Goal: Task Accomplishment & Management: Manage account settings

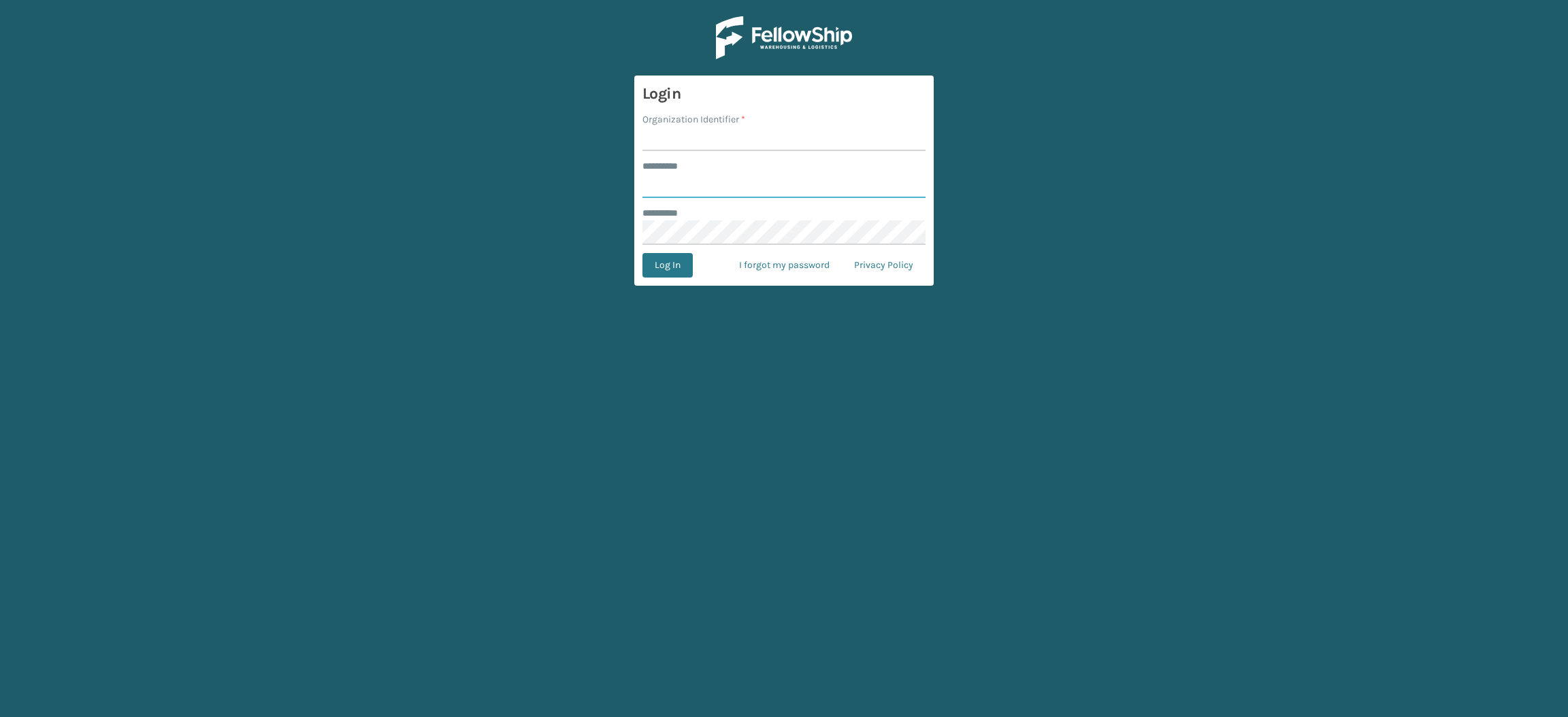
type input "**********"
click at [692, 137] on input "Organization Identifier *" at bounding box center [784, 139] width 283 height 25
type input "SuperAdminOrganization"
click at [657, 263] on button "Log In" at bounding box center [668, 266] width 51 height 25
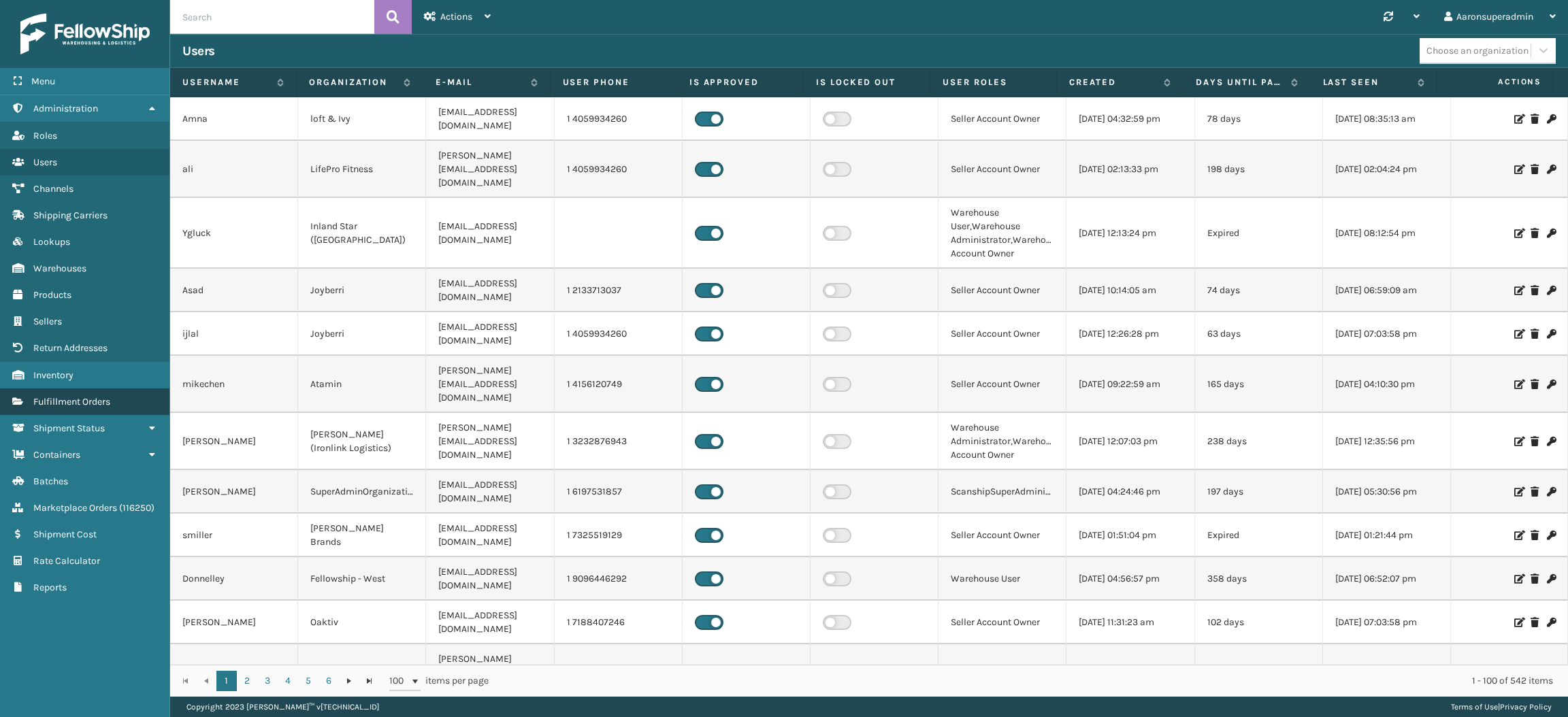
click at [99, 396] on span "Fulfillment Orders" at bounding box center [71, 401] width 77 height 12
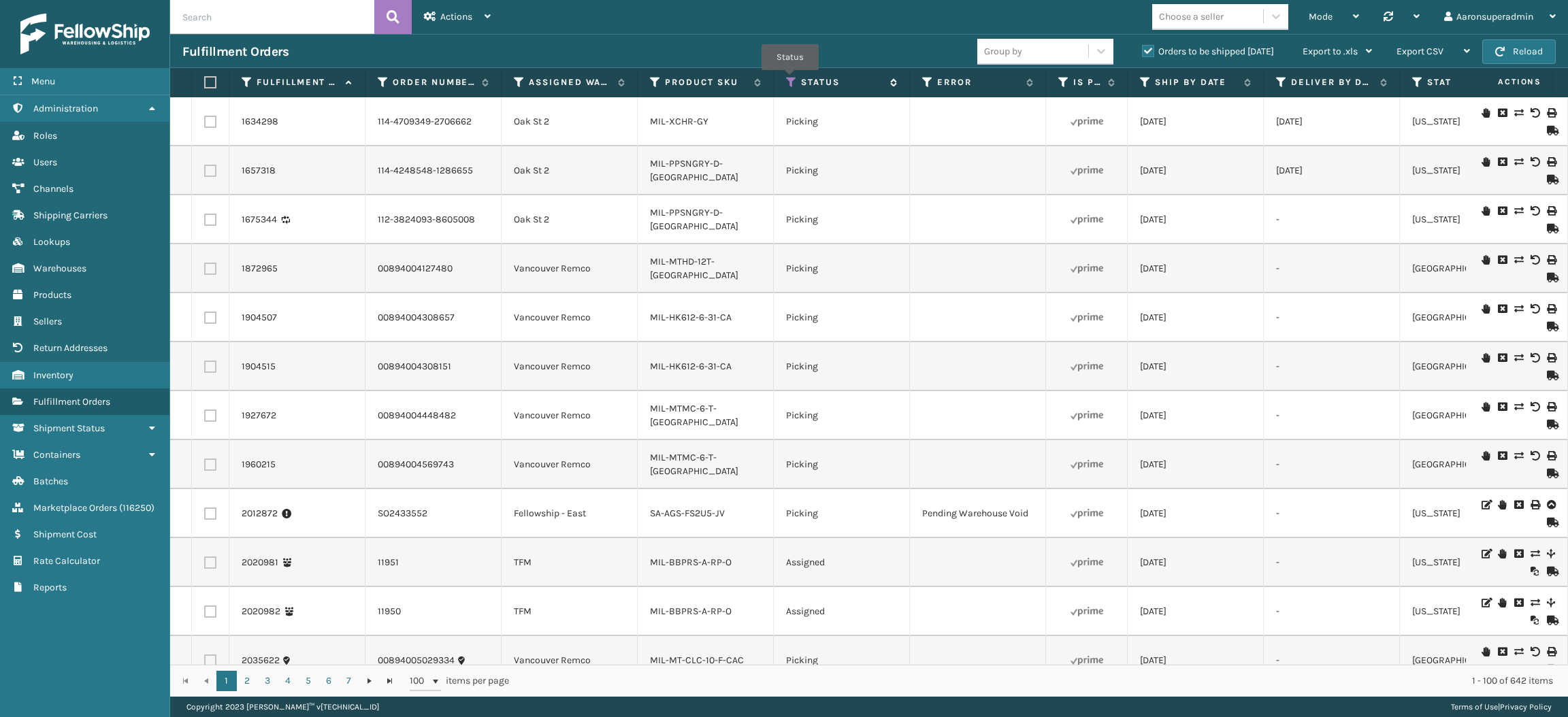
click at [789, 80] on icon at bounding box center [791, 82] width 11 height 12
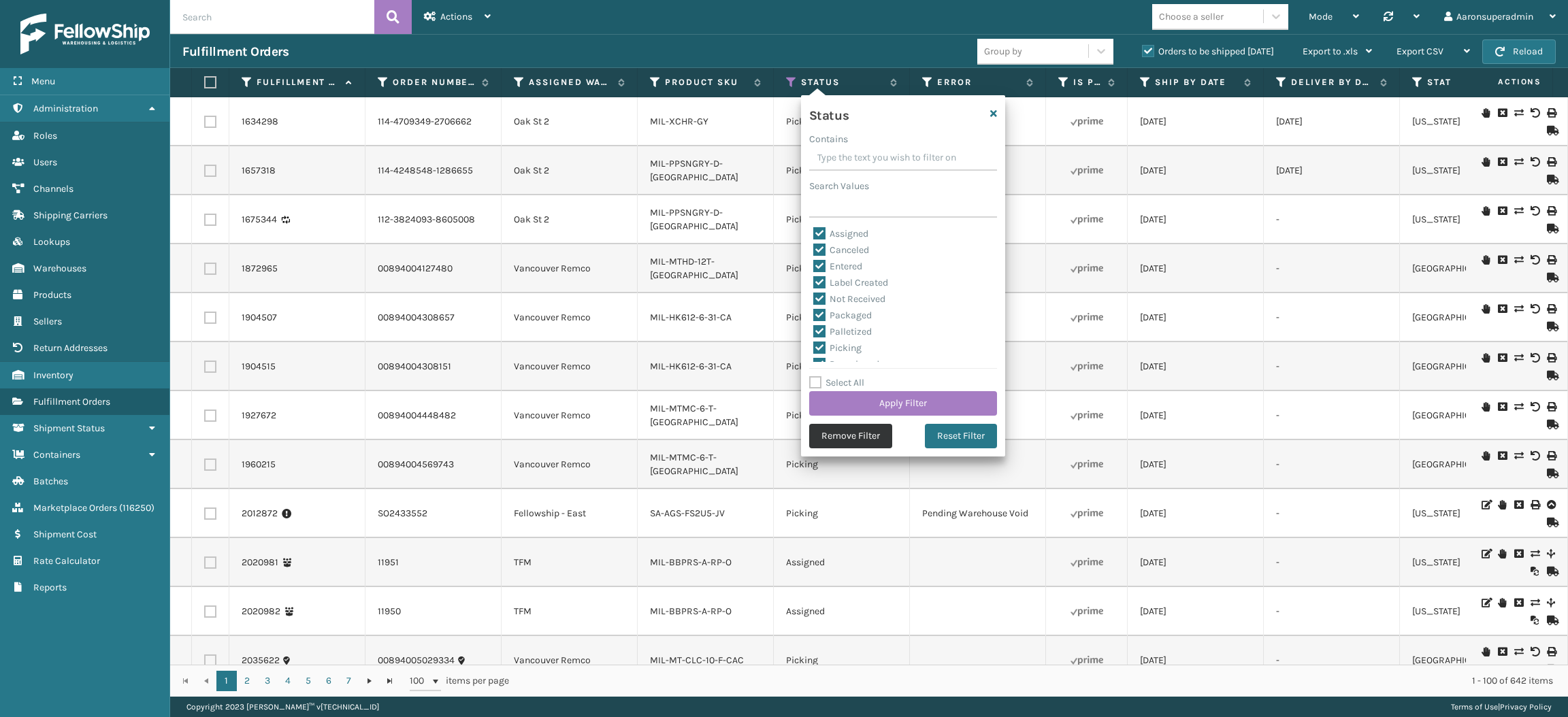
click at [842, 441] on button "Remove Filter" at bounding box center [850, 436] width 83 height 25
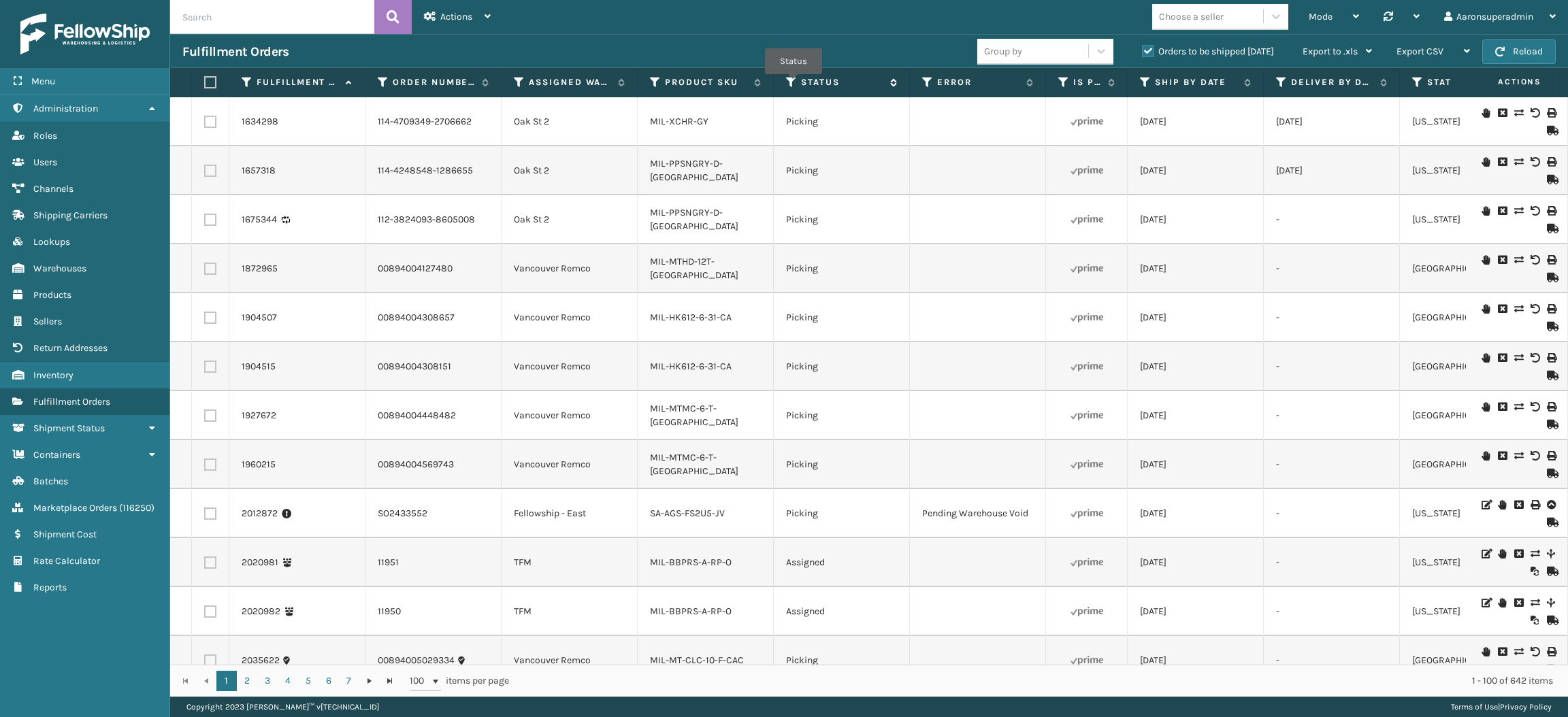
click at [794, 84] on icon at bounding box center [791, 82] width 11 height 12
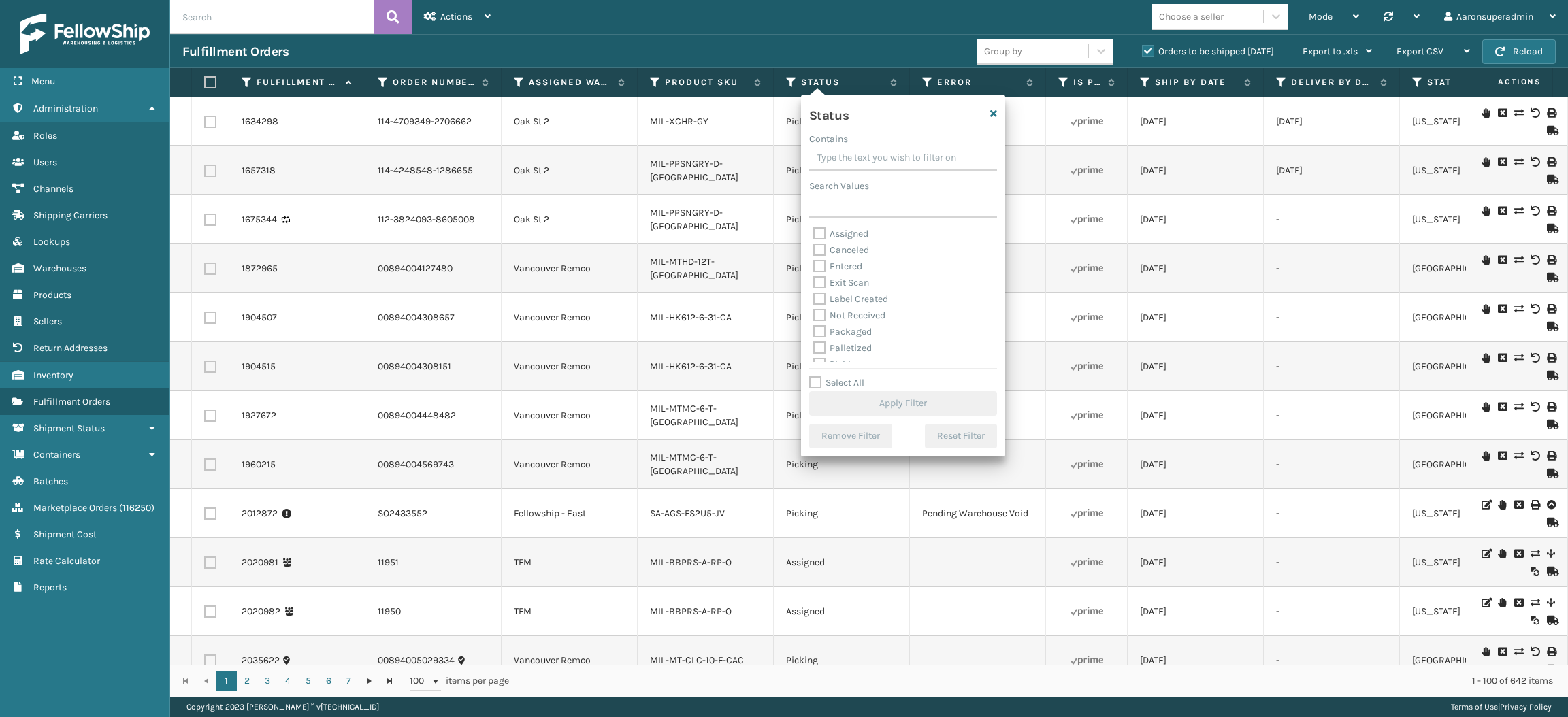
click at [839, 333] on label "Packaged" at bounding box center [842, 332] width 58 height 12
click at [814, 333] on input "Packaged" at bounding box center [813, 329] width 1 height 9
checkbox input "true"
click at [840, 346] on label "Palletized" at bounding box center [842, 348] width 58 height 12
click at [814, 346] on input "Palletized" at bounding box center [813, 345] width 1 height 9
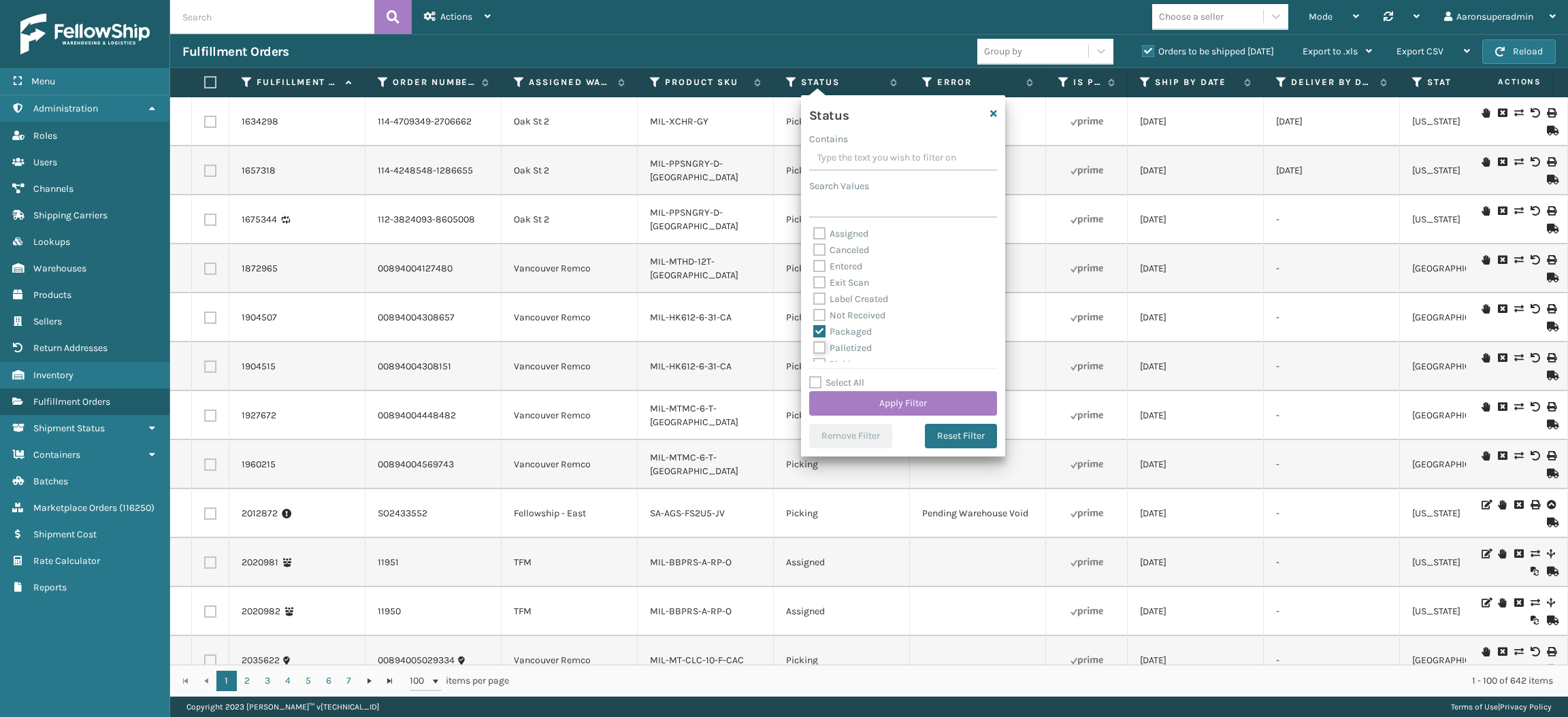
checkbox input "true"
click at [831, 302] on label "Label Created" at bounding box center [850, 299] width 75 height 12
click at [814, 300] on input "Label Created" at bounding box center [813, 296] width 1 height 9
checkbox input "true"
click at [850, 399] on button "Apply Filter" at bounding box center [903, 404] width 188 height 25
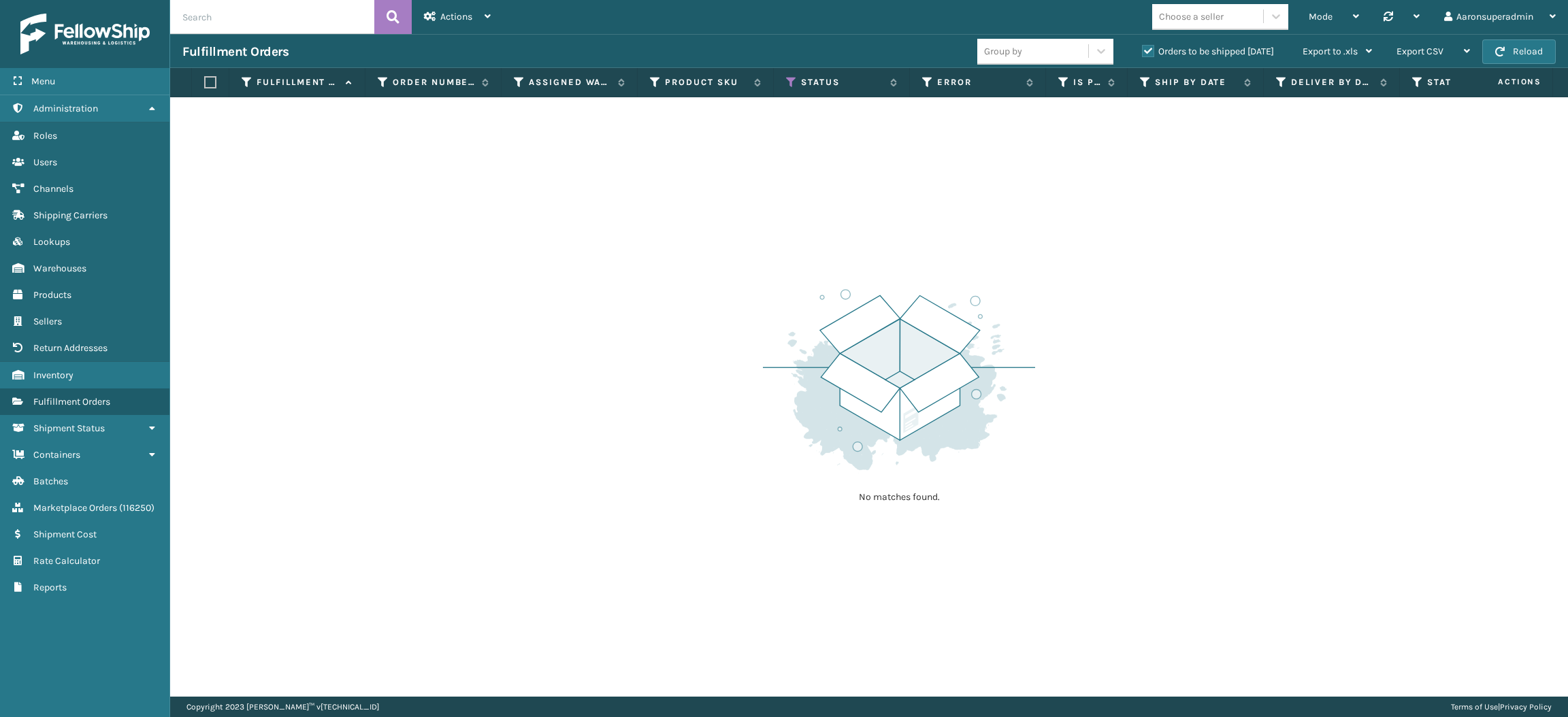
click at [1145, 51] on label "Orders to be shipped [DATE]" at bounding box center [1208, 51] width 132 height 12
click at [1143, 51] on input "Orders to be shipped [DATE]" at bounding box center [1142, 48] width 1 height 9
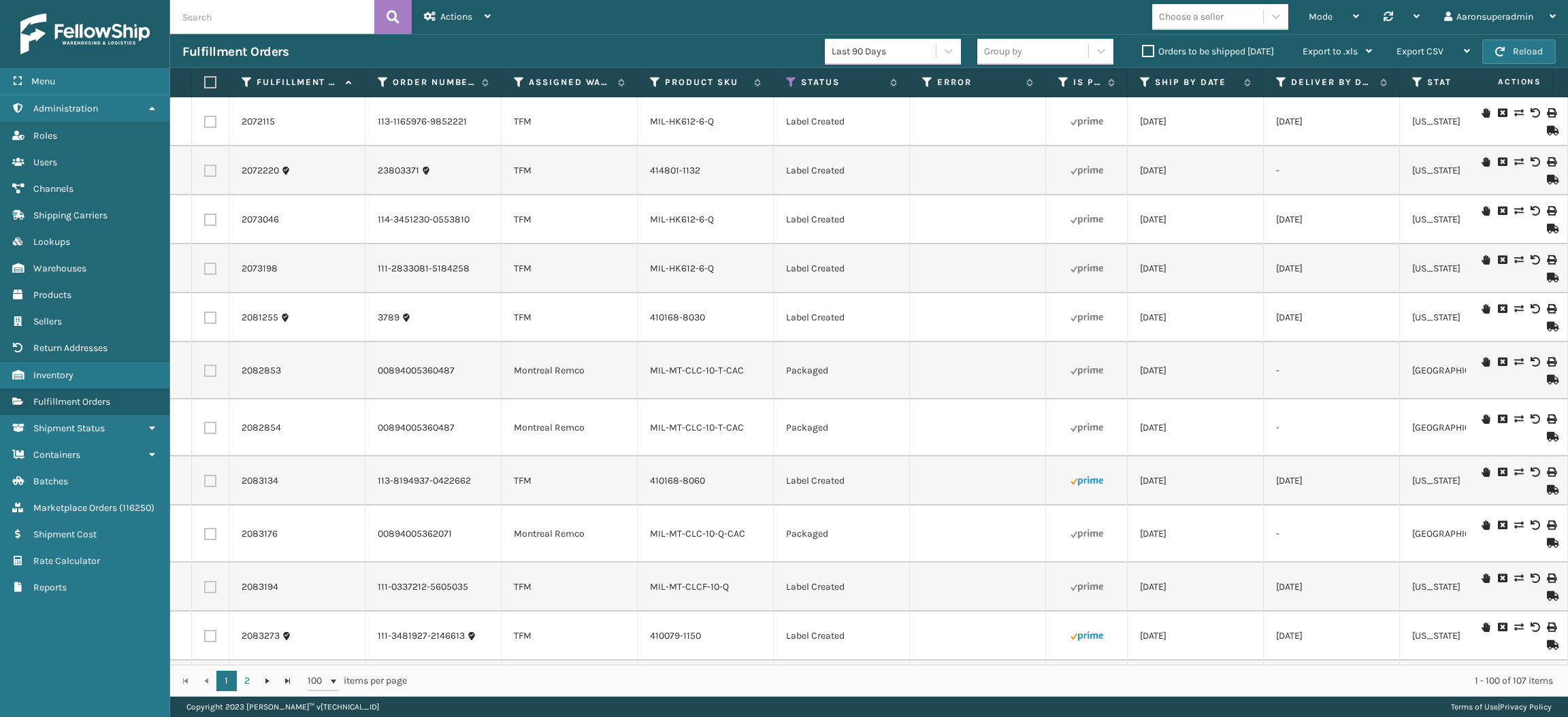
click at [207, 81] on label at bounding box center [208, 82] width 8 height 12
click at [205, 81] on input "checkbox" at bounding box center [204, 83] width 1 height 9
checkbox input "true"
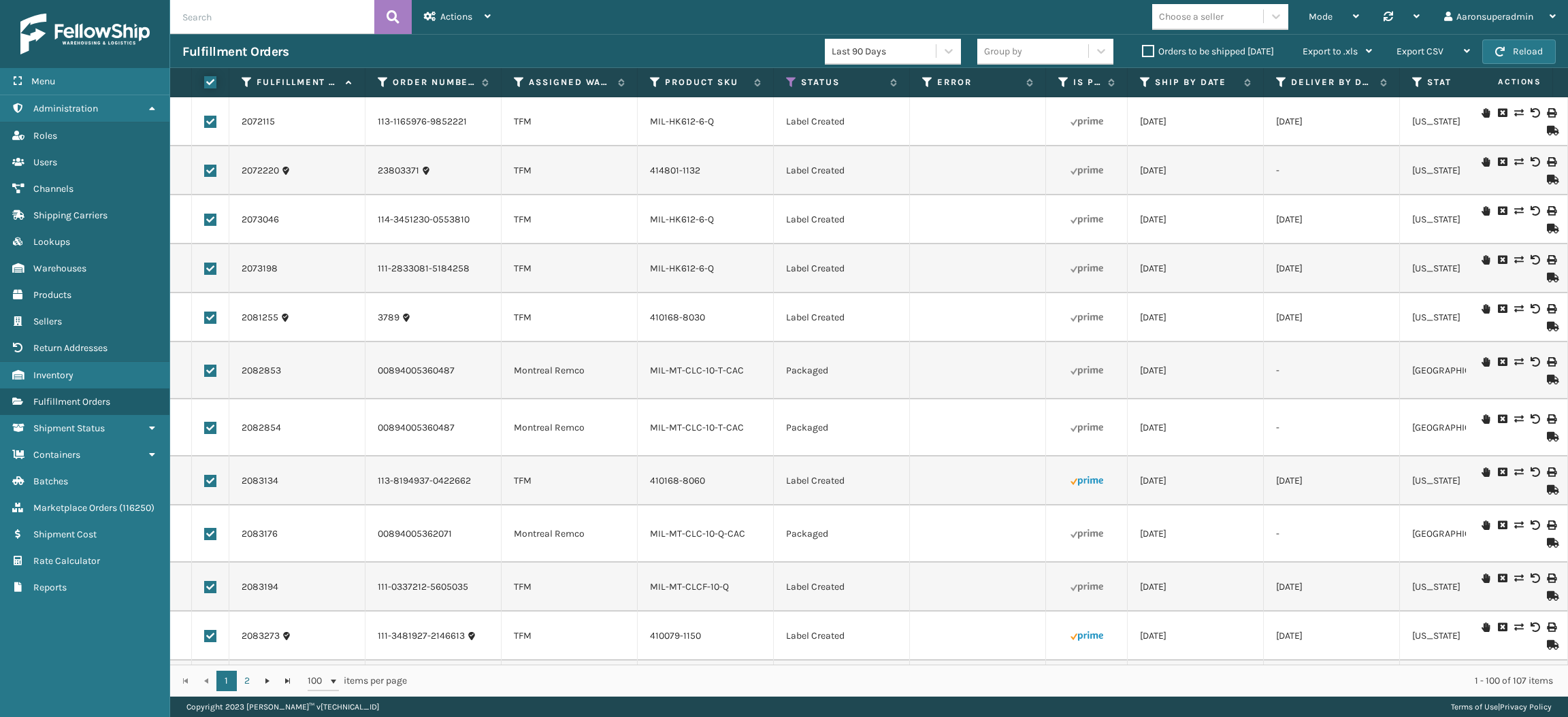
checkbox input "true"
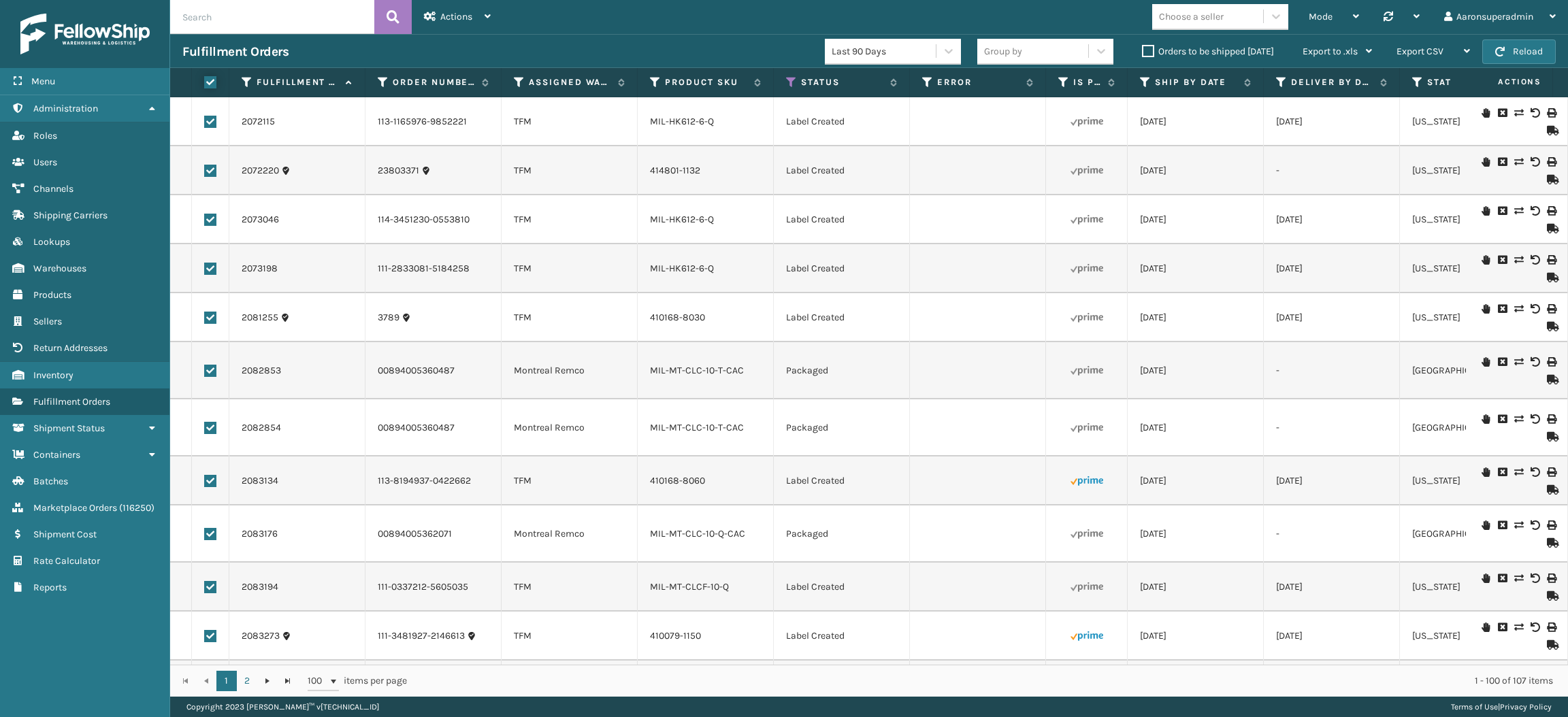
checkbox input "true"
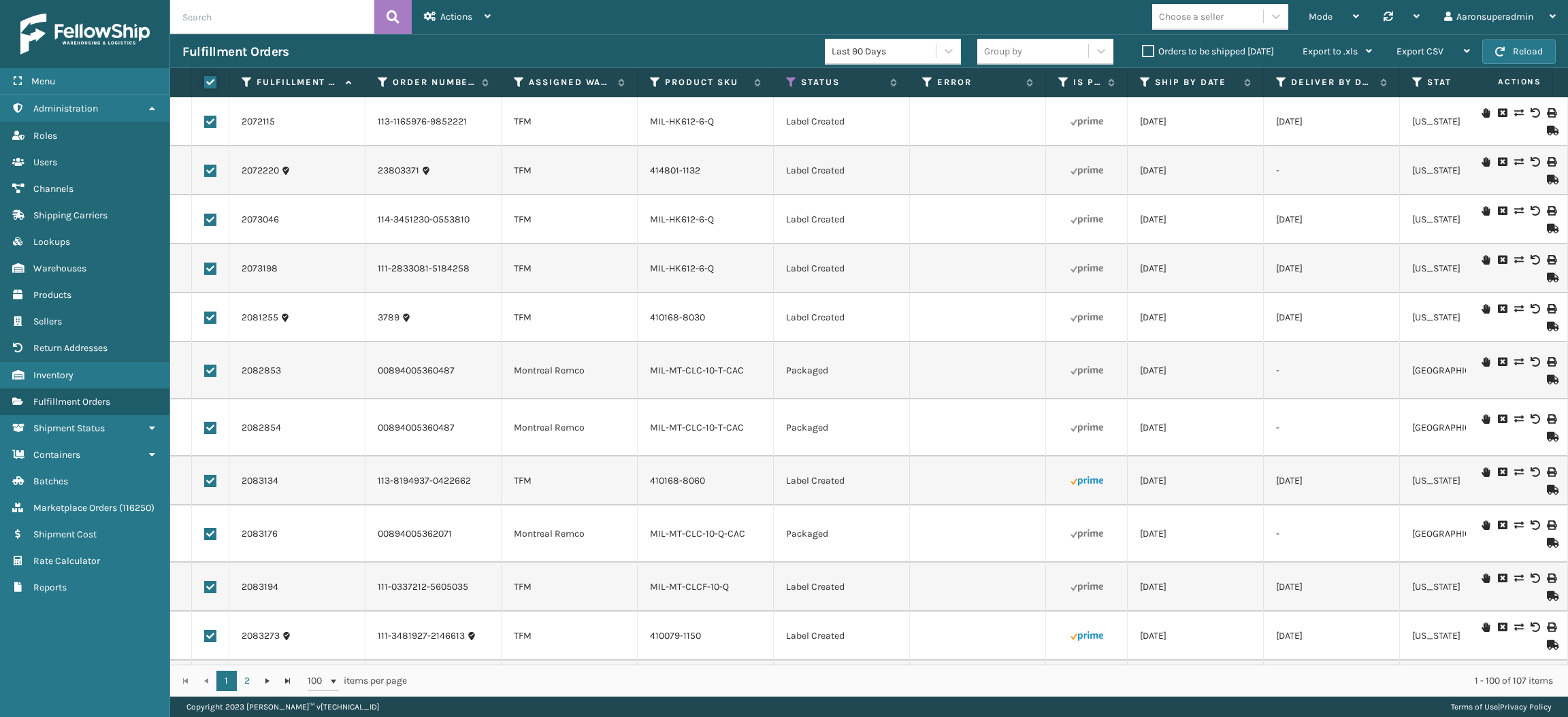
checkbox input "true"
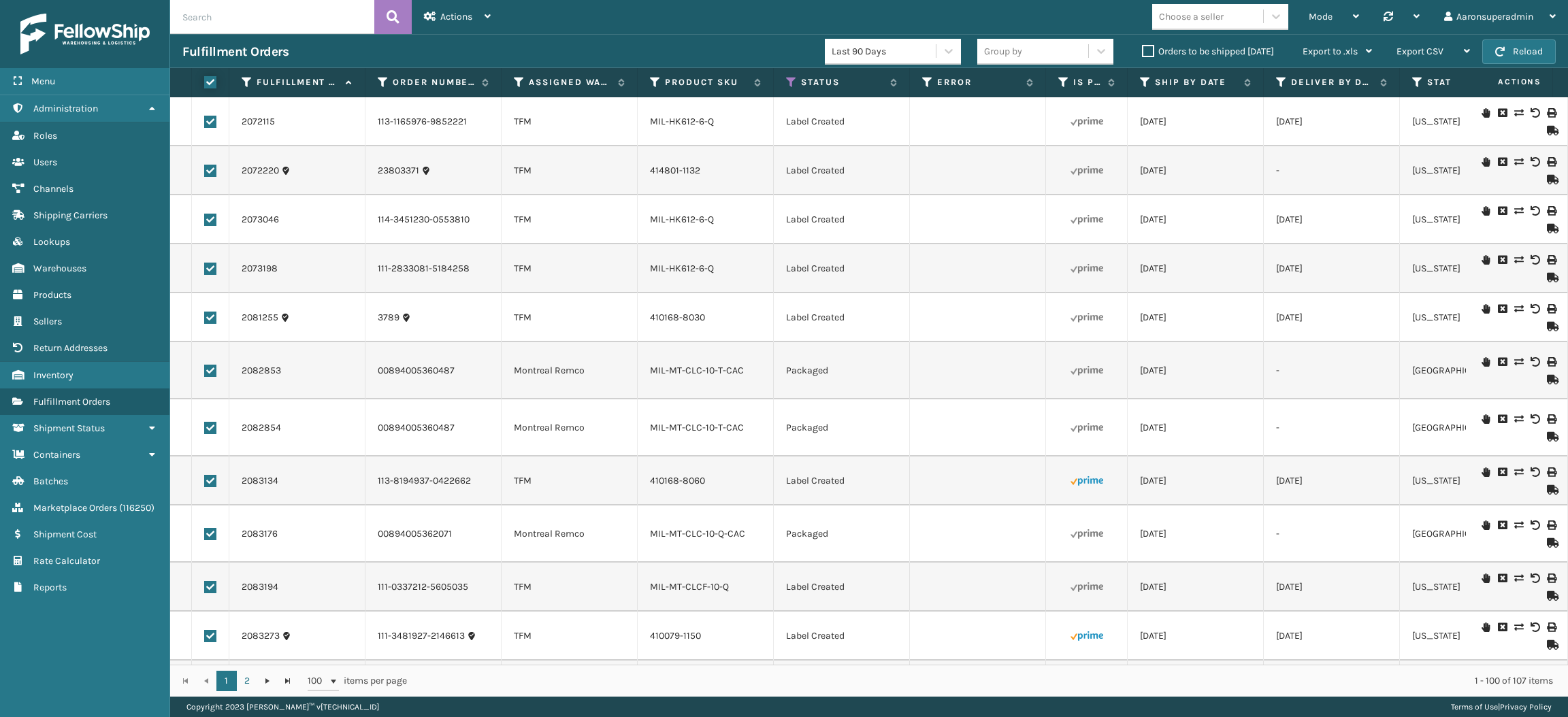
checkbox input "true"
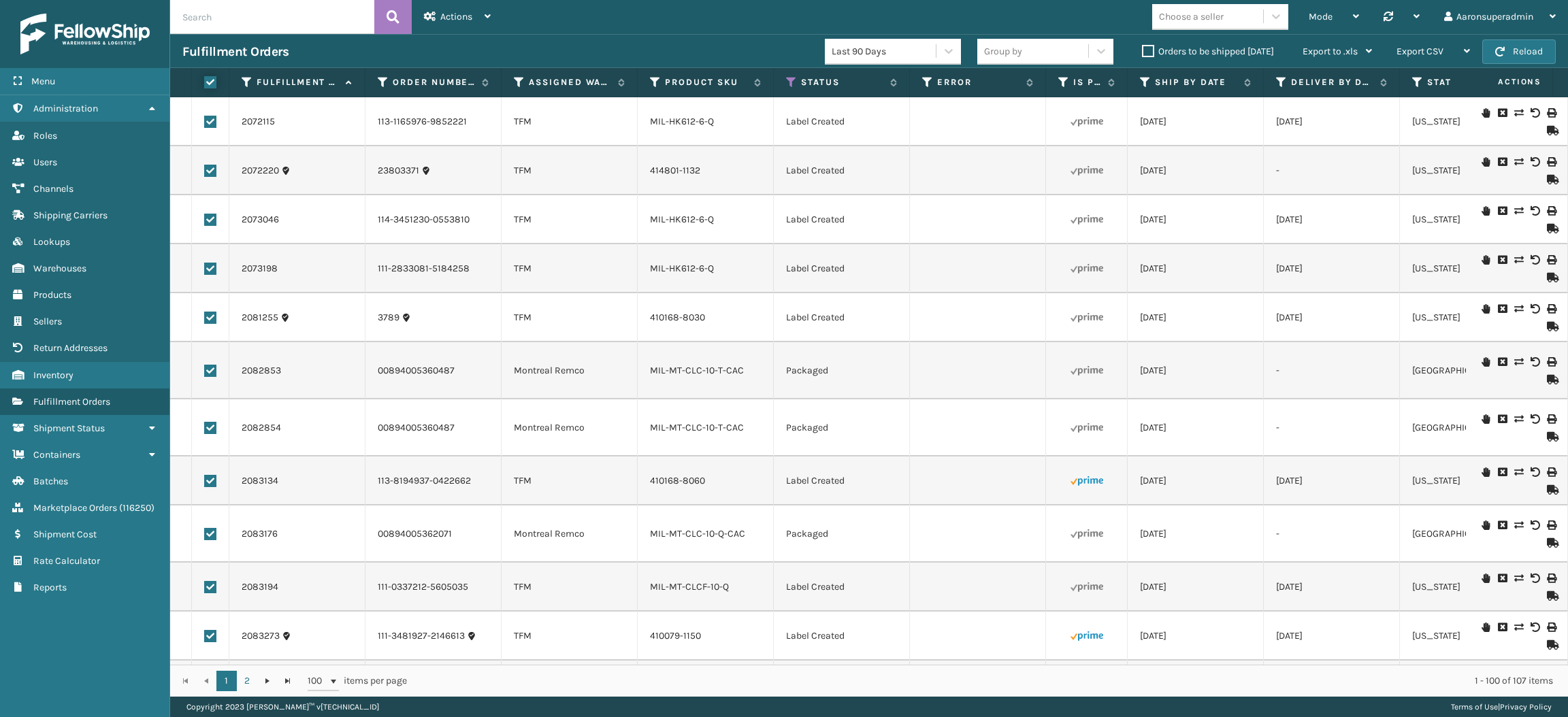
checkbox input "true"
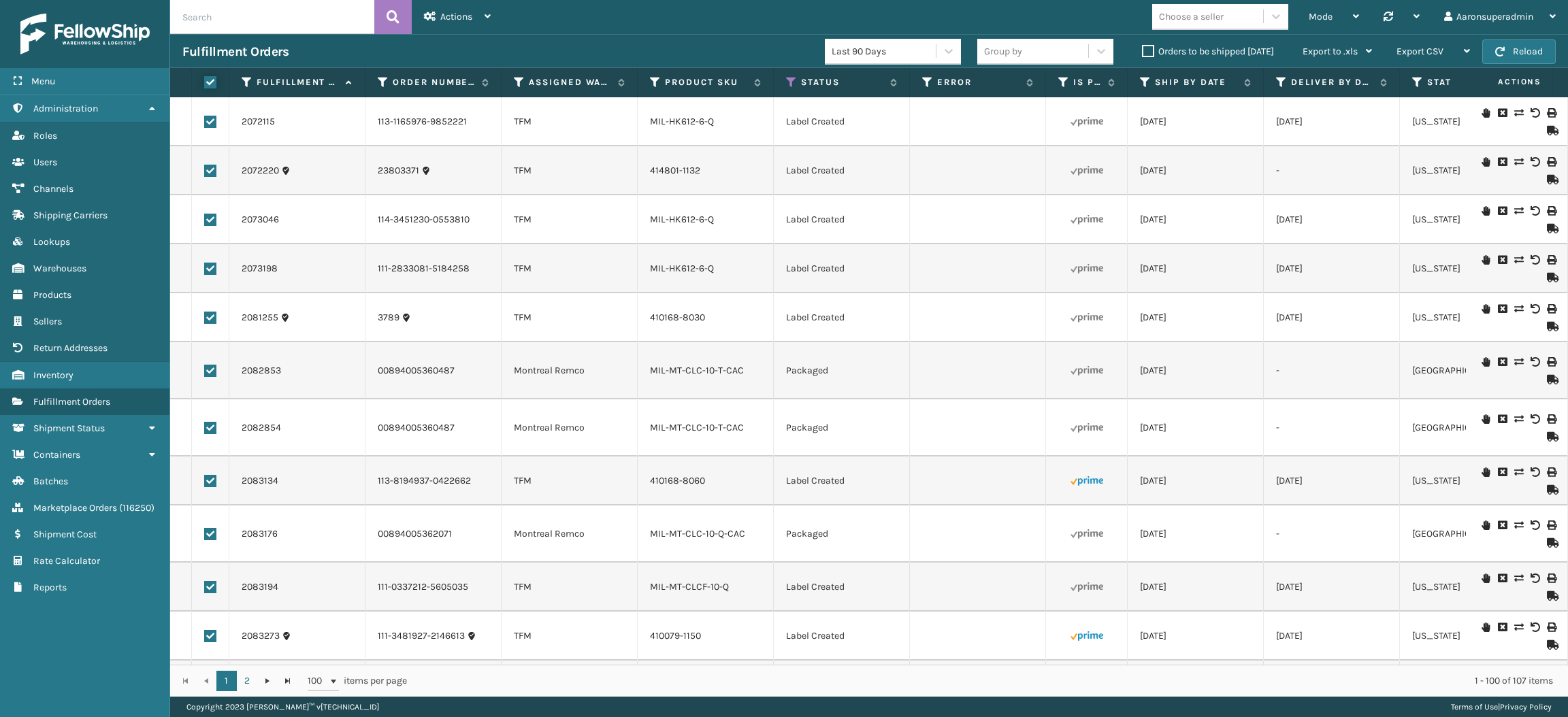
checkbox input "true"
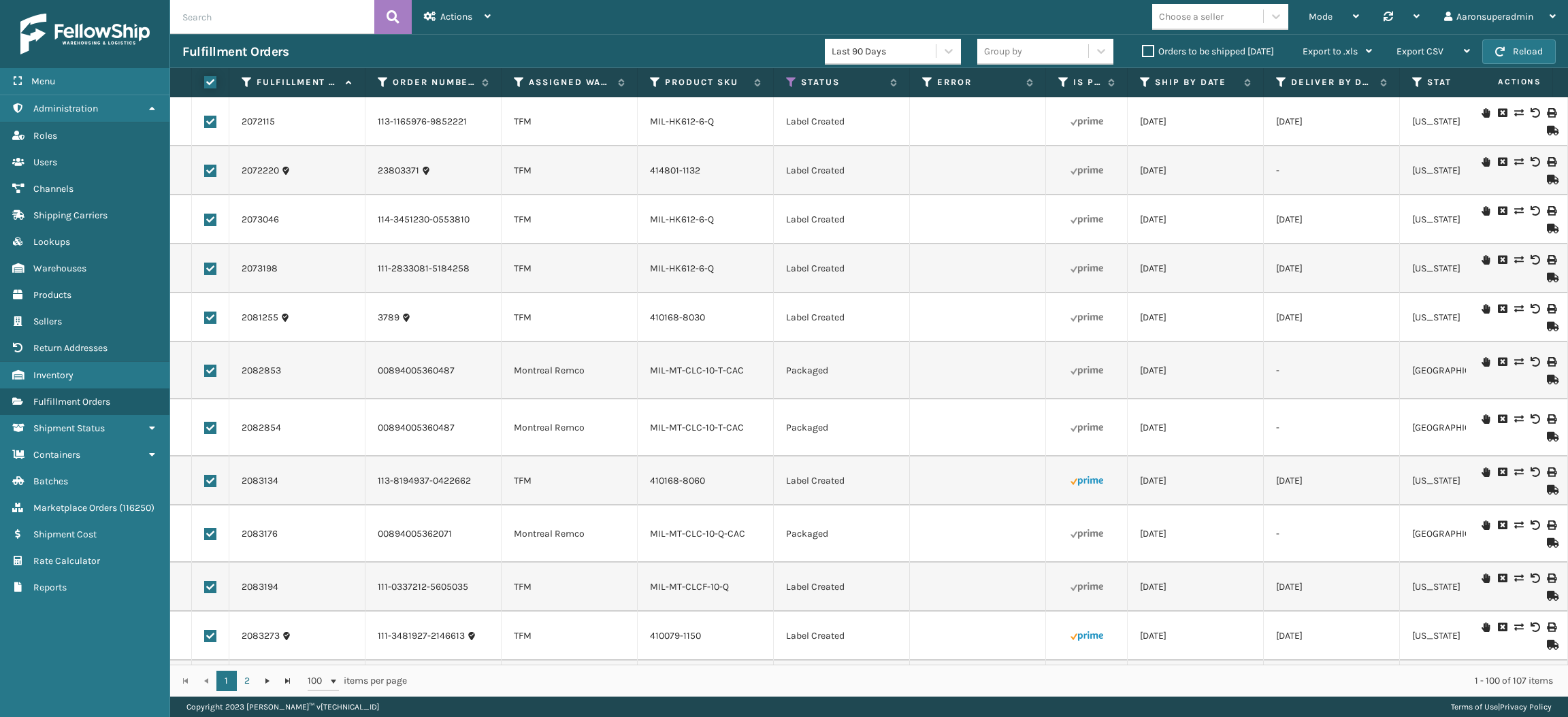
checkbox input "true"
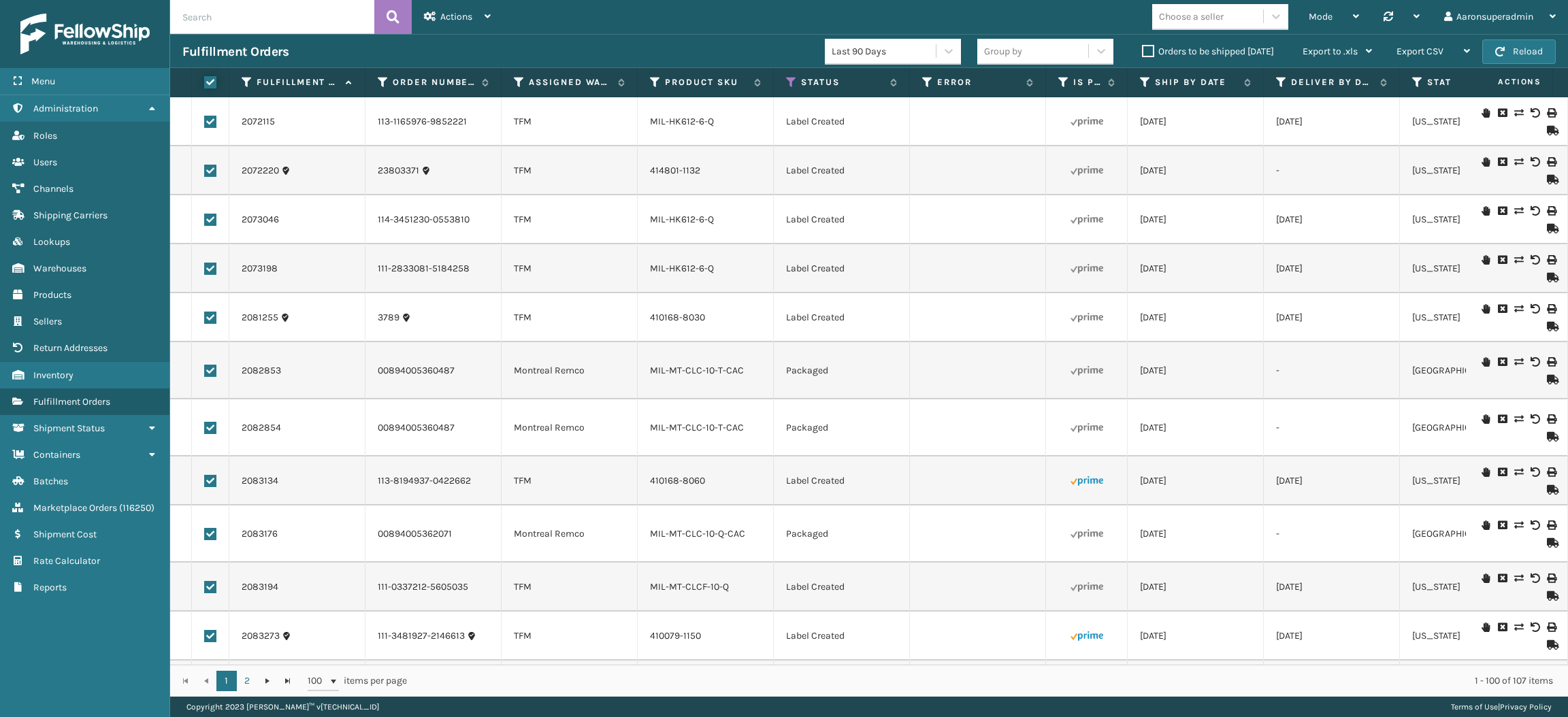
checkbox input "true"
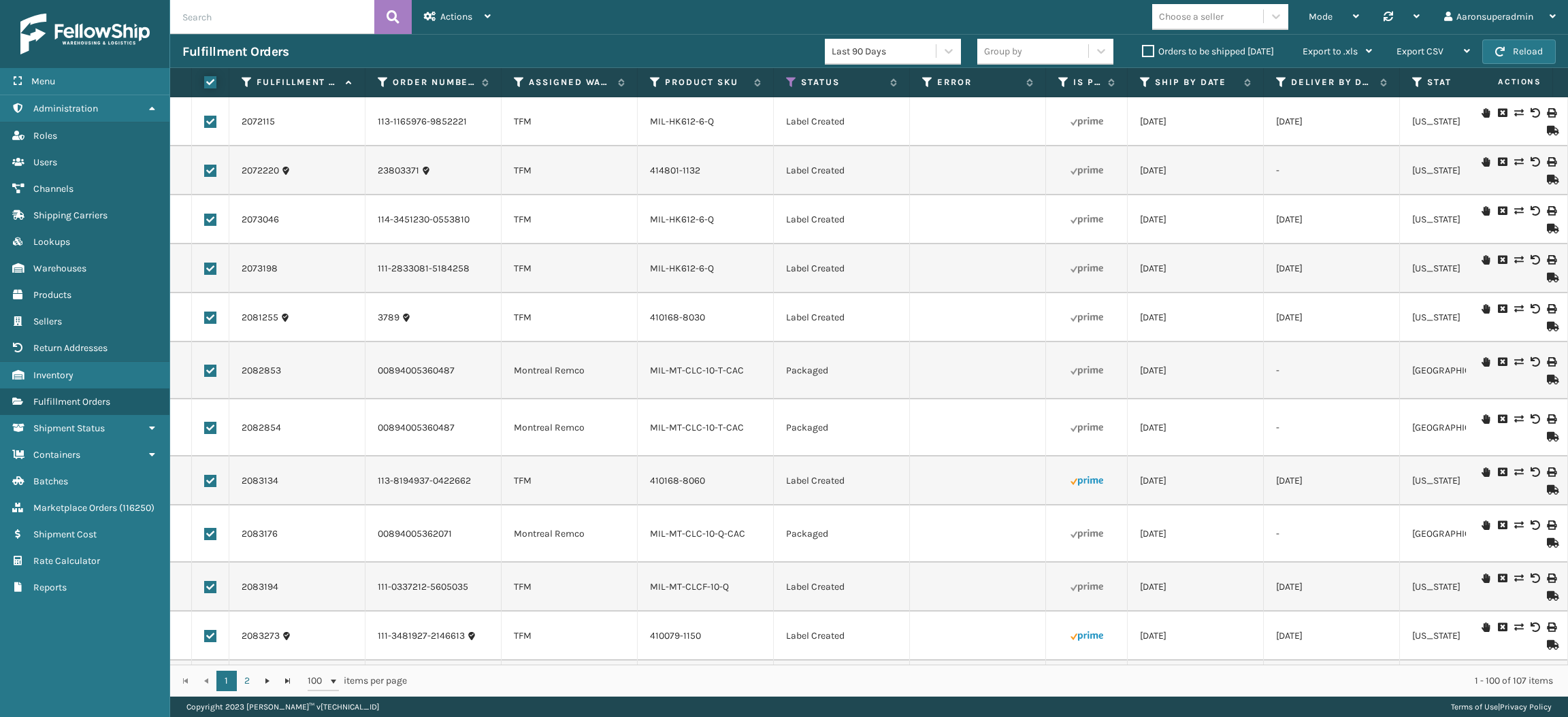
checkbox input "true"
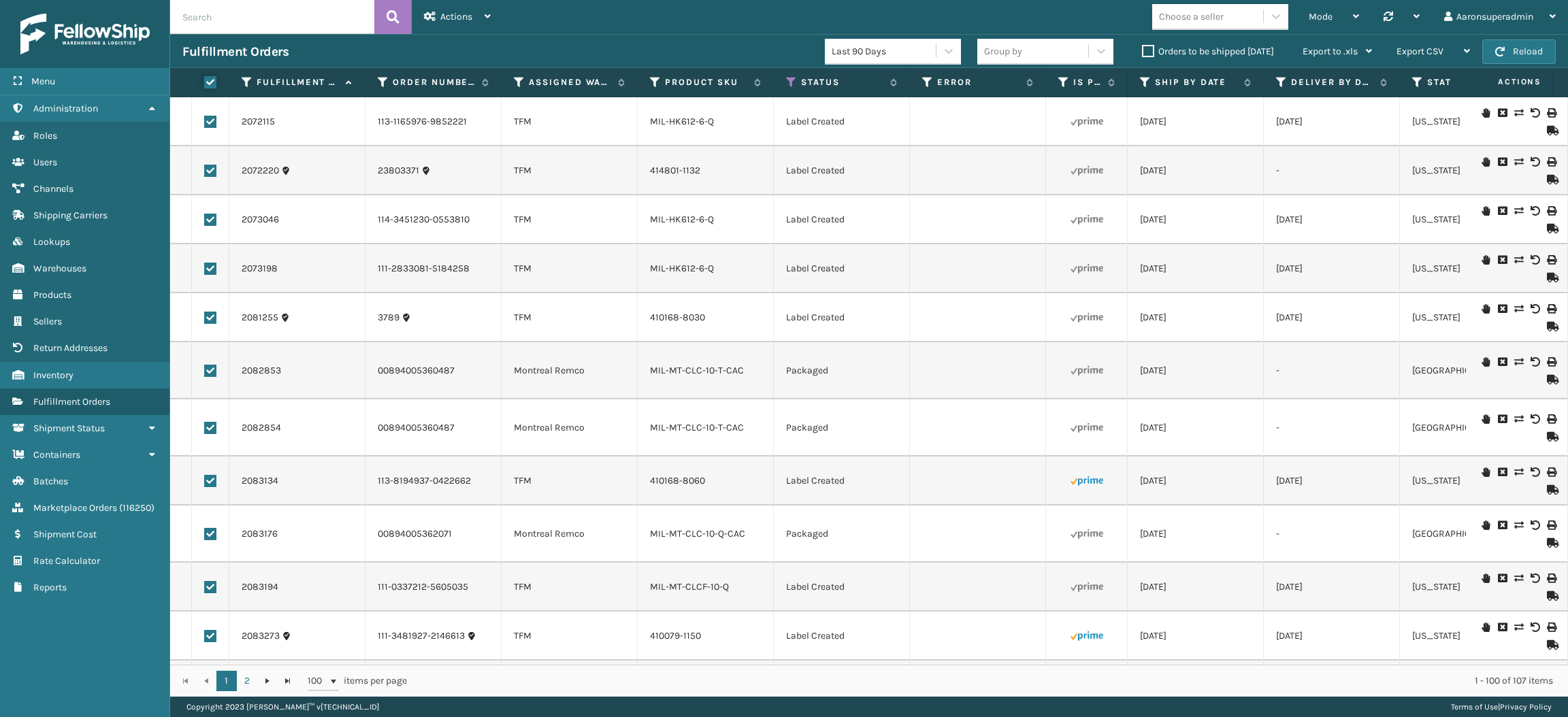
checkbox input "true"
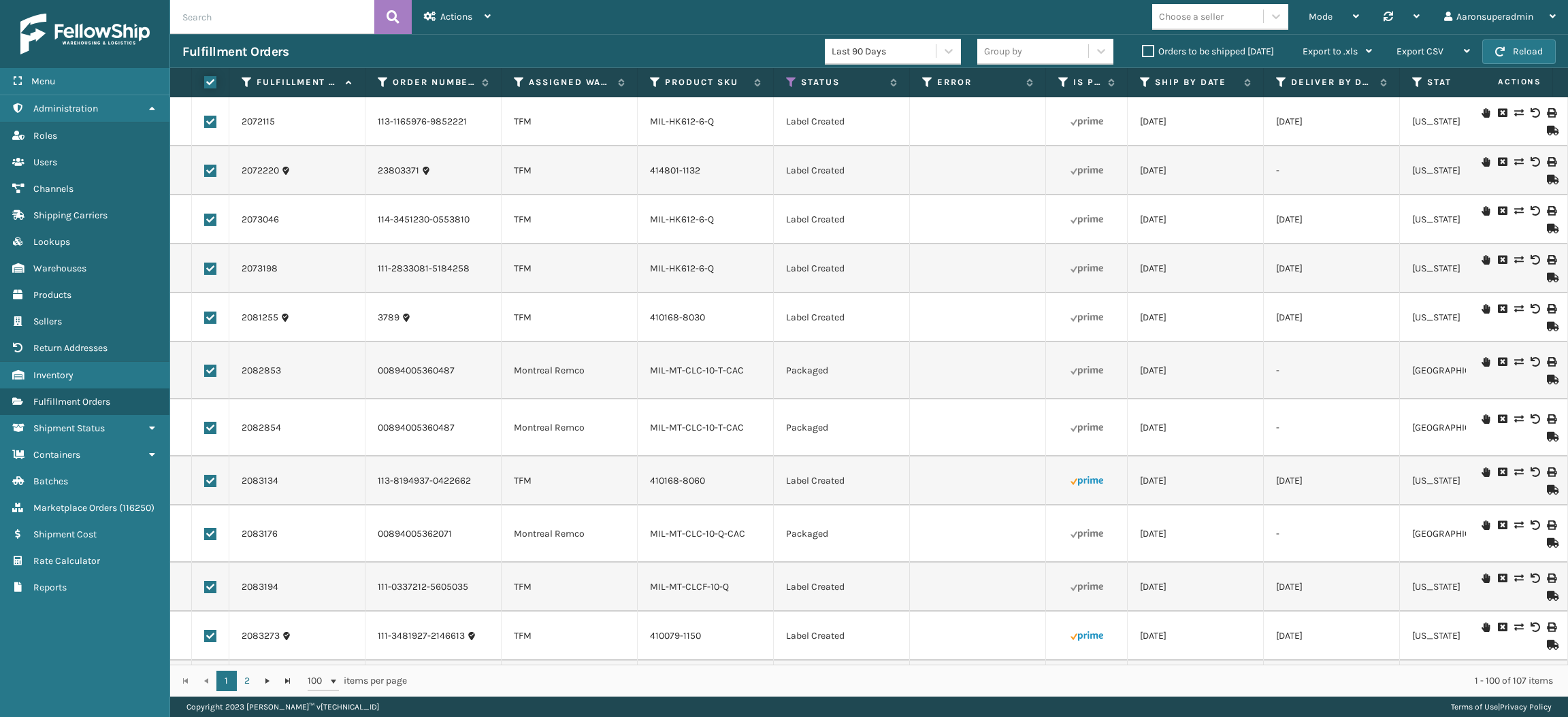
checkbox input "true"
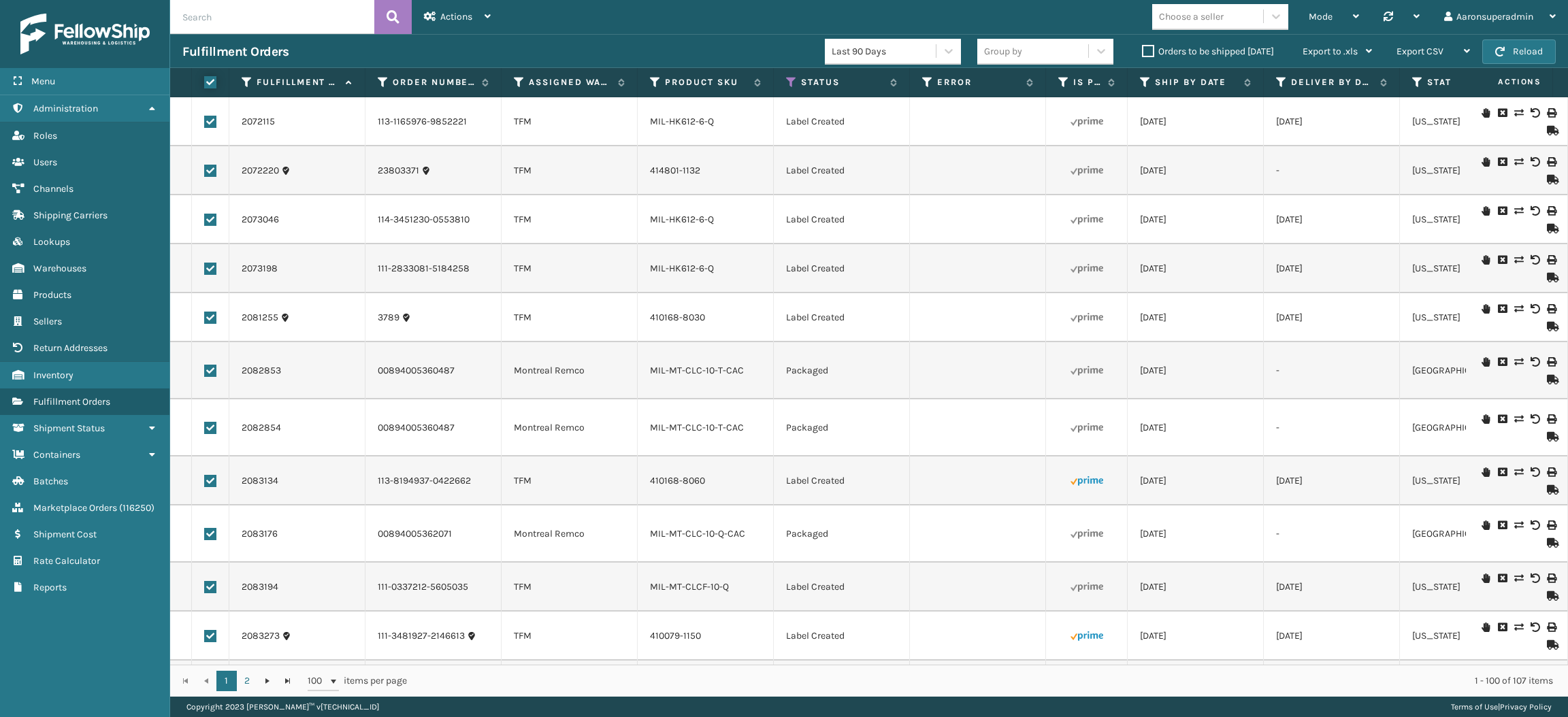
checkbox input "true"
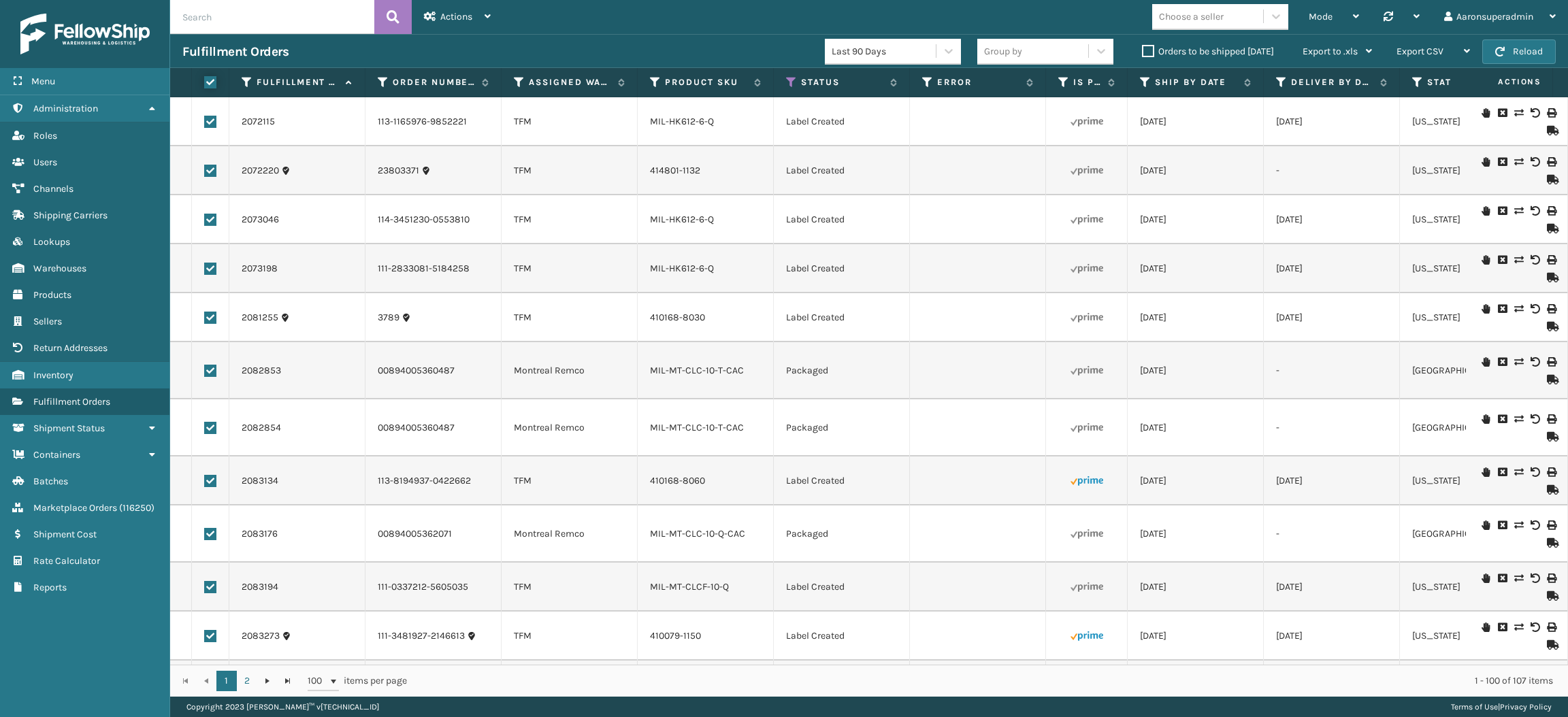
checkbox input "true"
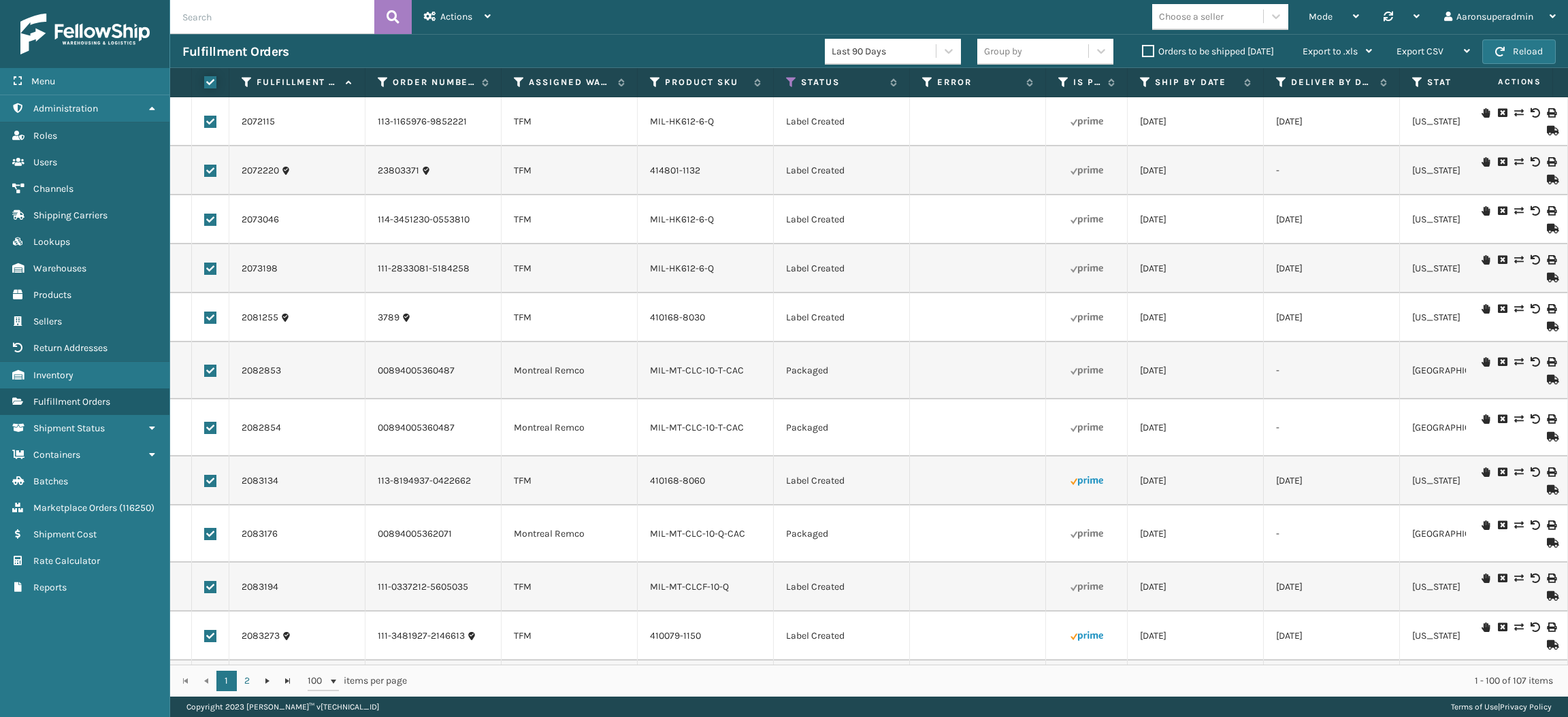
checkbox input "true"
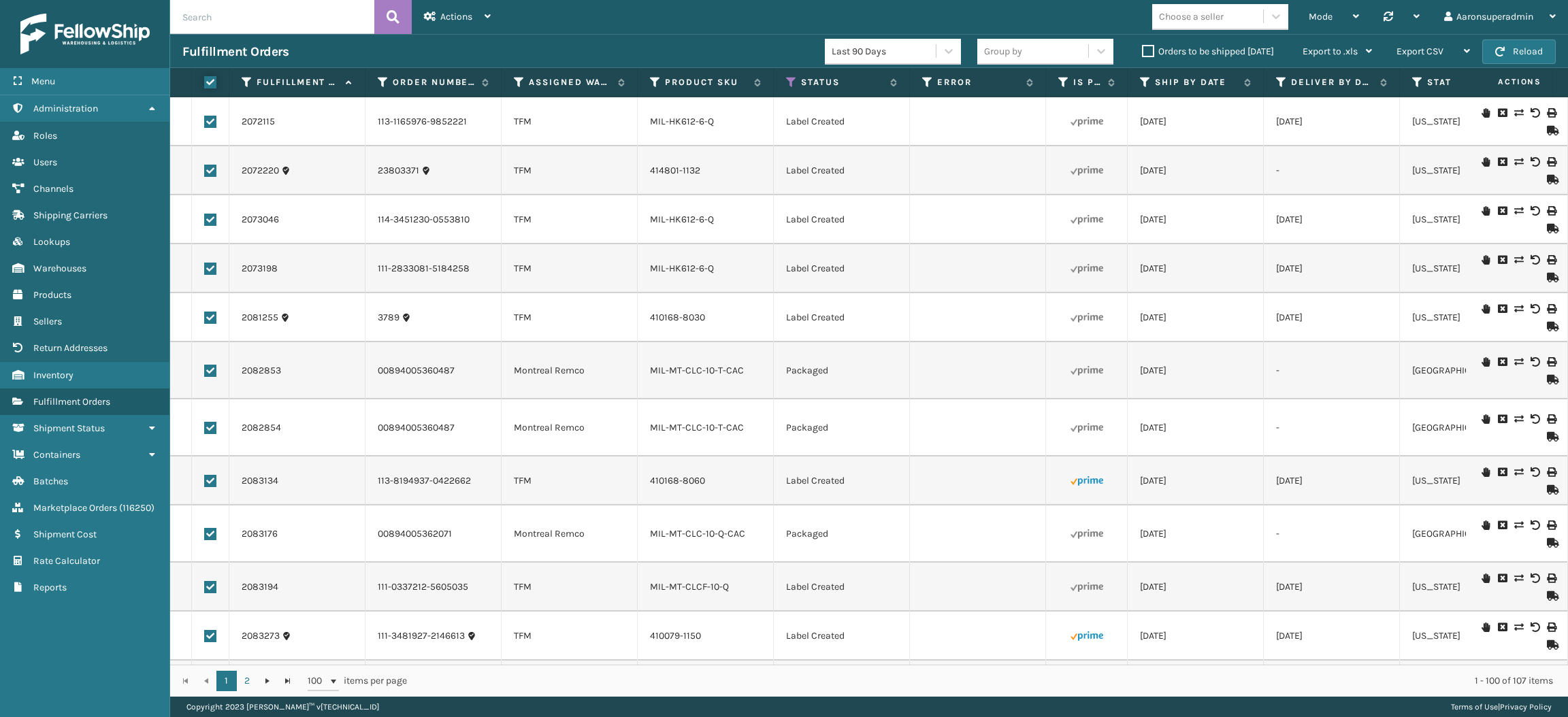
checkbox input "true"
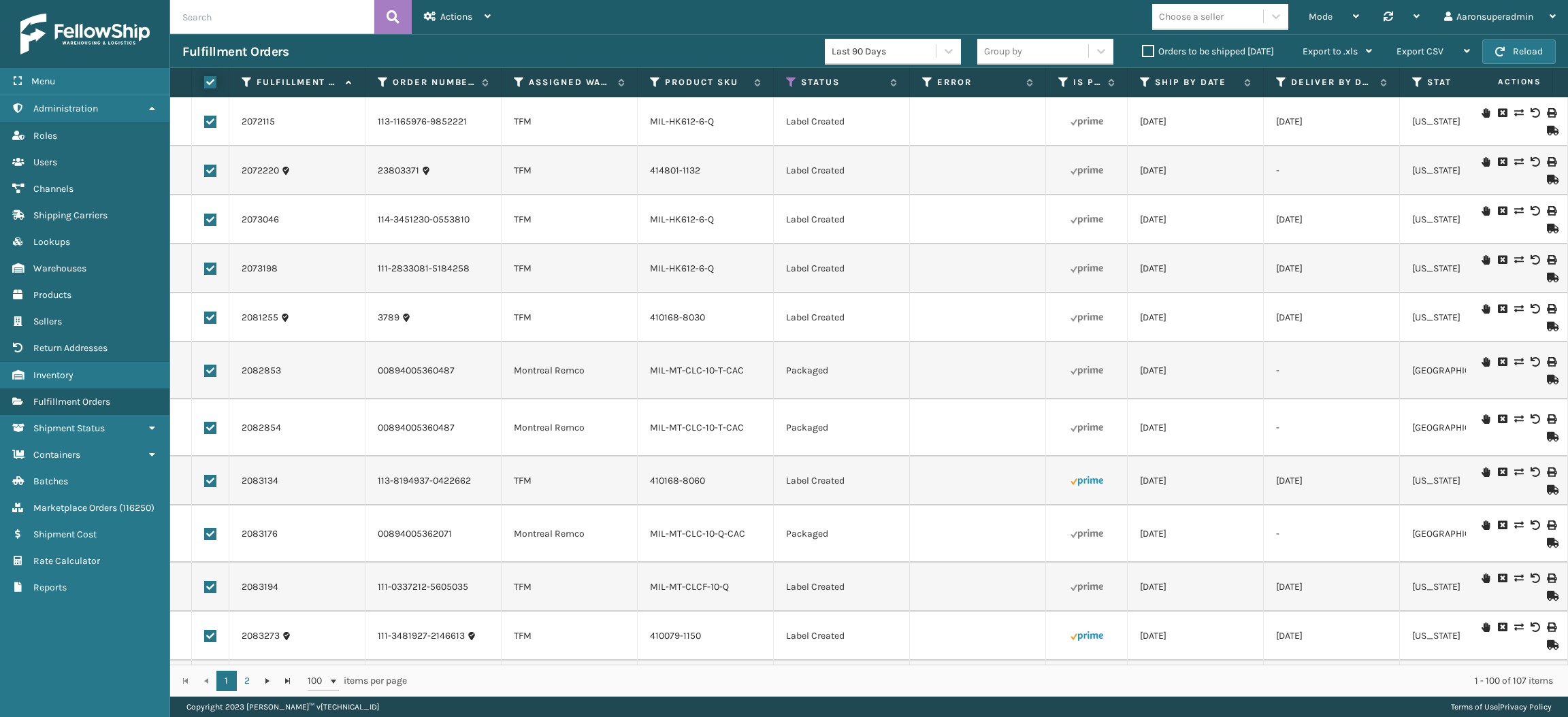
checkbox input "true"
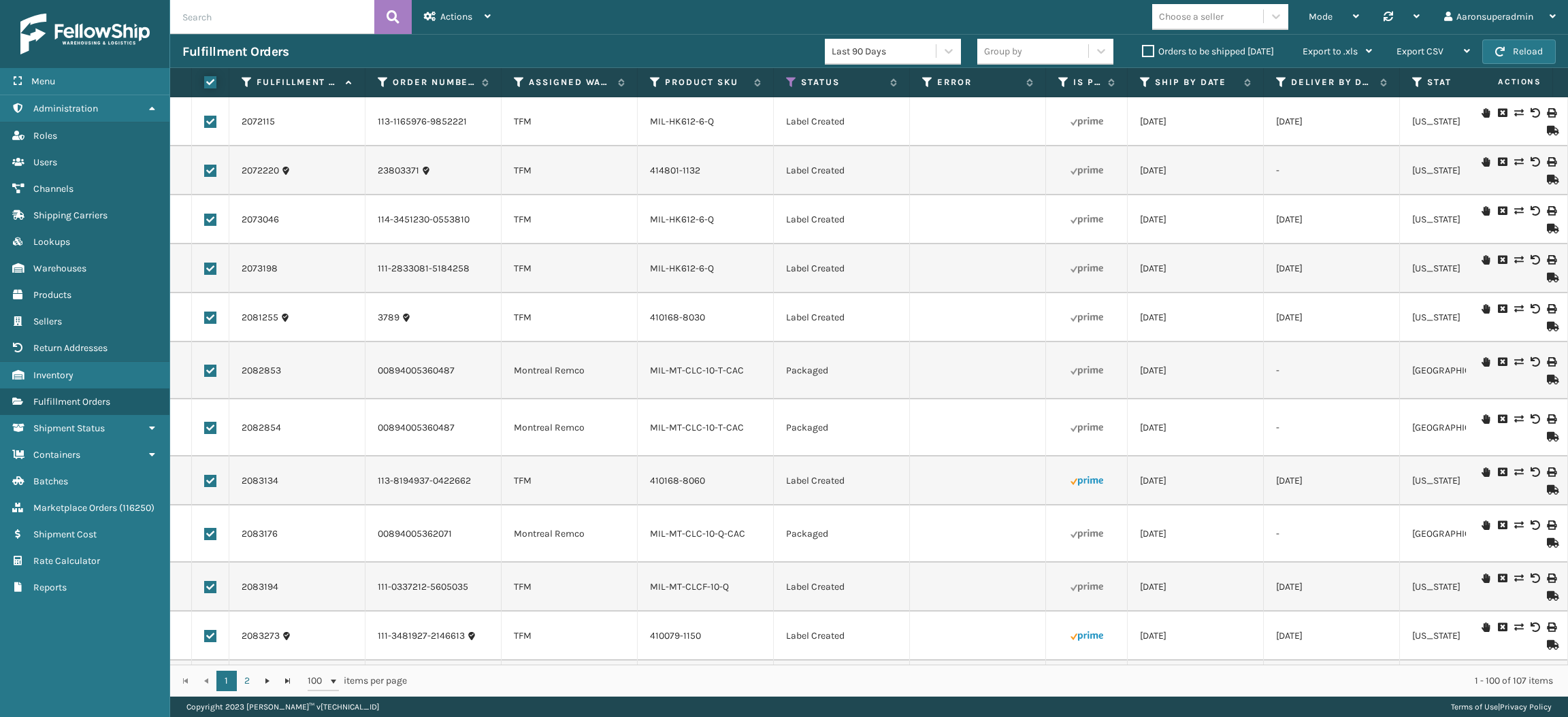
checkbox input "true"
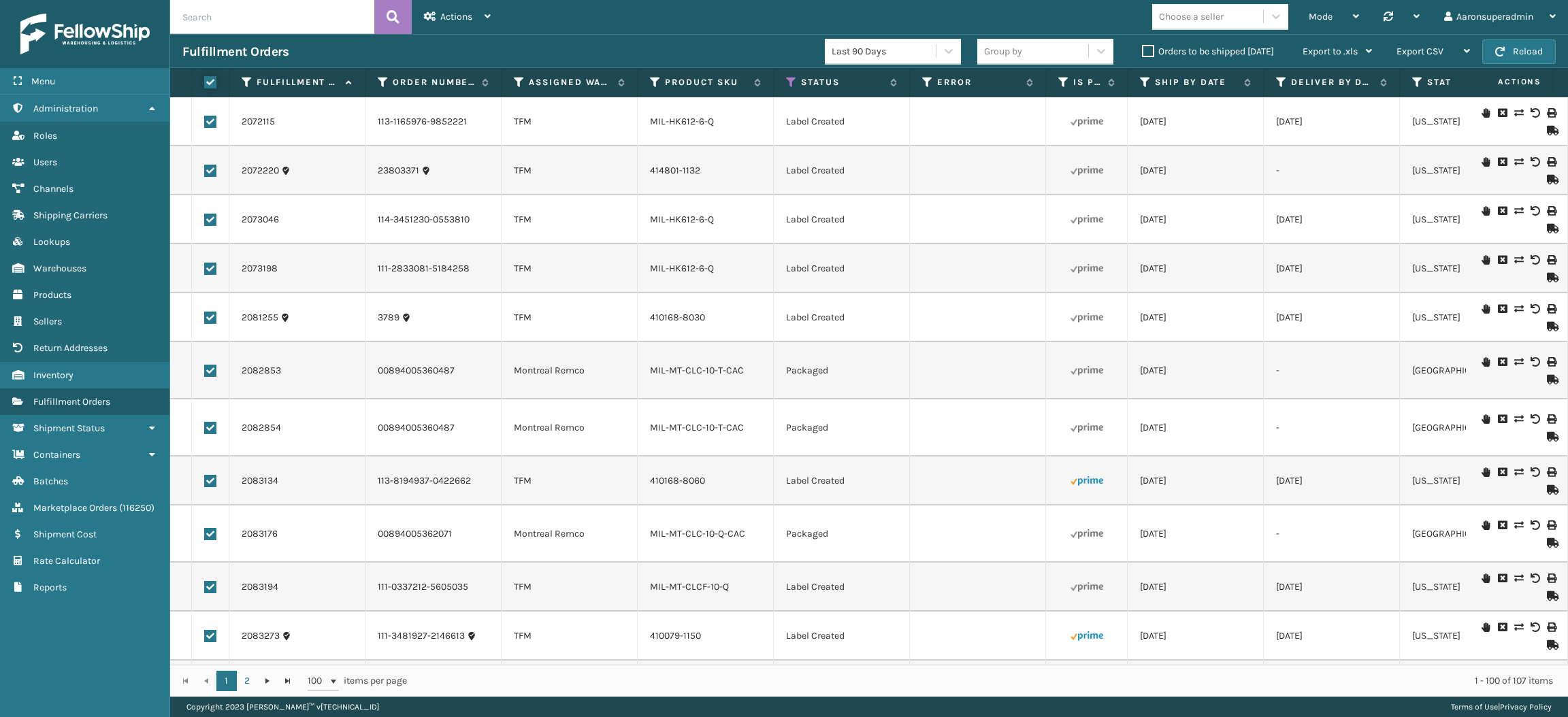
checkbox input "true"
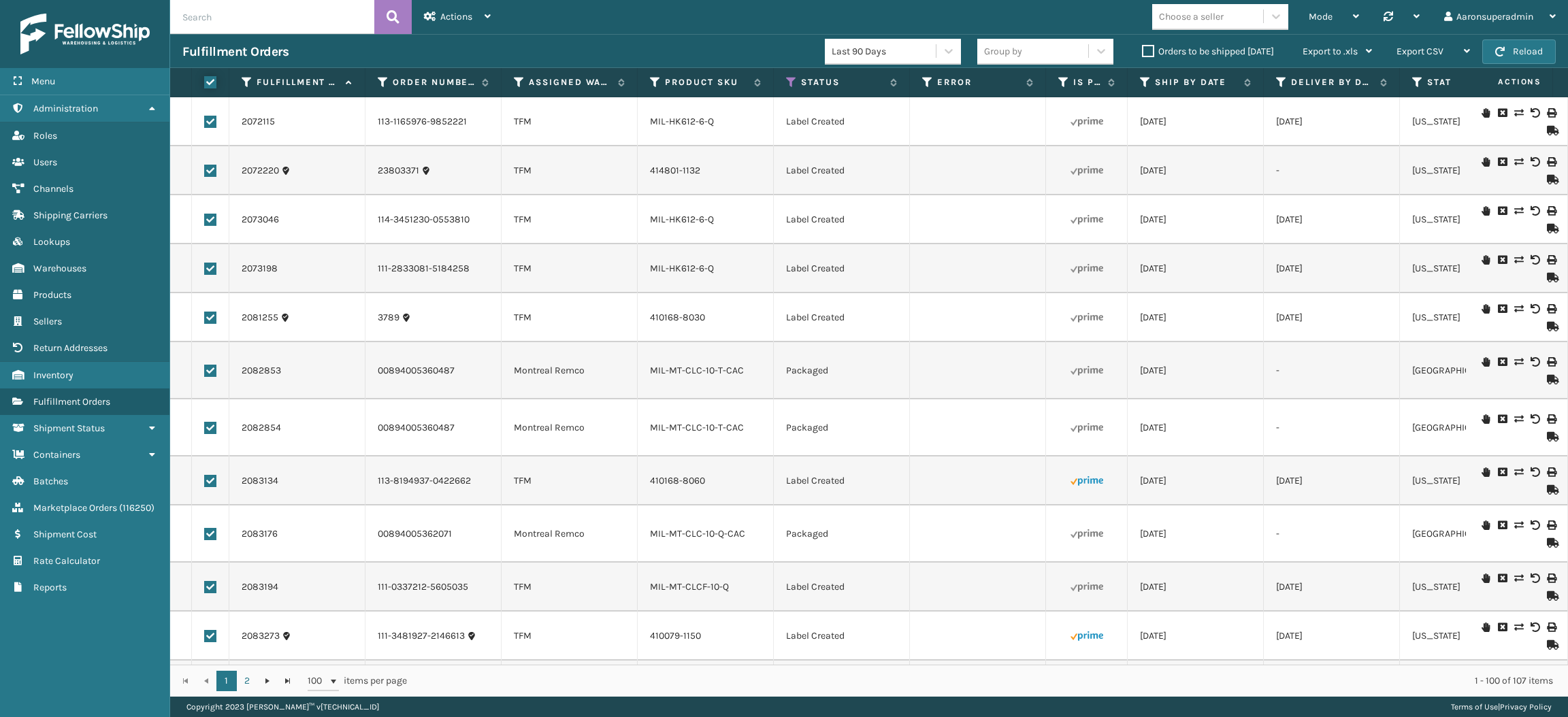
checkbox input "true"
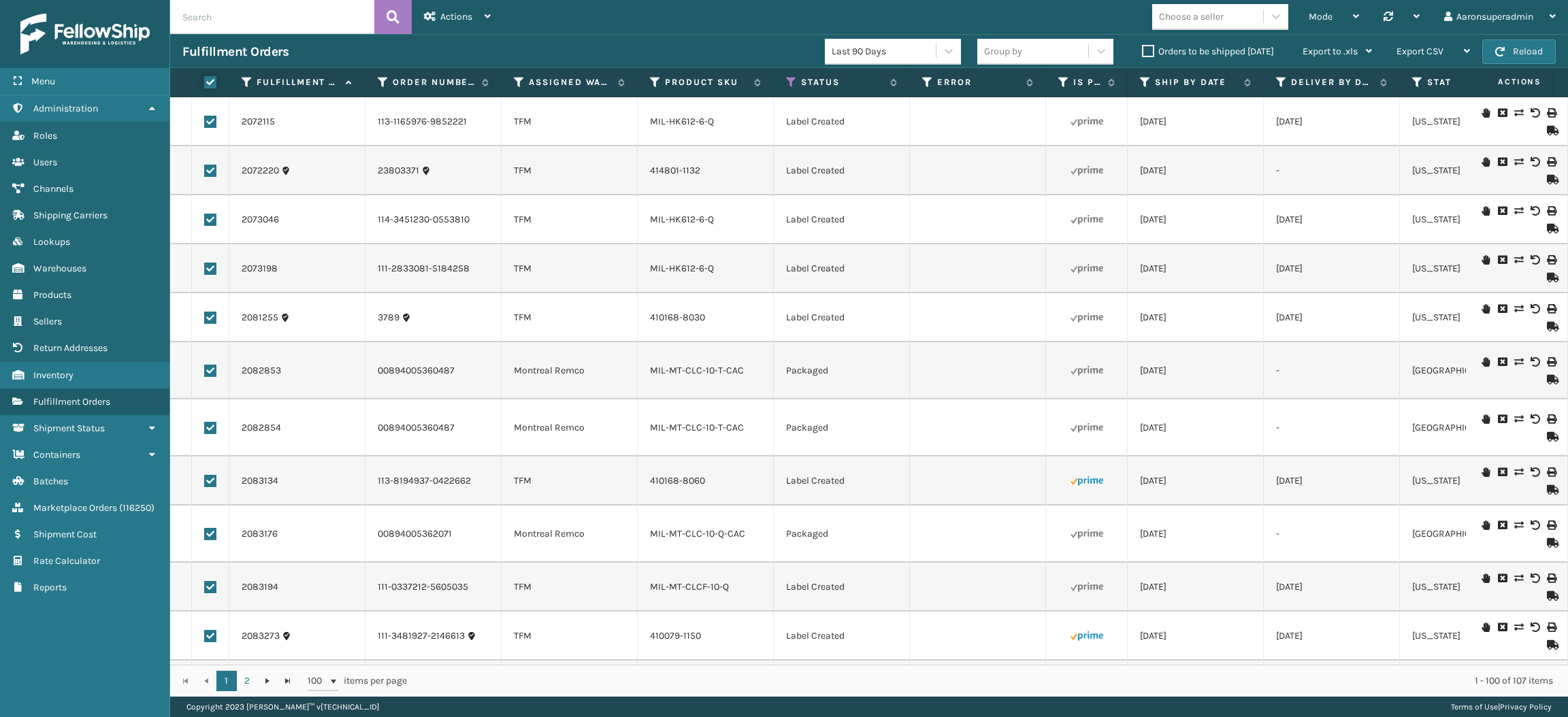
checkbox input "true"
click at [1051, 56] on span "Bulk Actions" at bounding box center [1064, 51] width 54 height 12
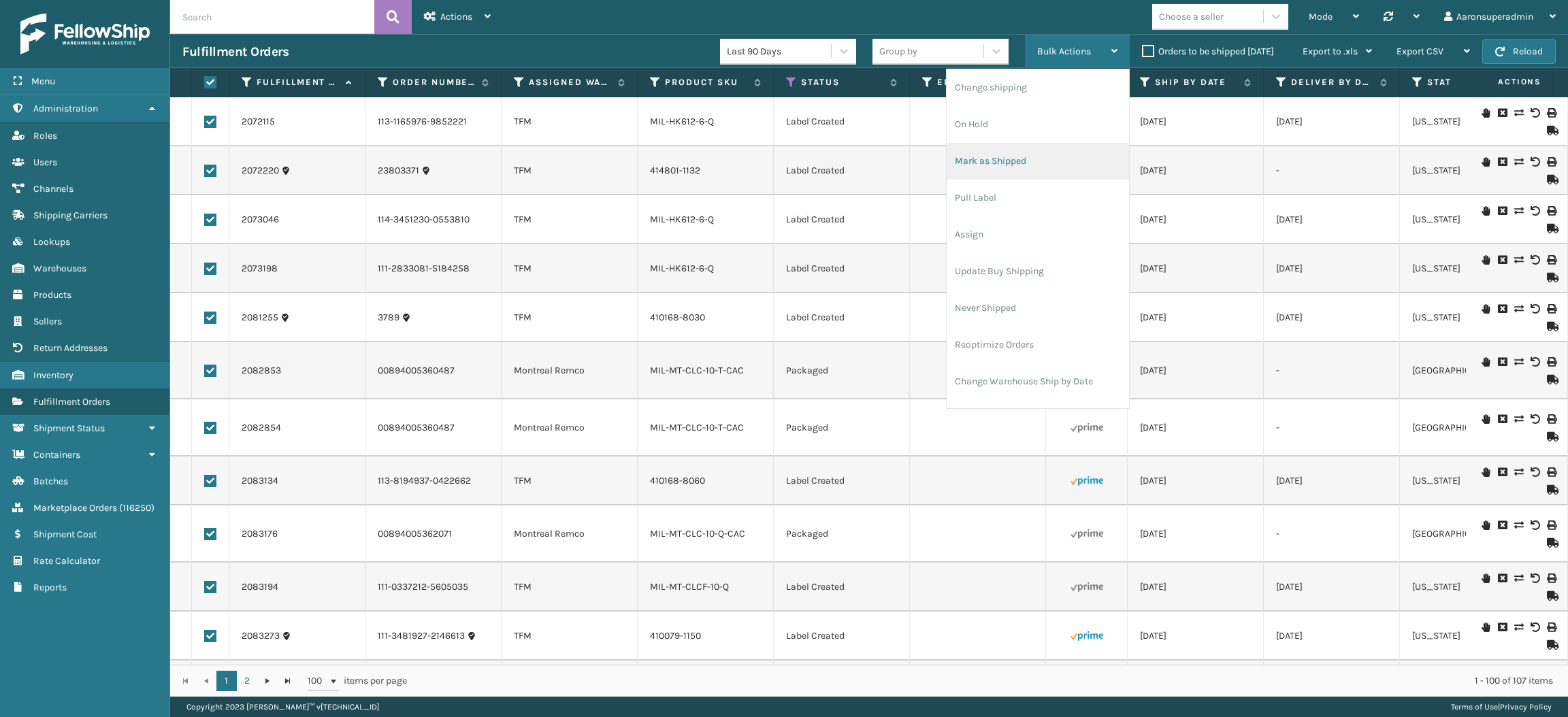
click at [1008, 157] on li "Mark as Shipped" at bounding box center [1038, 161] width 183 height 37
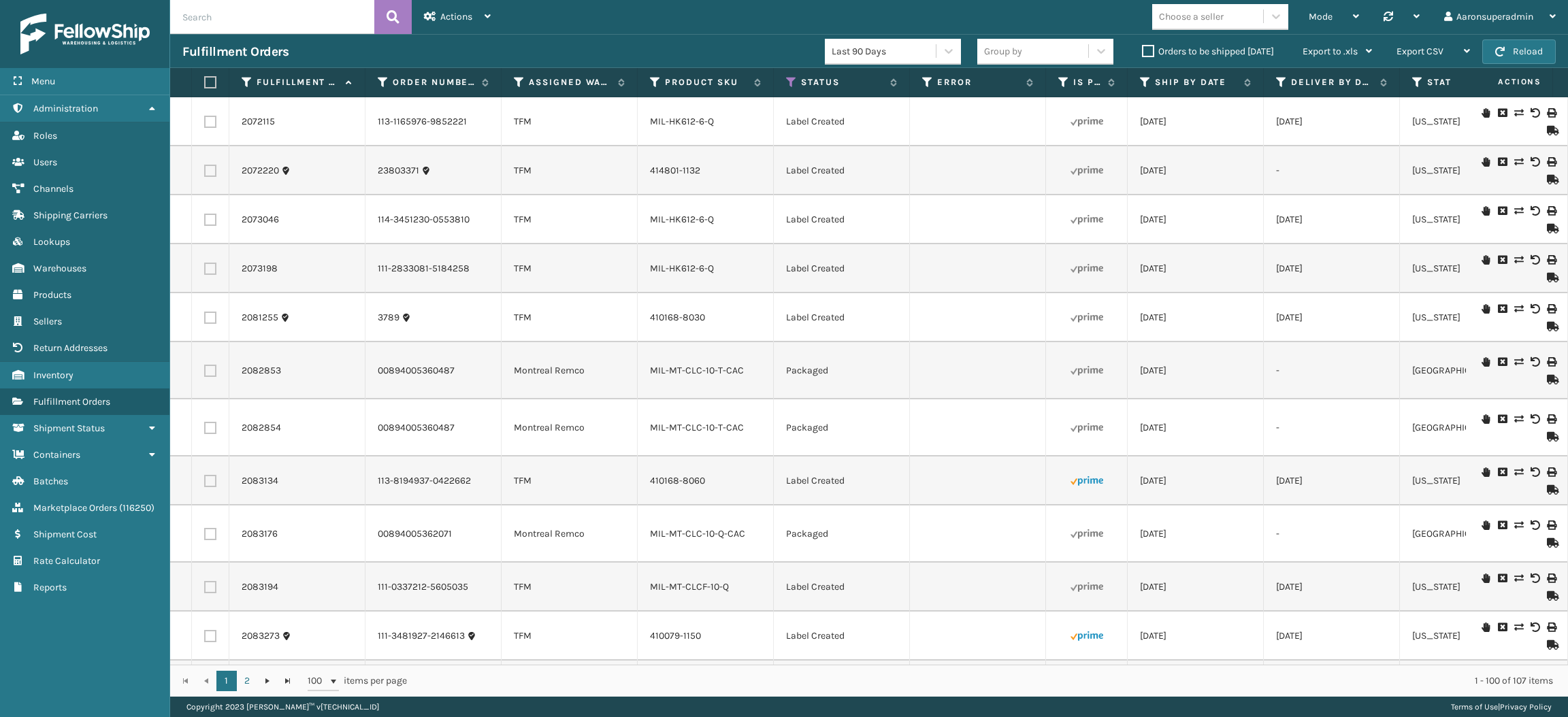
checkbox input "false"
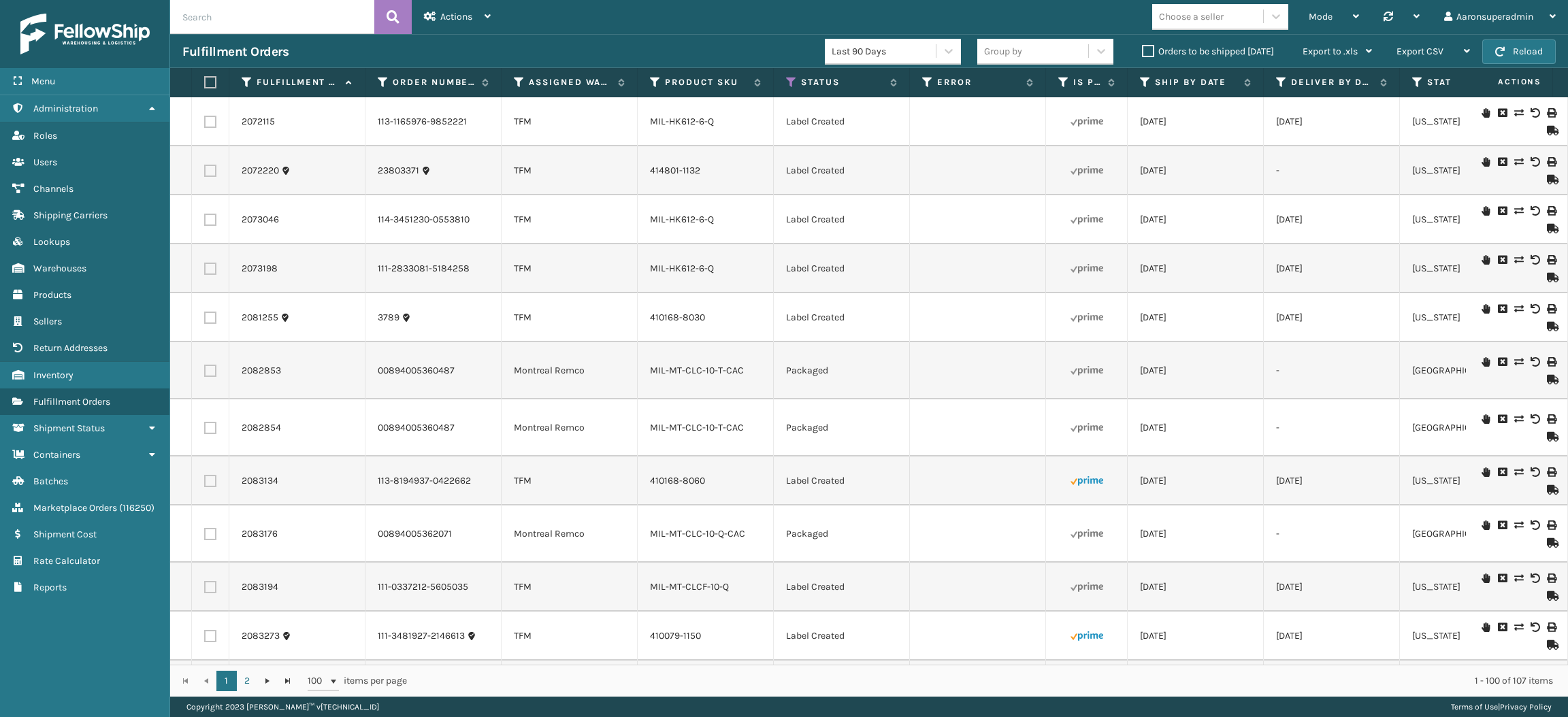
checkbox input "false"
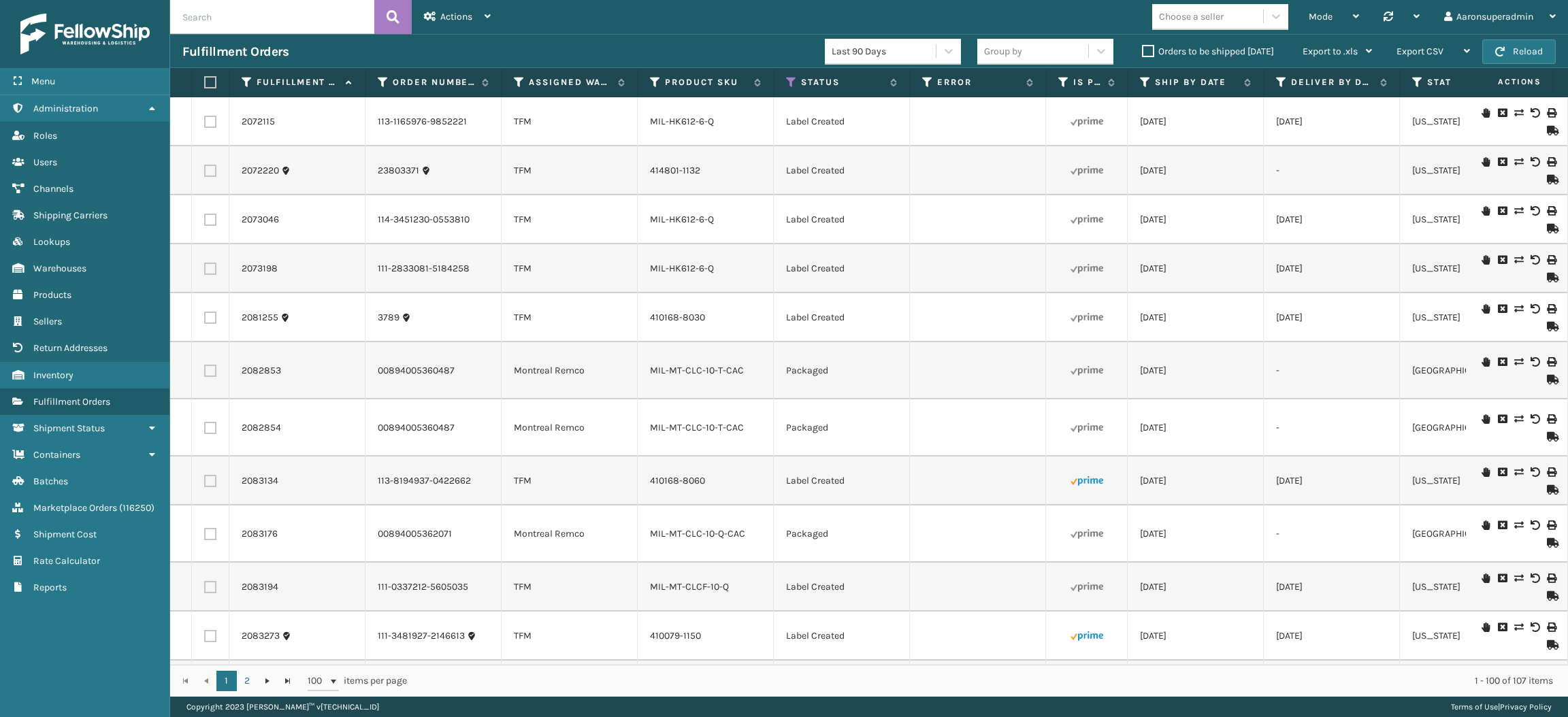
checkbox input "false"
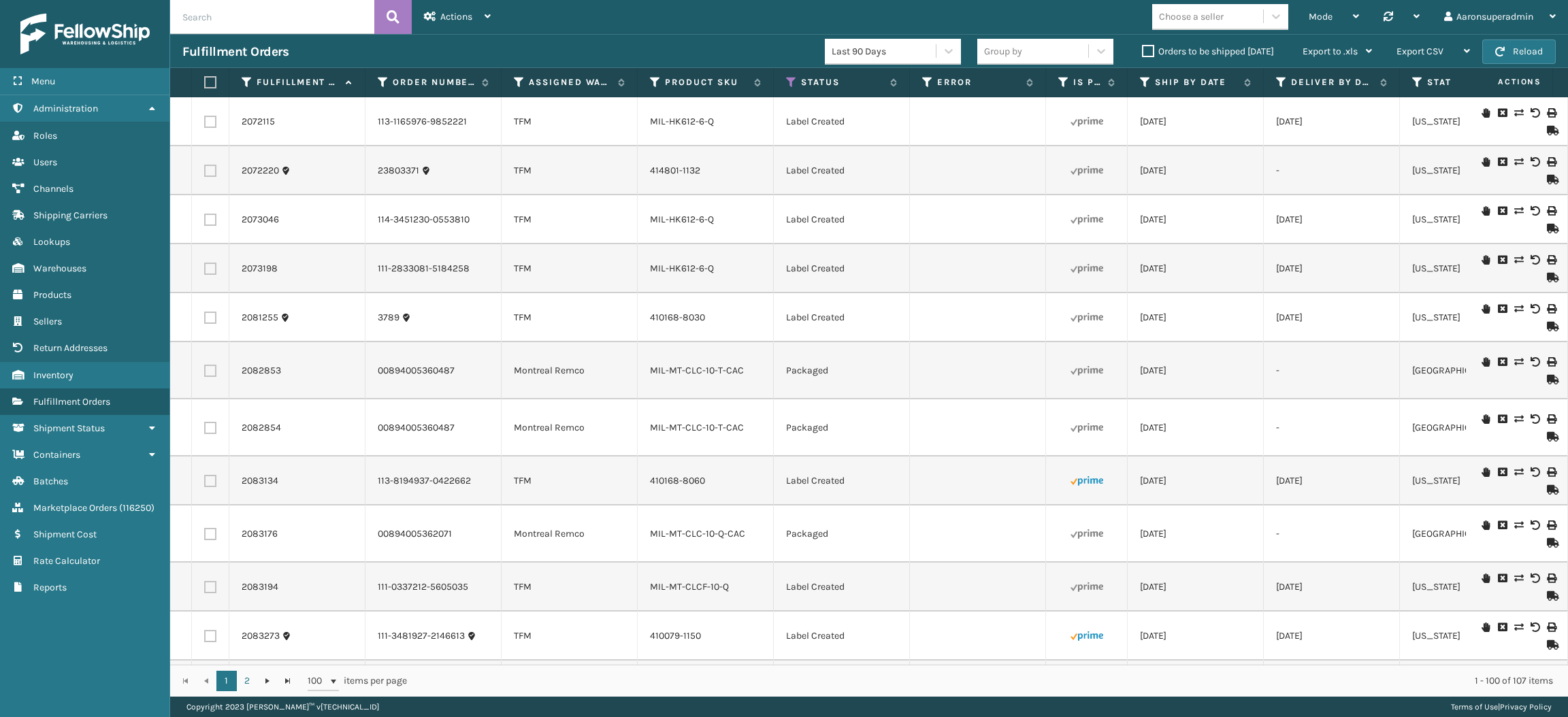
checkbox input "false"
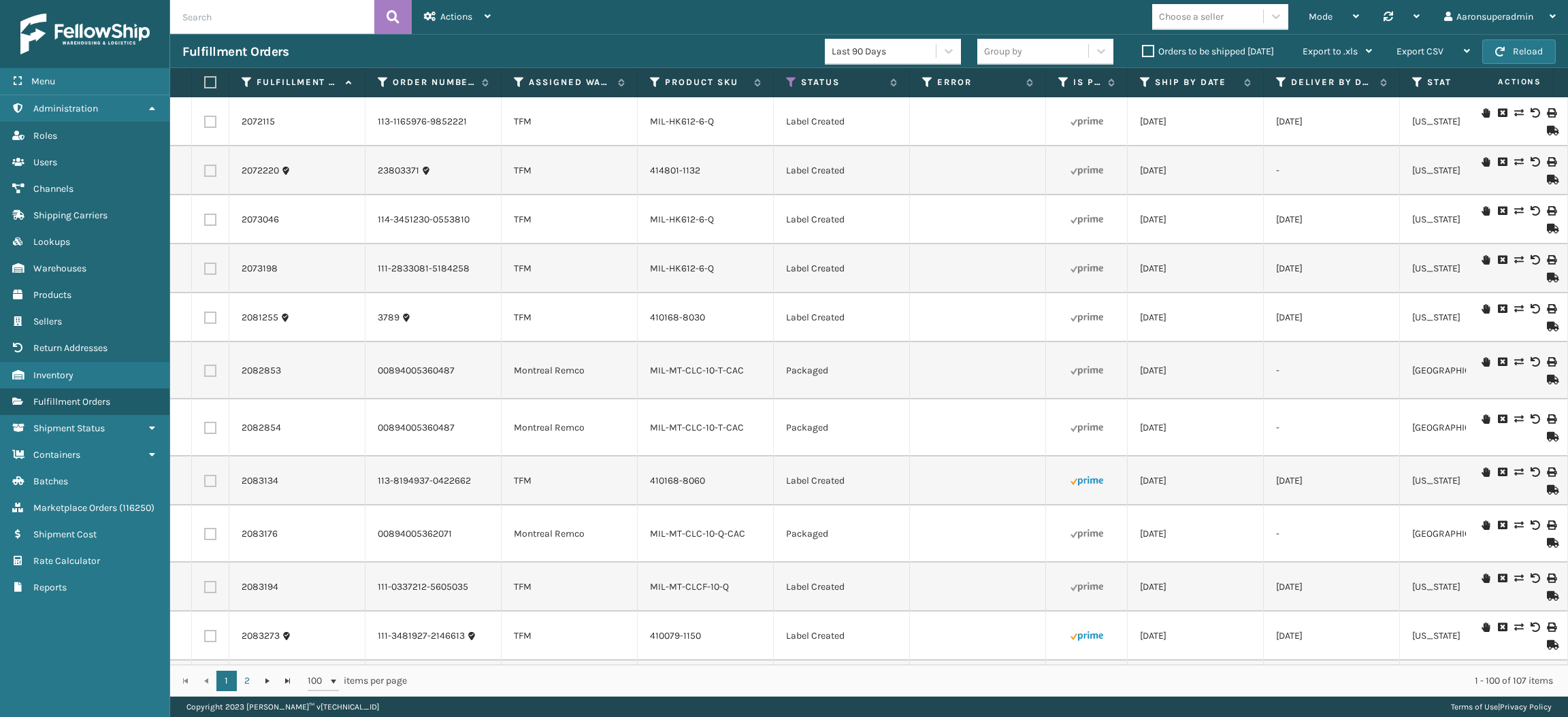
checkbox input "false"
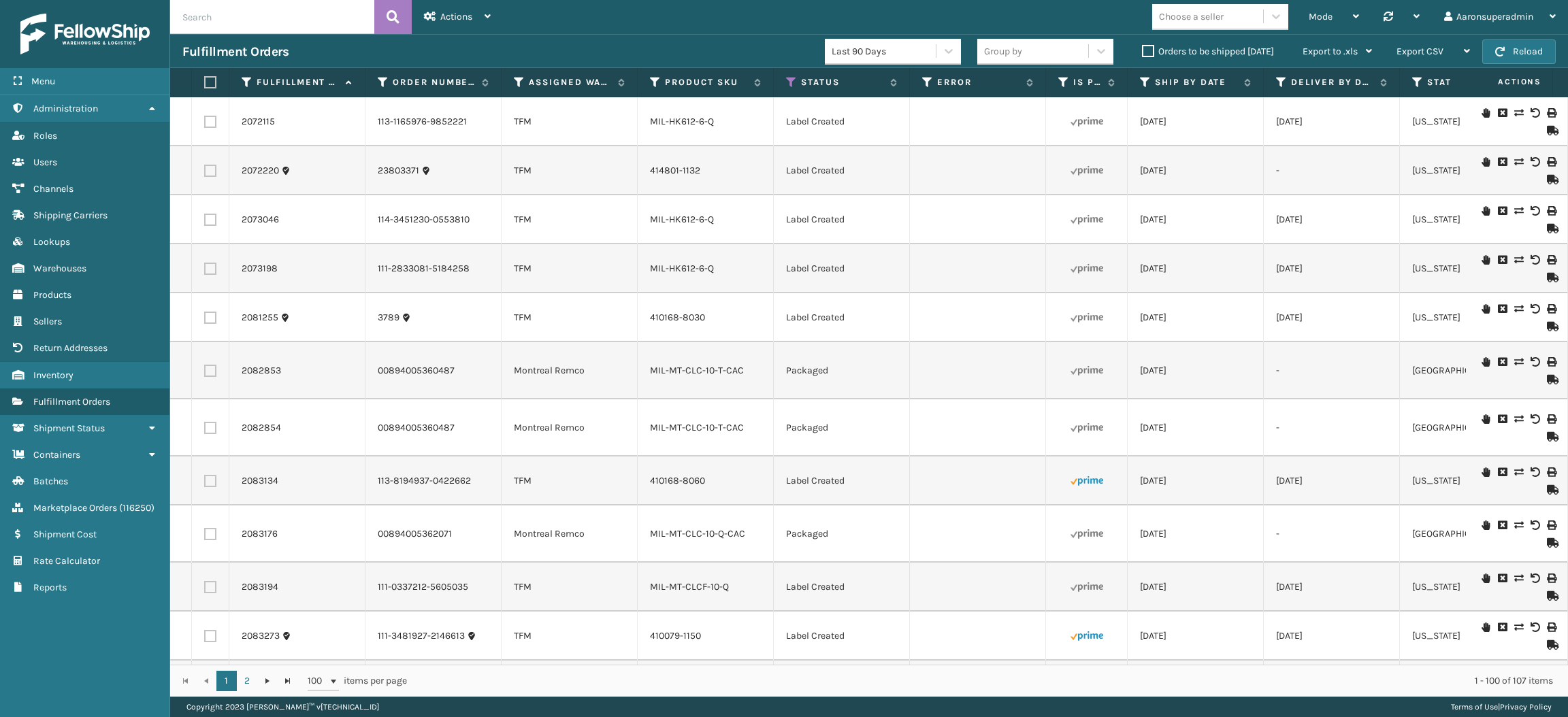
checkbox input "false"
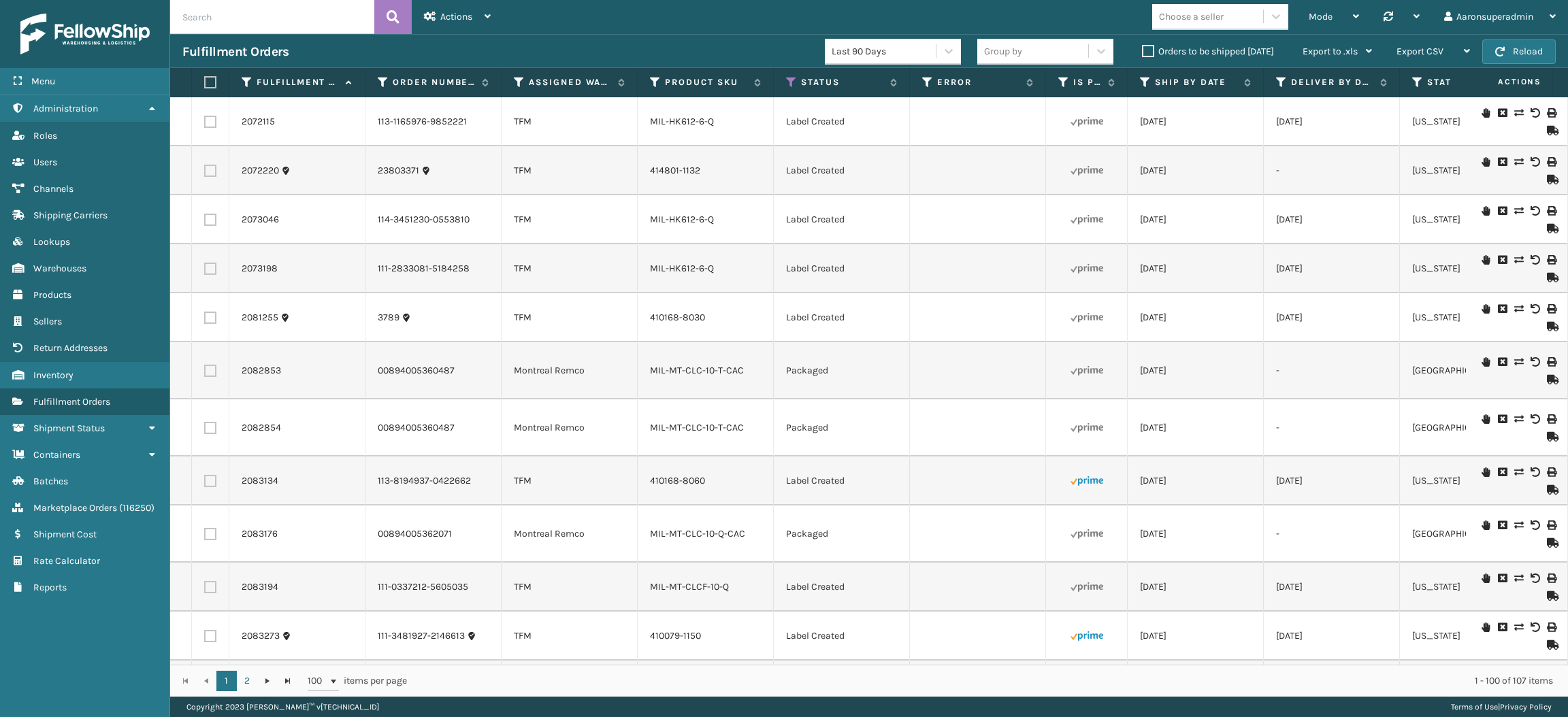
checkbox input "false"
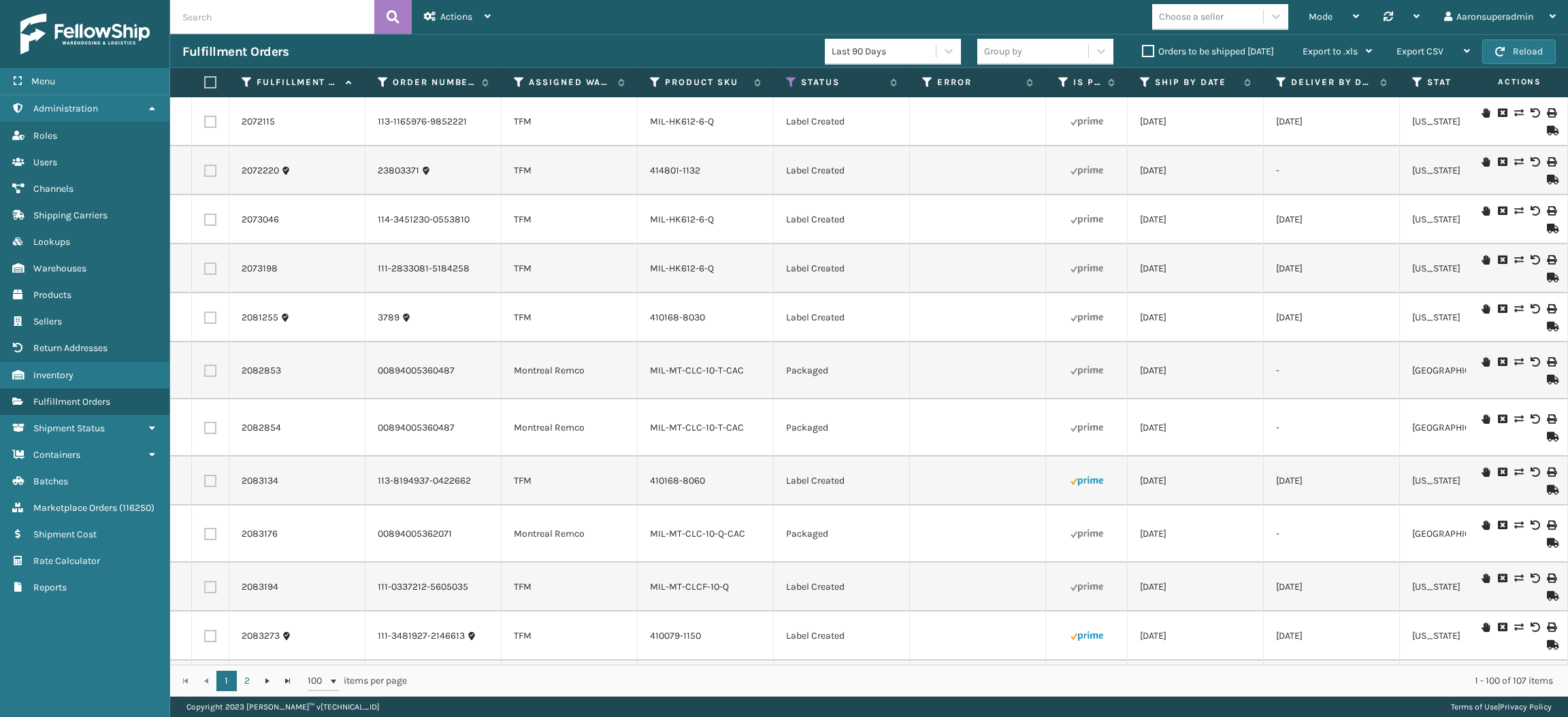
checkbox input "false"
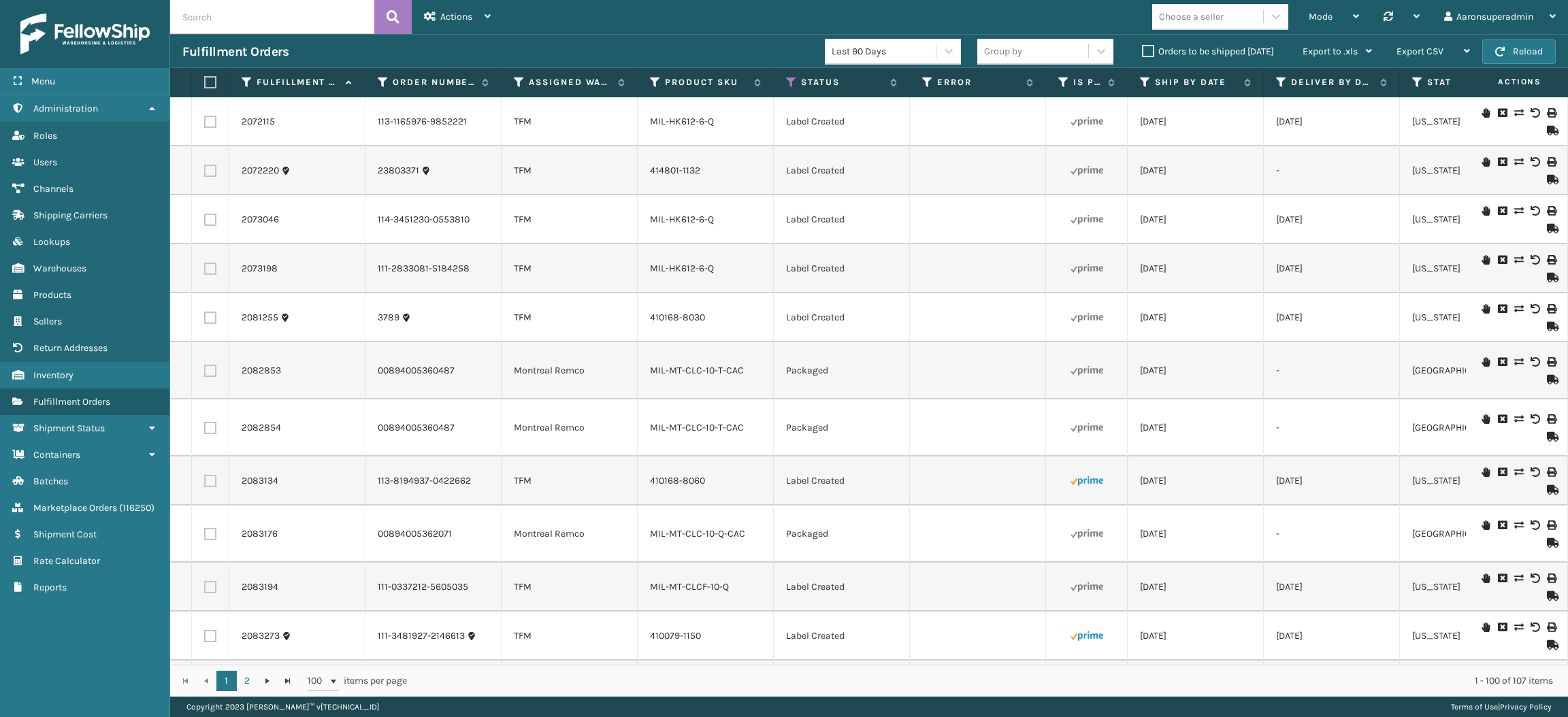
checkbox input "false"
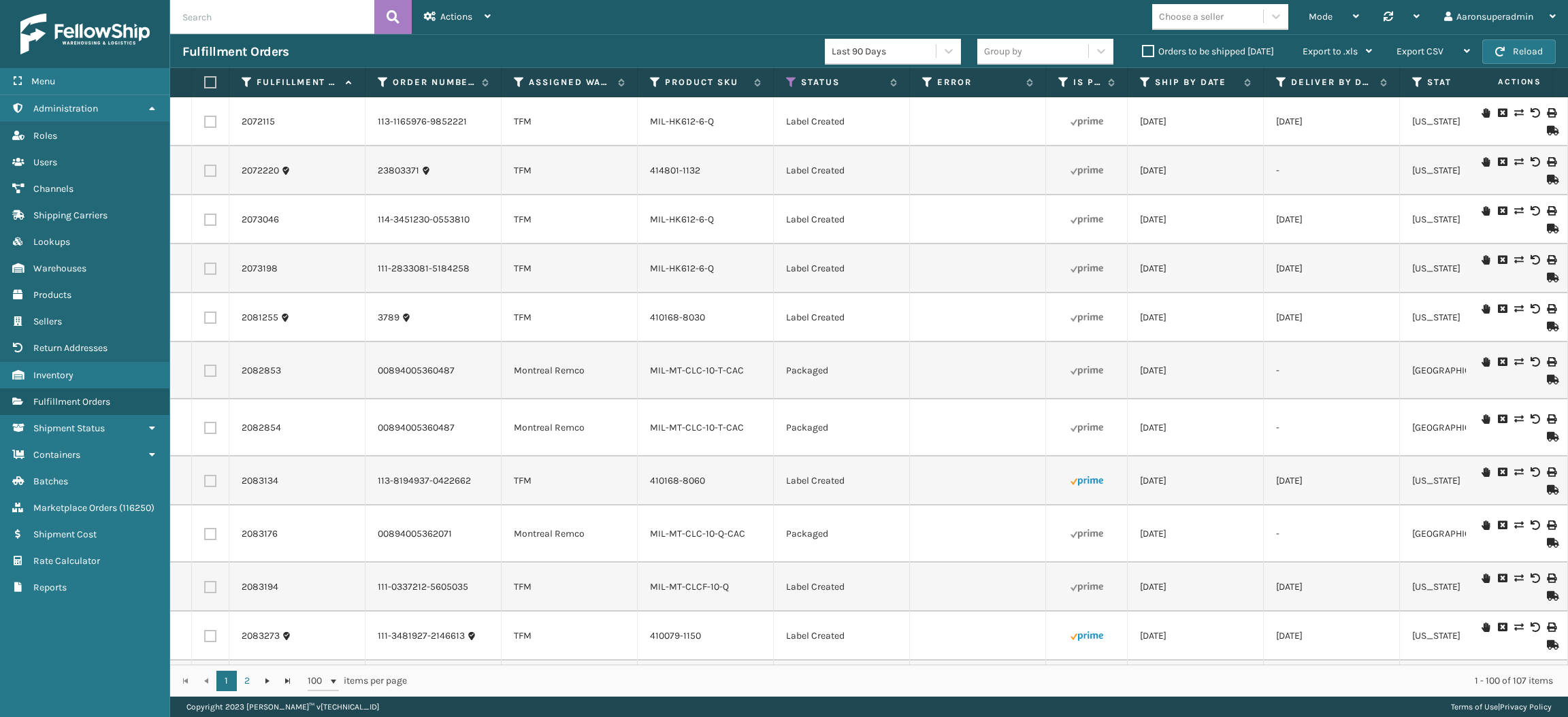
checkbox input "false"
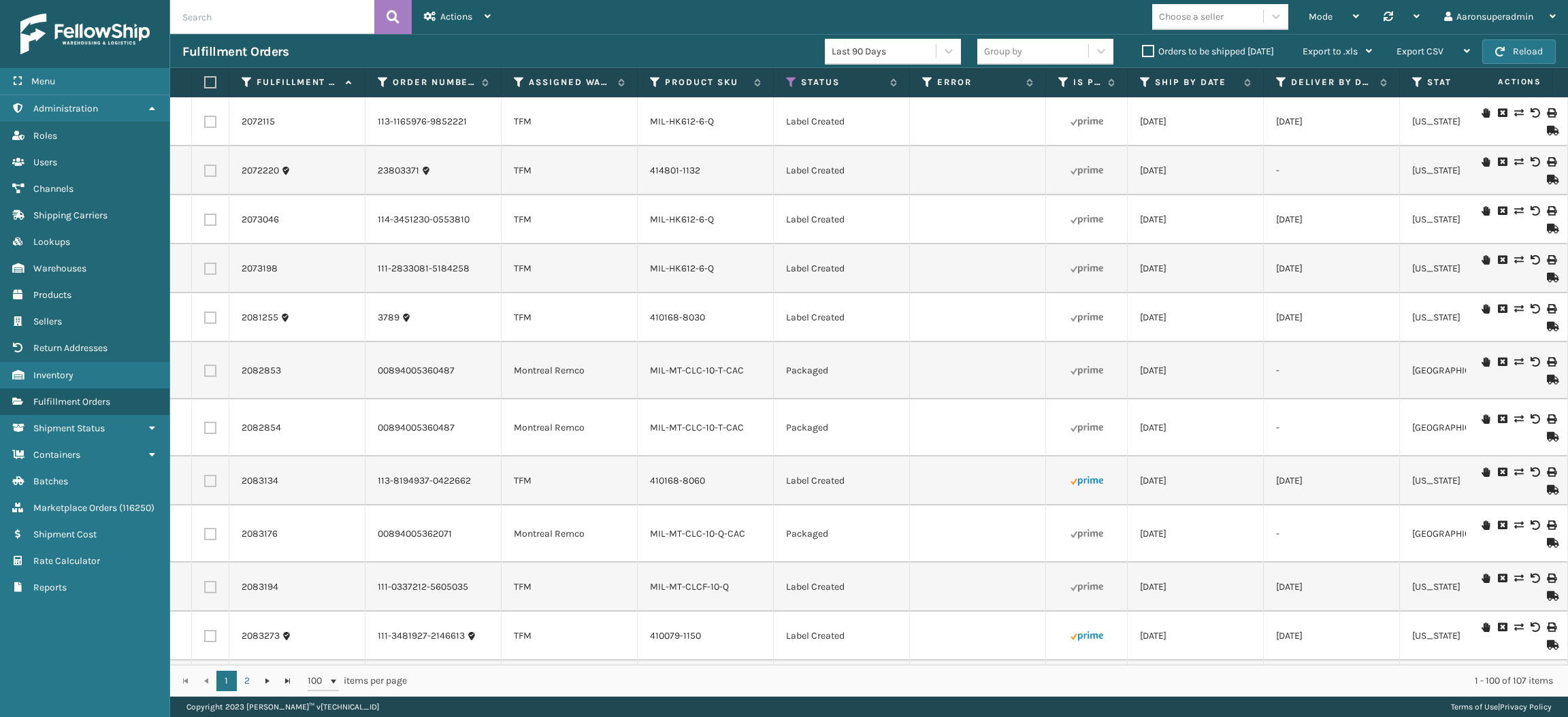
checkbox input "false"
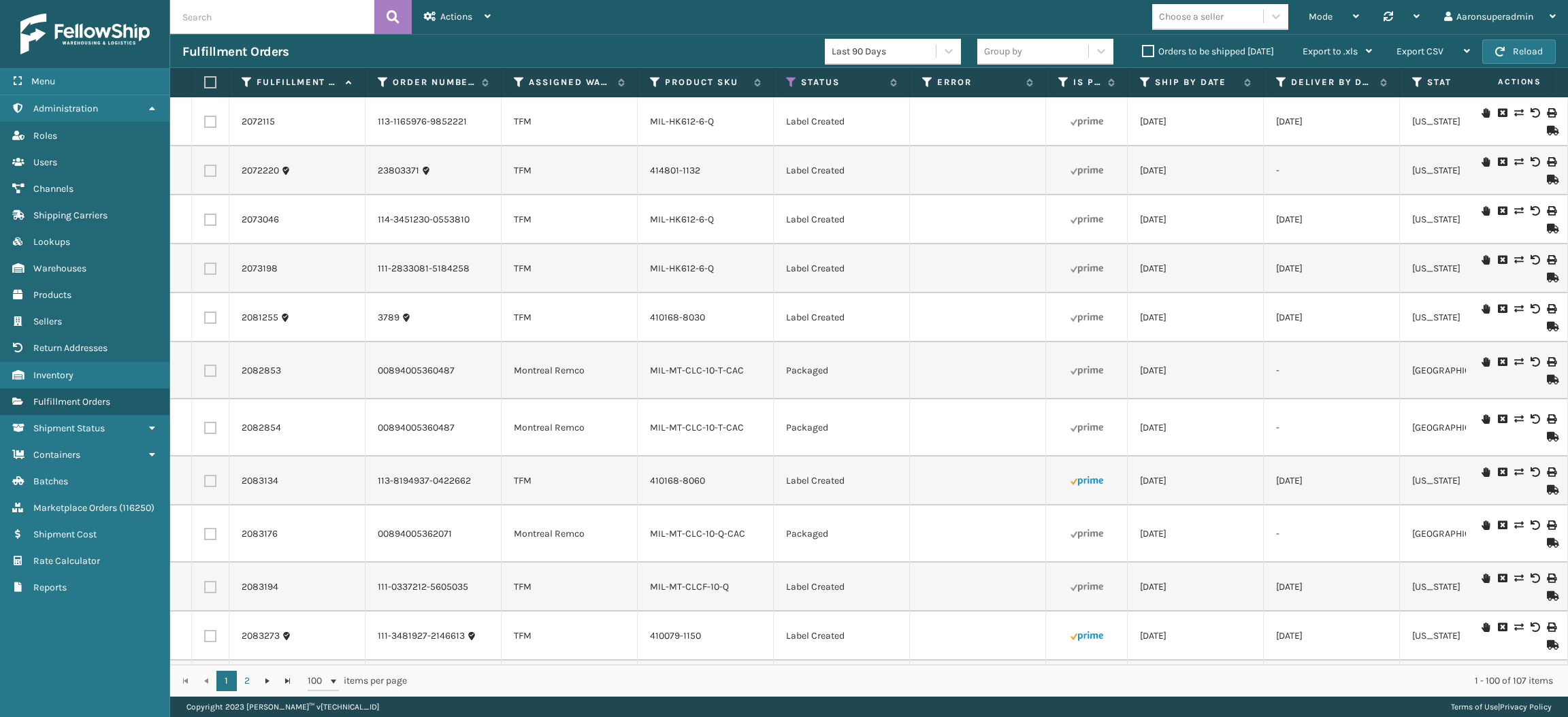
checkbox input "false"
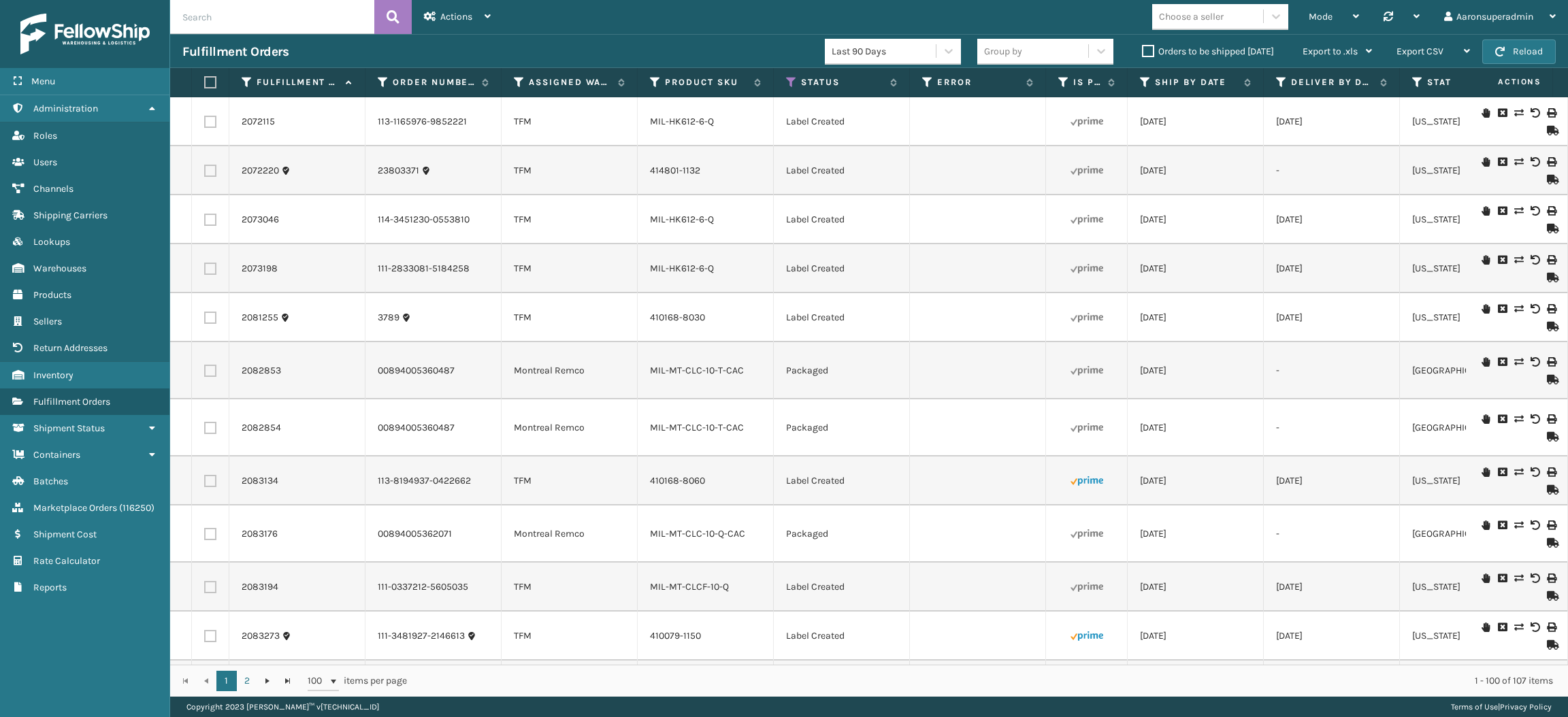
checkbox input "false"
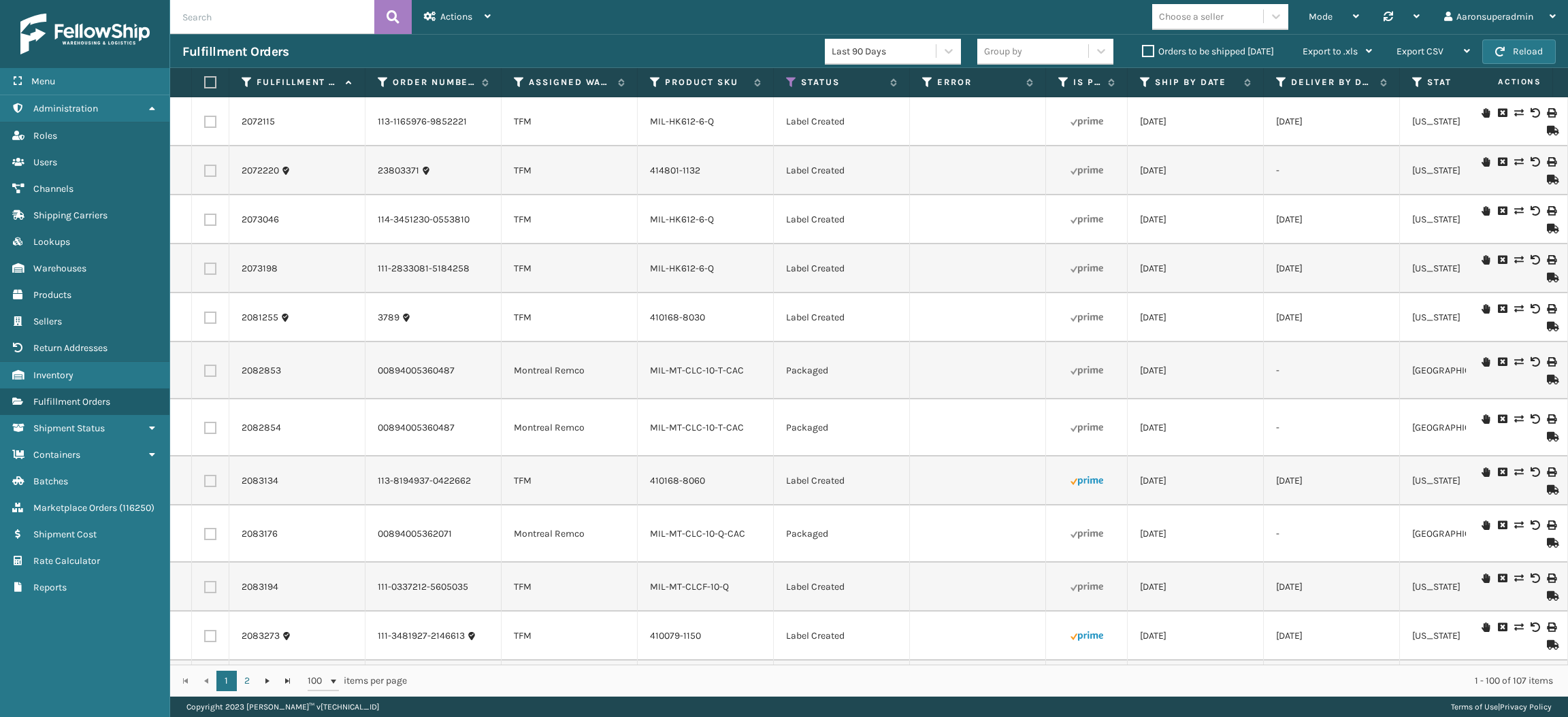
checkbox input "false"
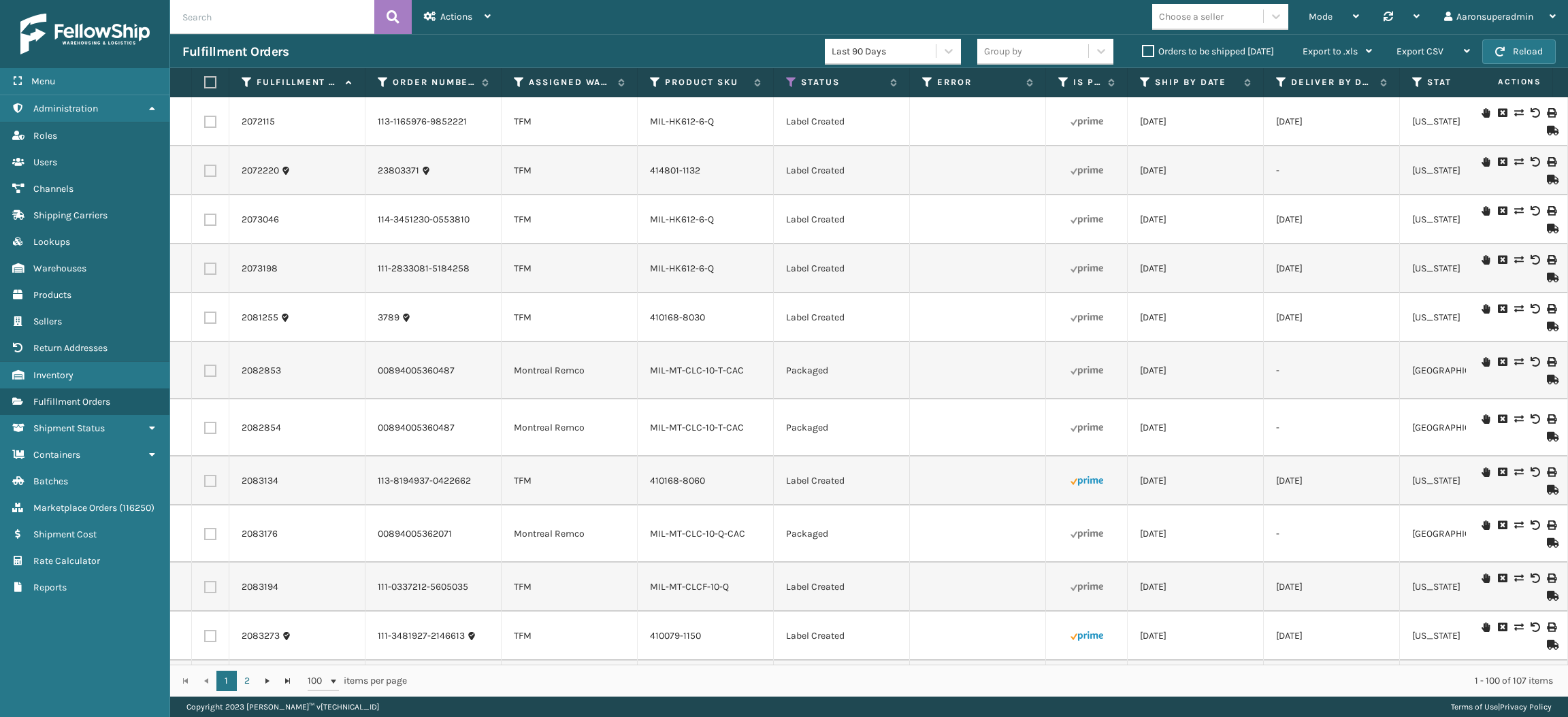
checkbox input "false"
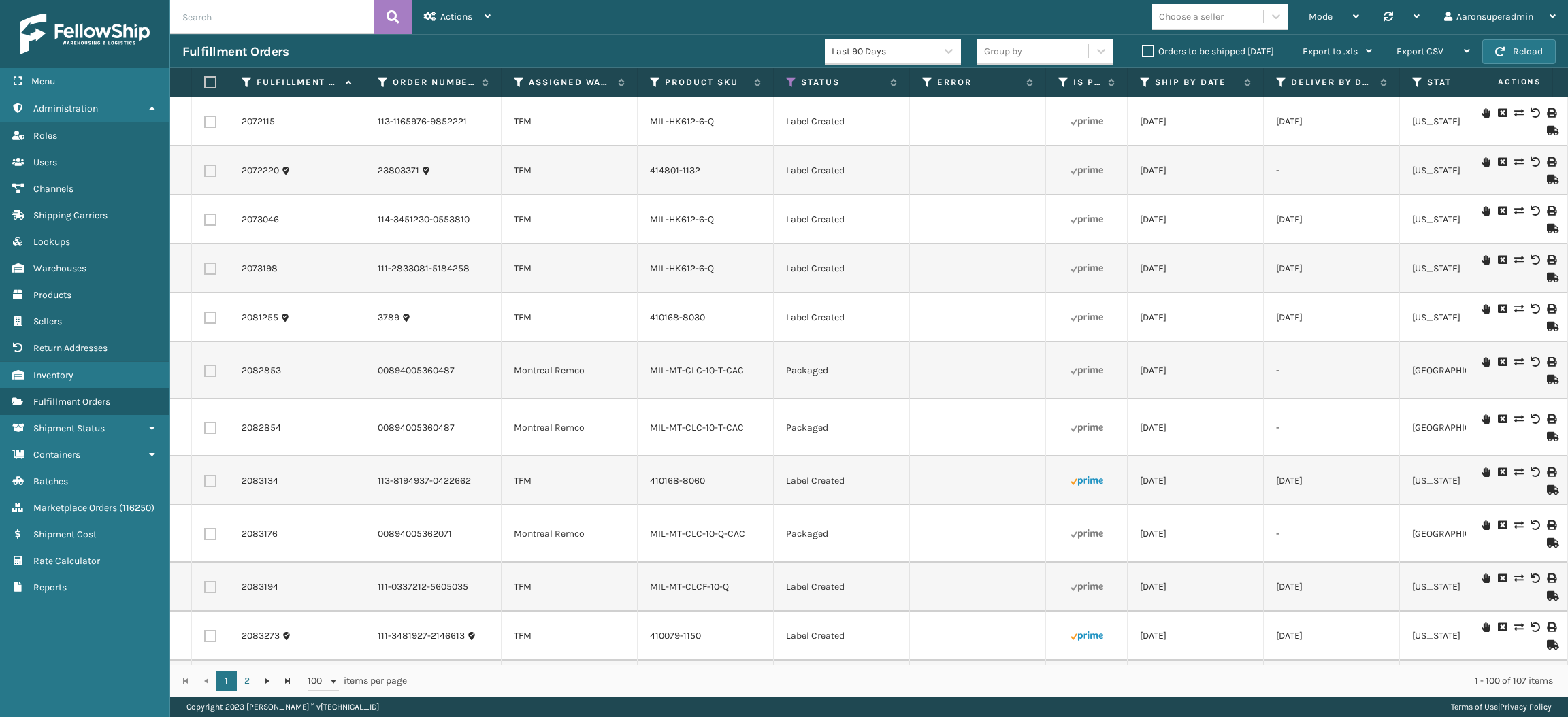
checkbox input "false"
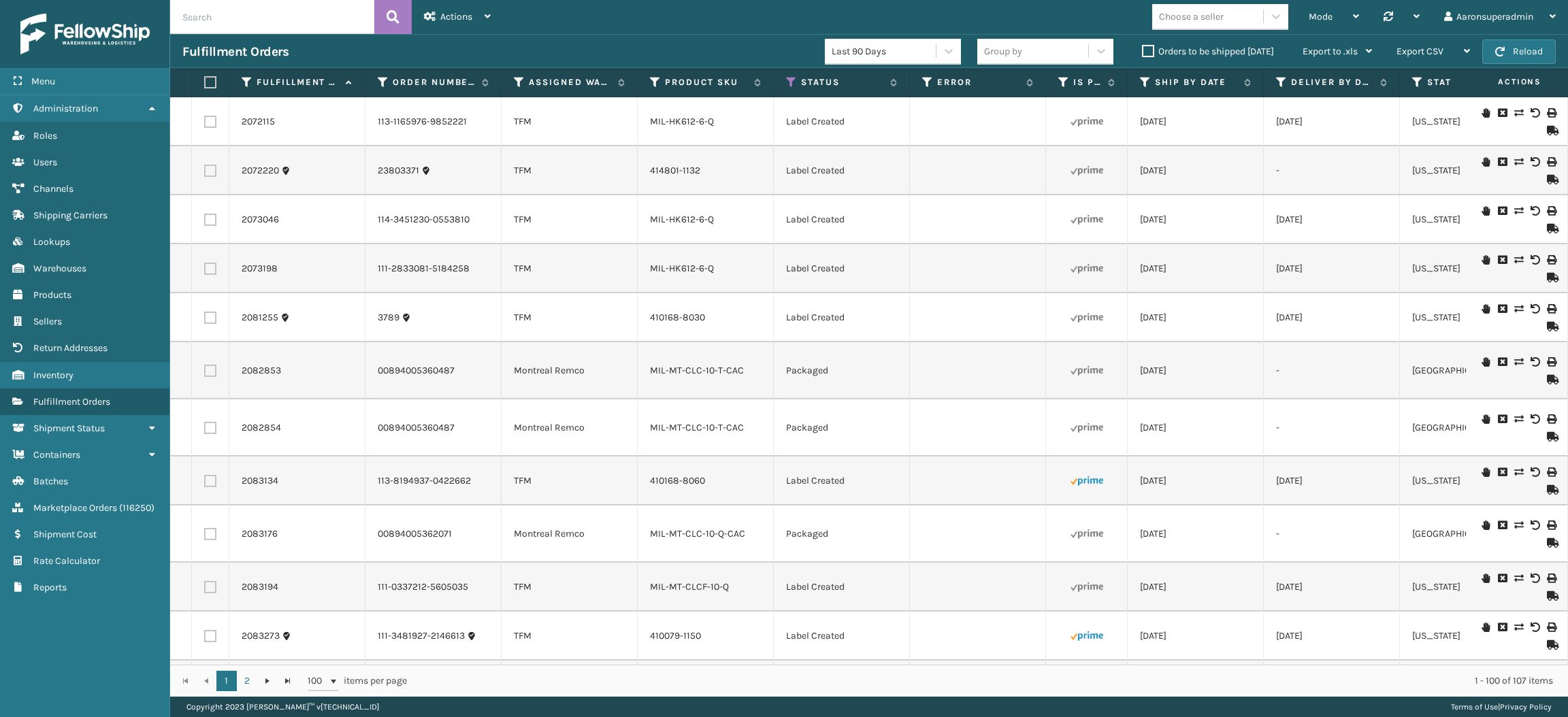
checkbox input "false"
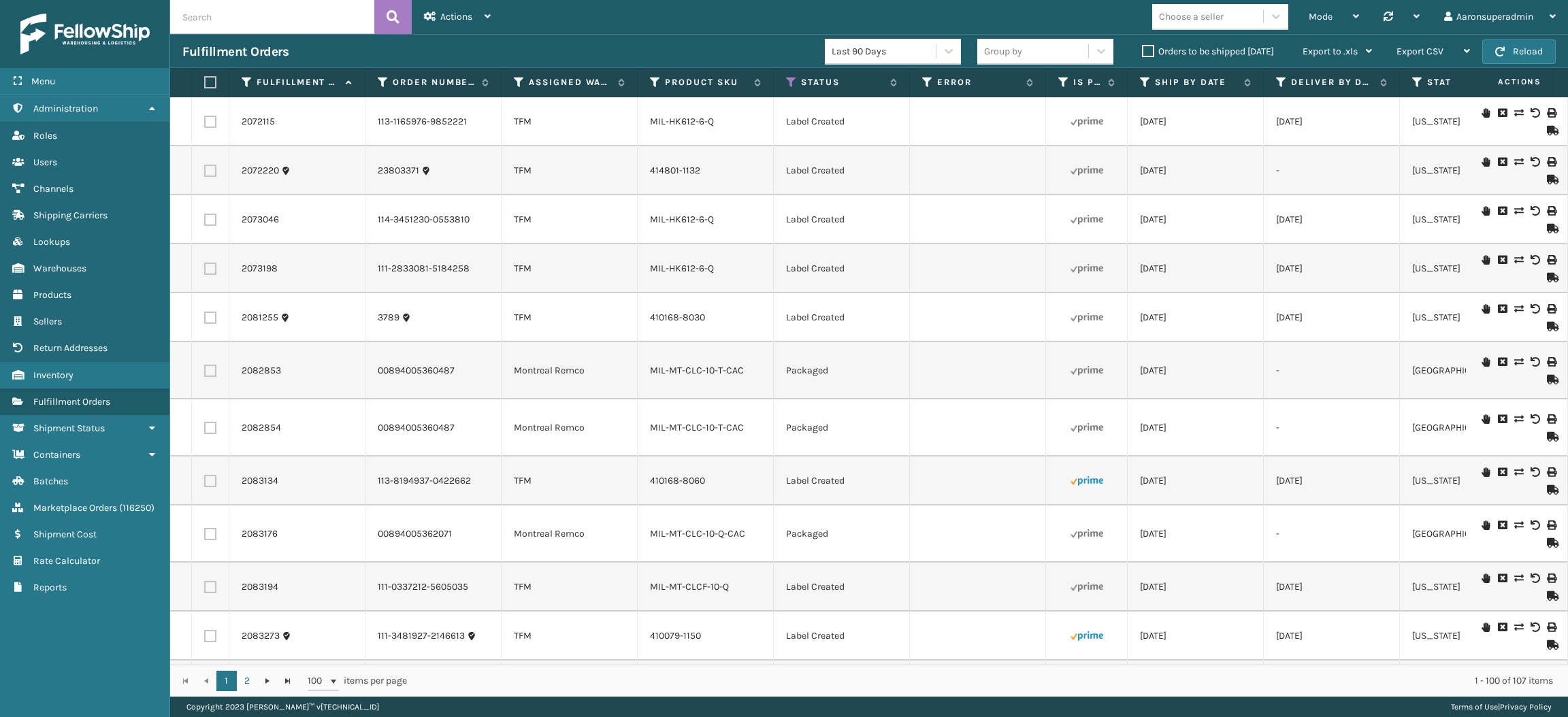
checkbox input "false"
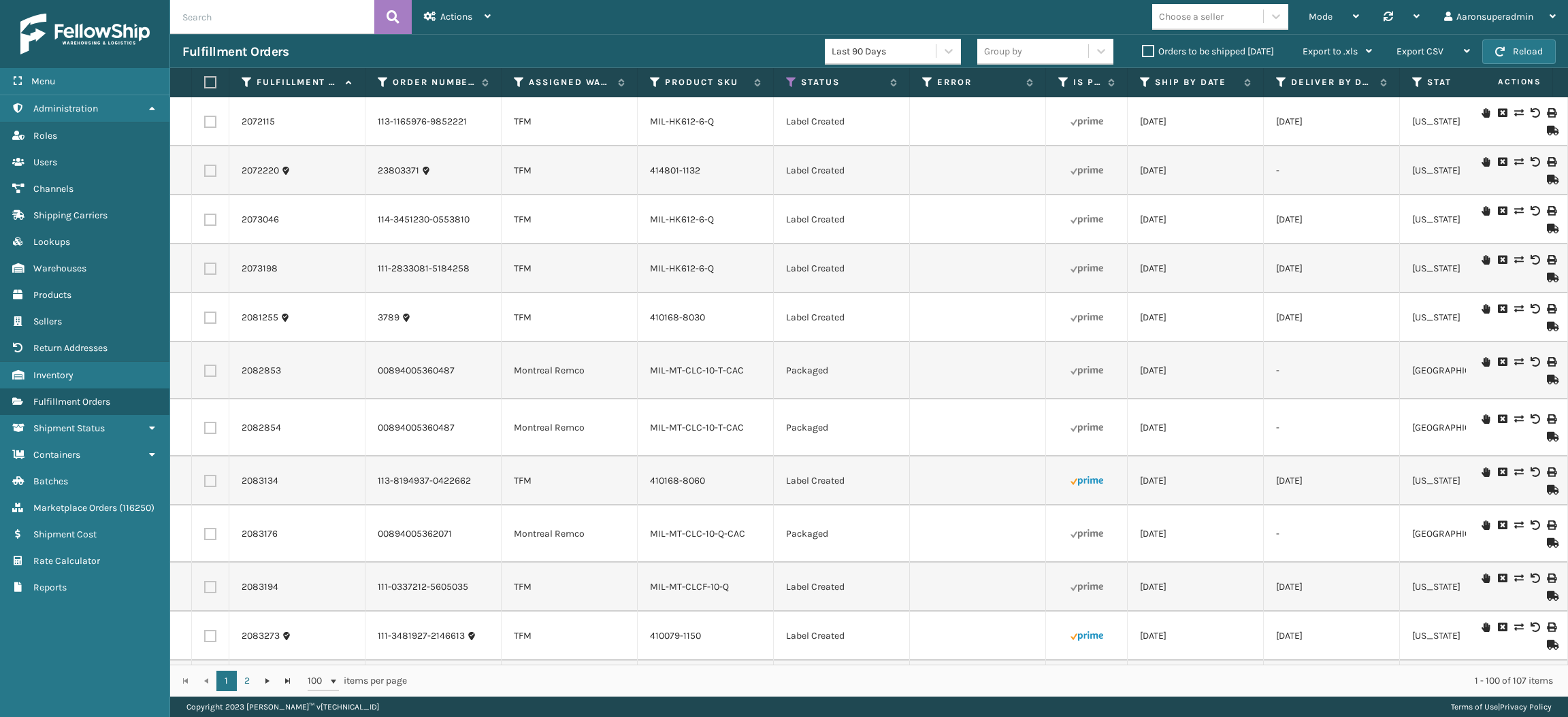
checkbox input "false"
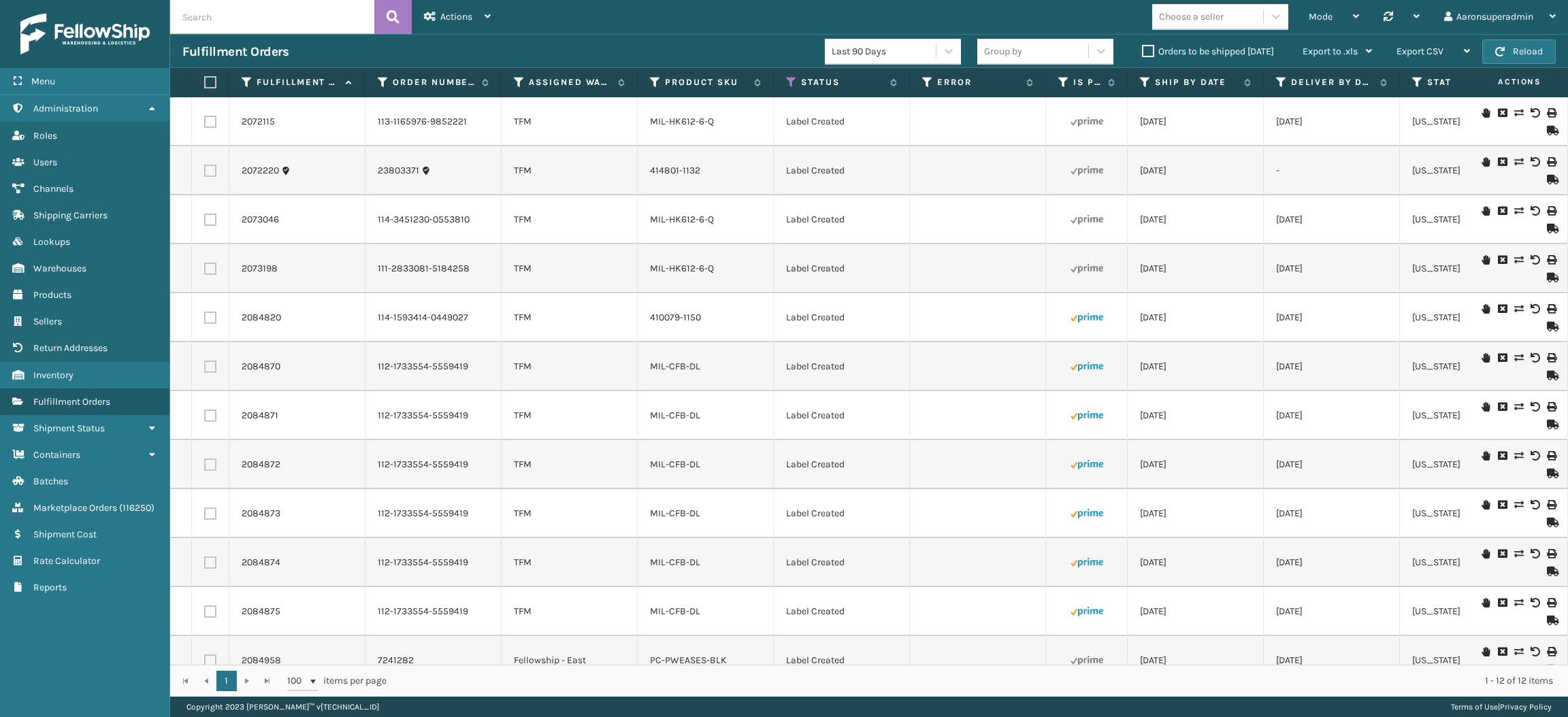
click at [211, 81] on label at bounding box center [208, 82] width 8 height 12
click at [205, 81] on input "checkbox" at bounding box center [204, 83] width 1 height 9
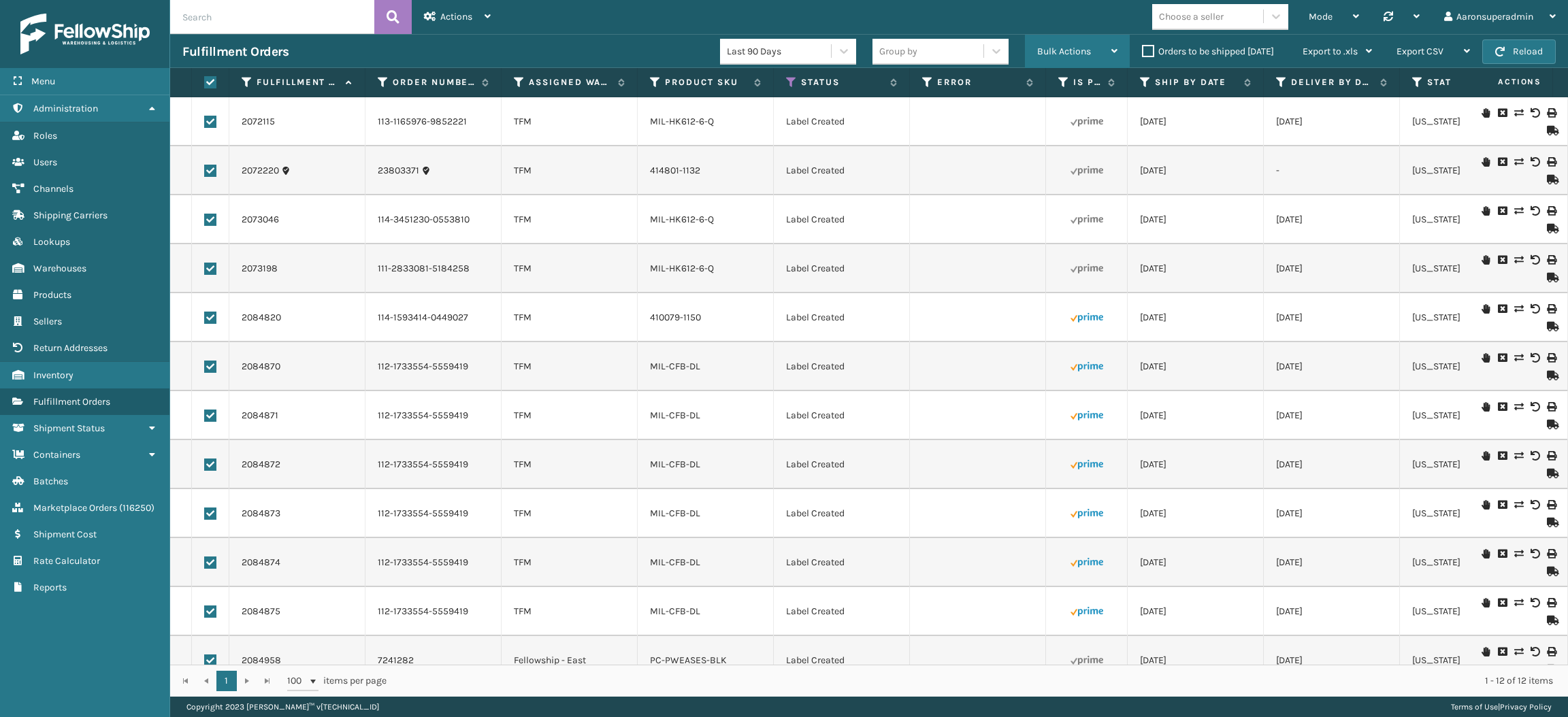
click at [1059, 51] on span "Bulk Actions" at bounding box center [1064, 51] width 54 height 12
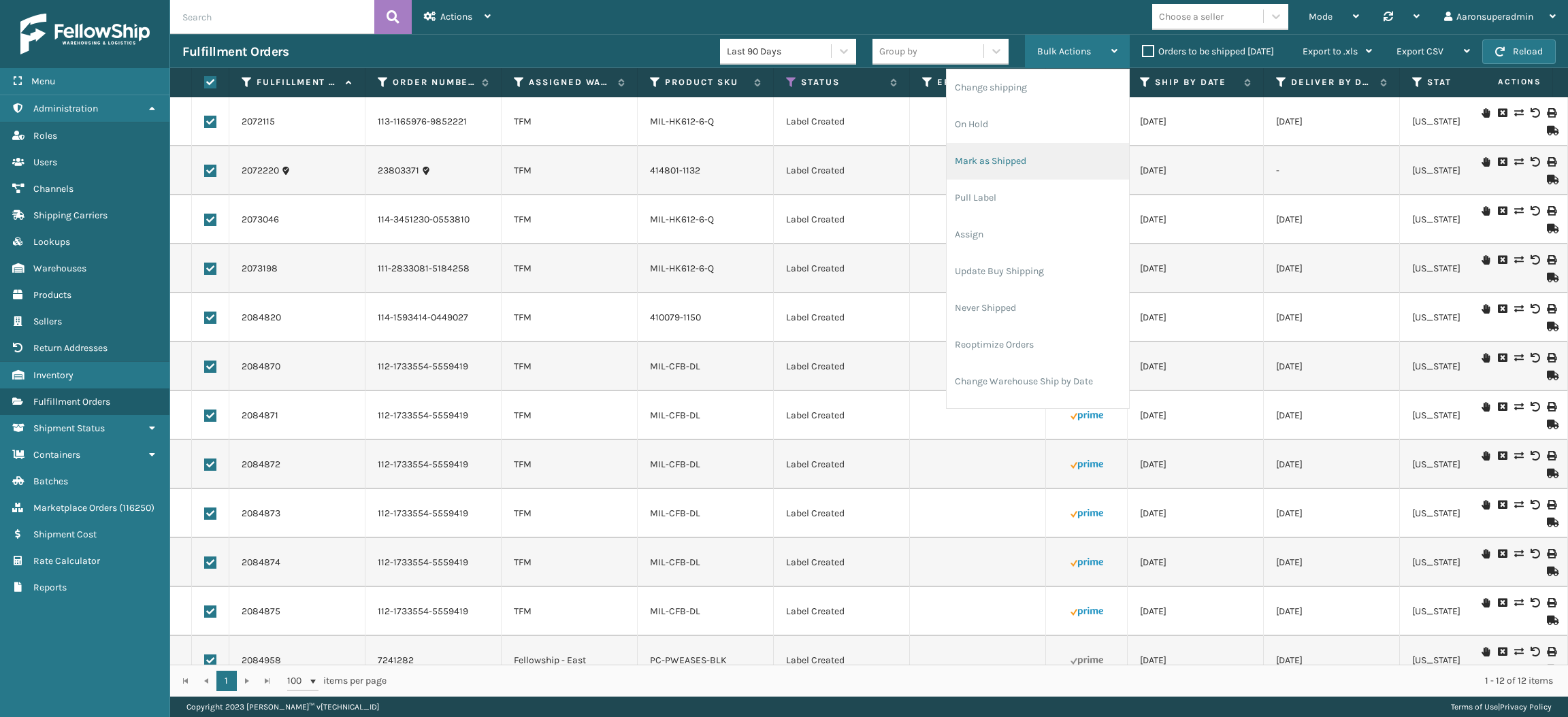
click at [1038, 170] on li "Mark as Shipped" at bounding box center [1038, 161] width 183 height 37
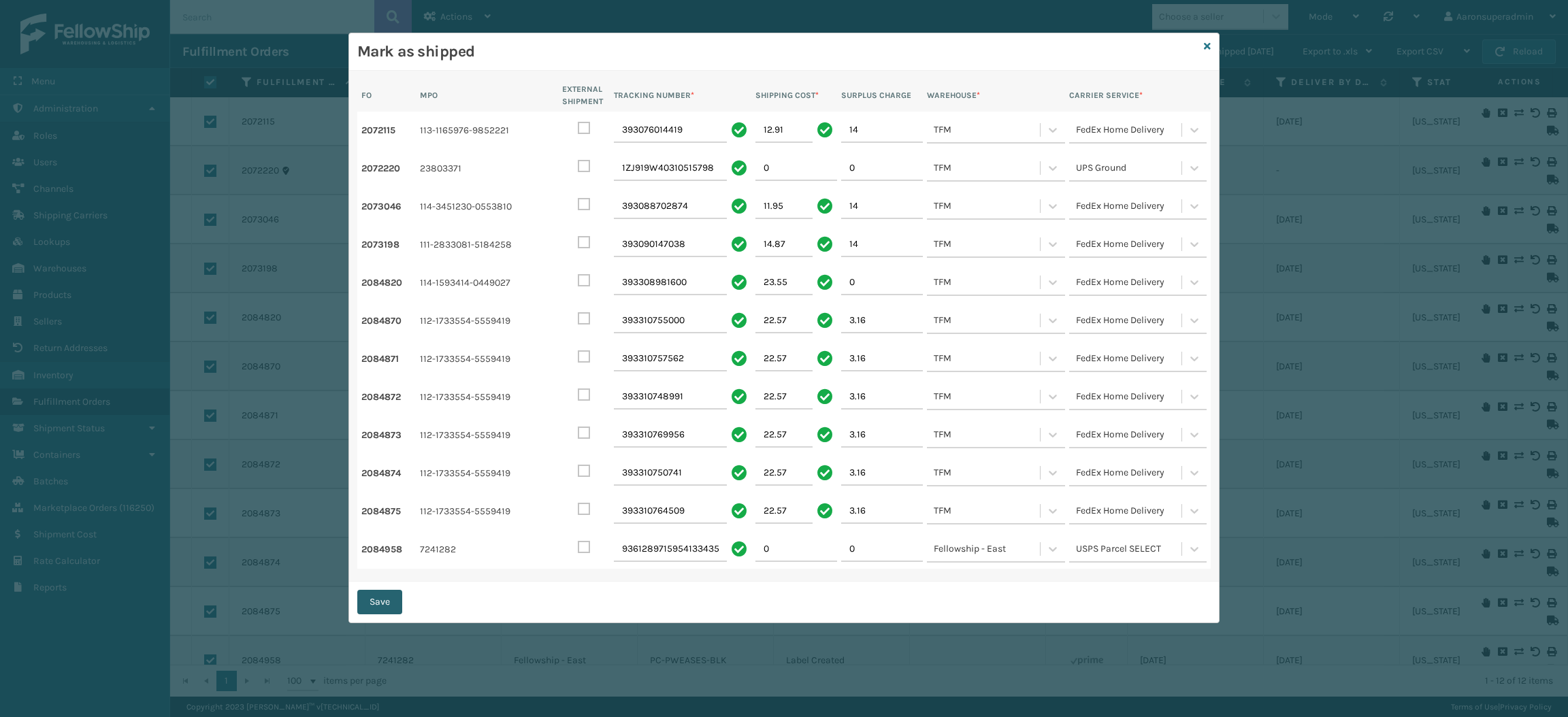
click at [383, 599] on button "Save" at bounding box center [379, 603] width 45 height 25
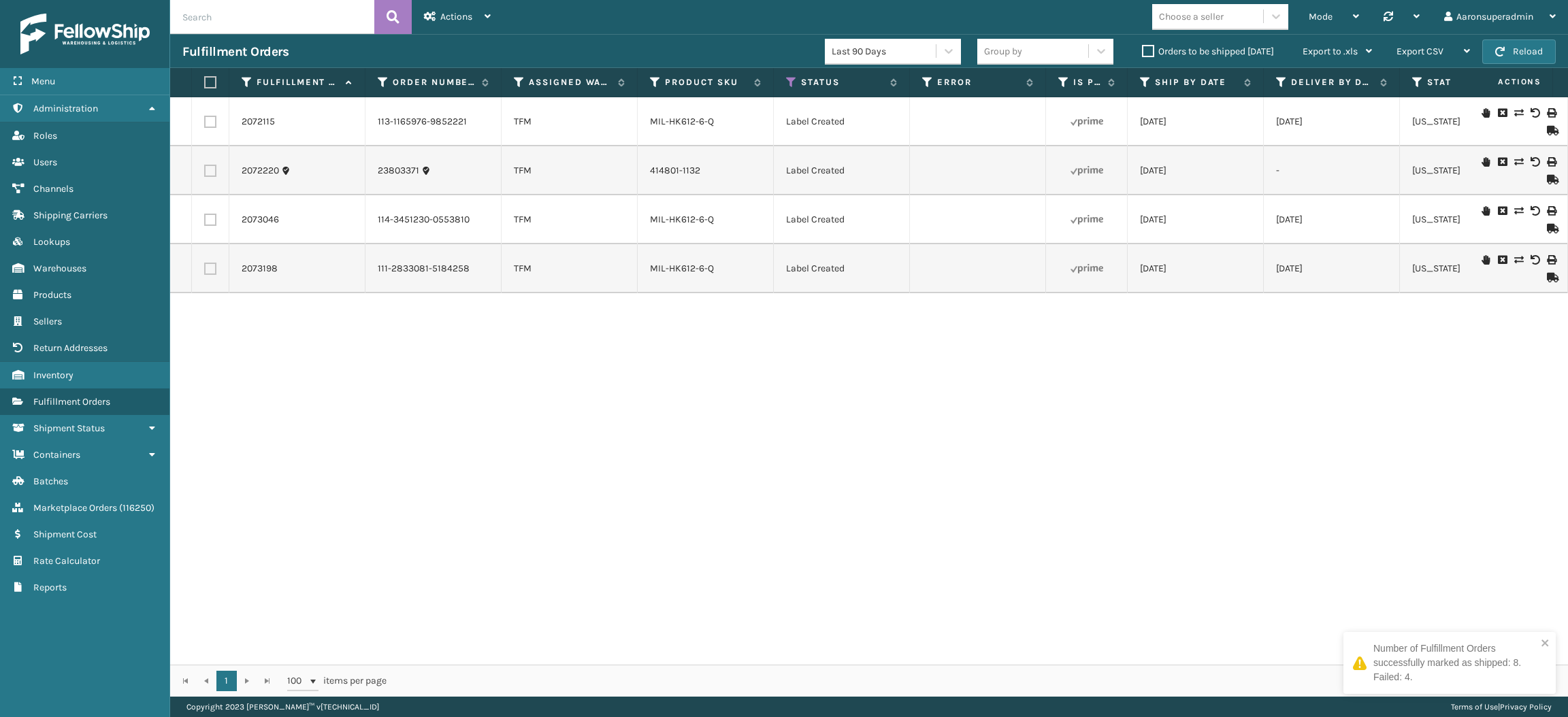
click at [247, 16] on input "text" at bounding box center [272, 17] width 204 height 34
paste input "2084331"
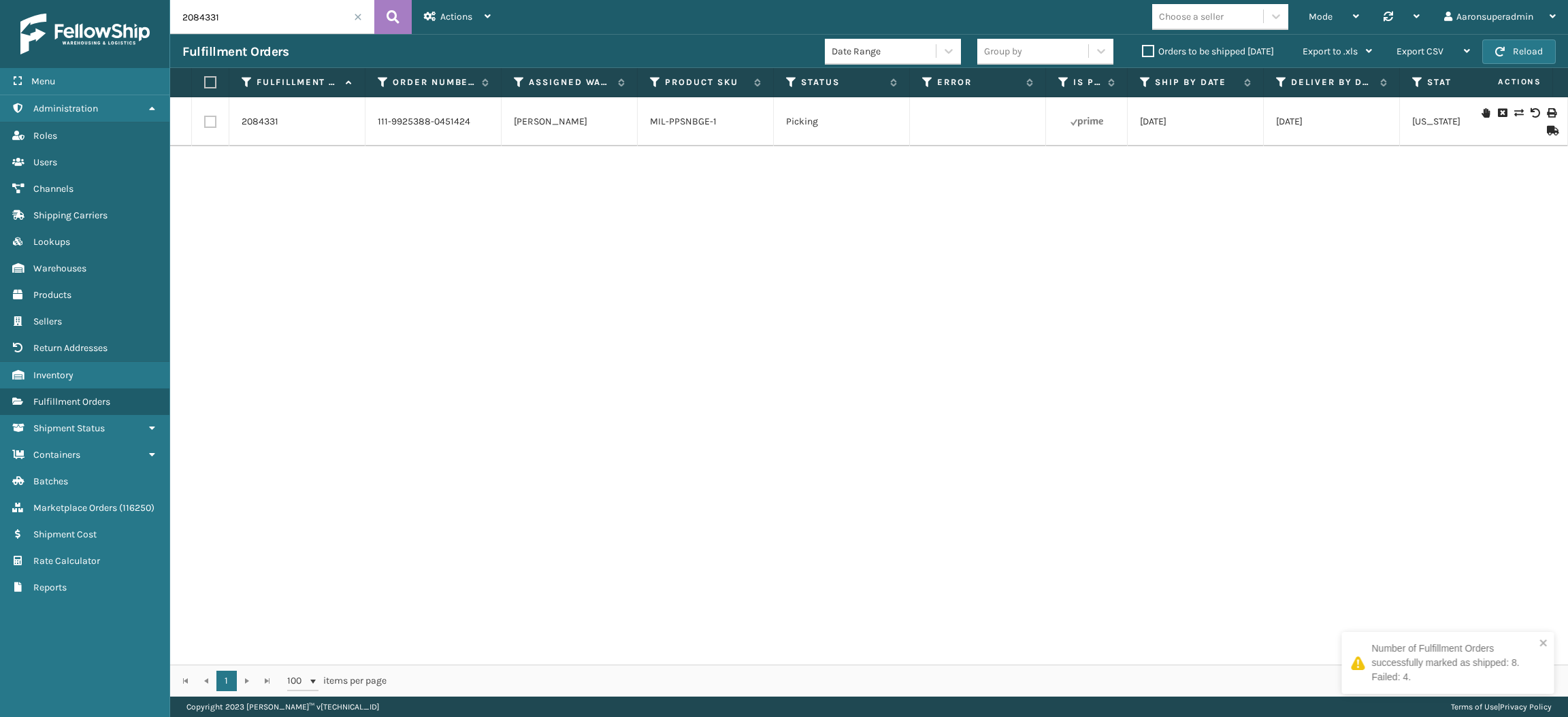
click at [687, 131] on td "MIL-PPSNBGE-1" at bounding box center [705, 122] width 136 height 49
click at [681, 126] on link "MIL-PPSNBGE-1" at bounding box center [683, 121] width 67 height 12
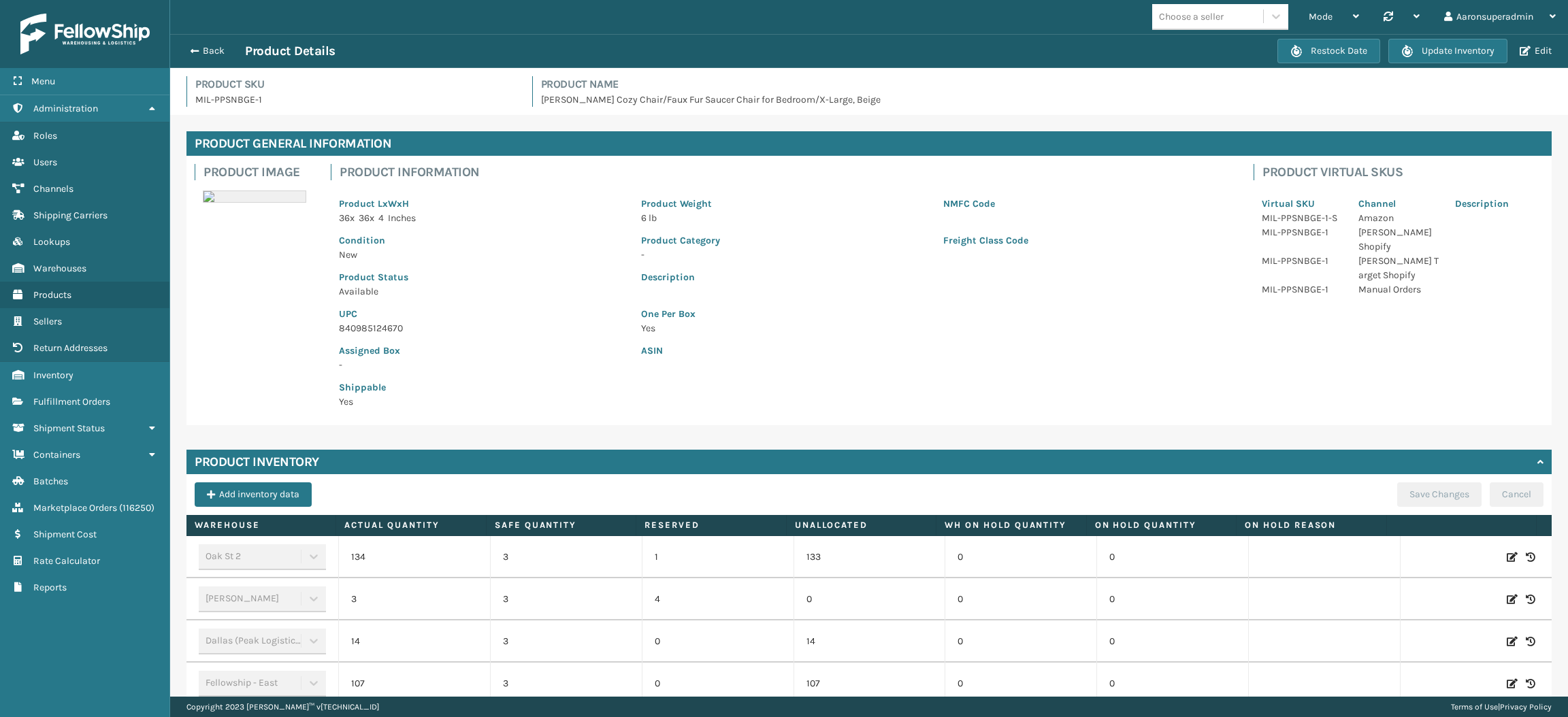
scroll to position [233, 0]
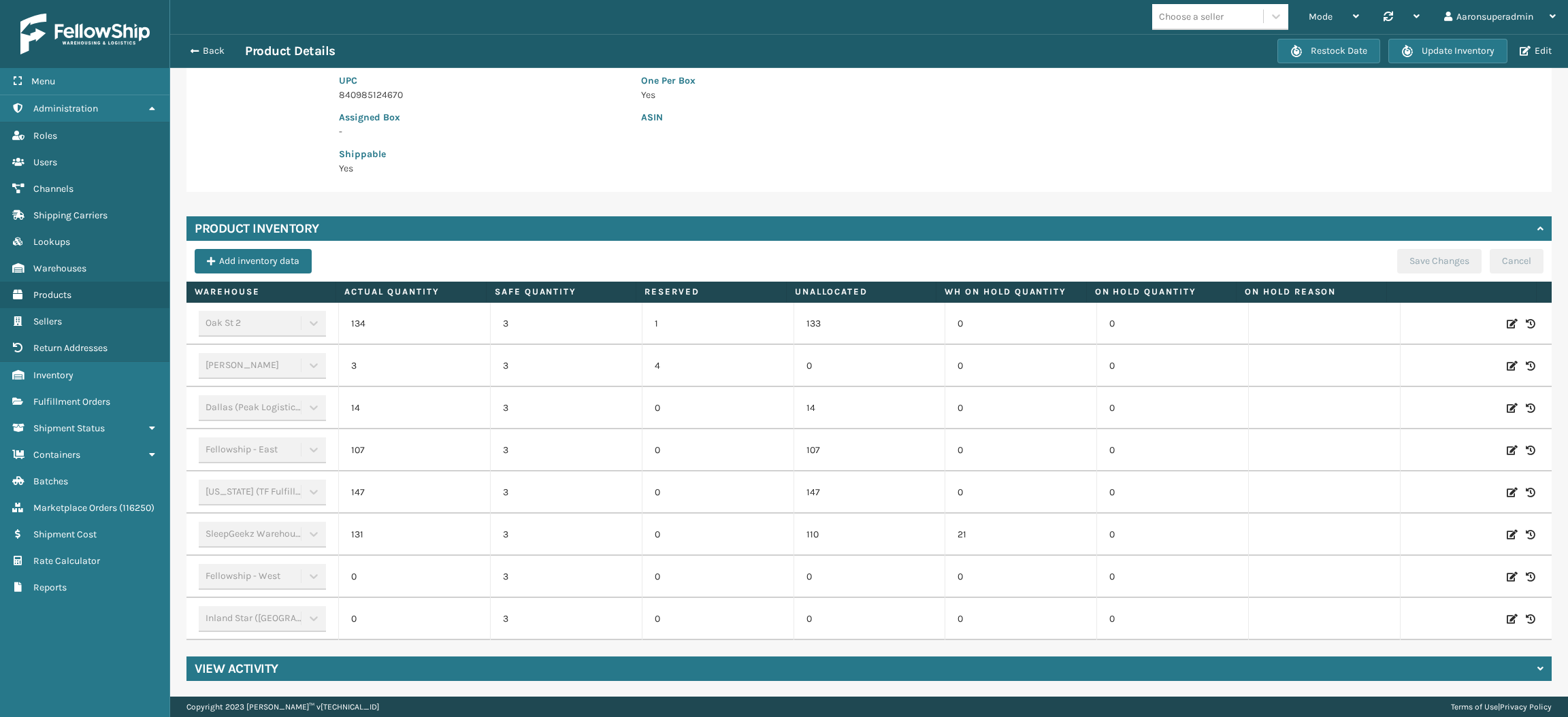
click at [1507, 363] on icon at bounding box center [1512, 366] width 11 height 14
click at [411, 365] on input "3" at bounding box center [414, 366] width 90 height 25
click at [1408, 371] on button "ADD" at bounding box center [1425, 365] width 34 height 16
click at [1404, 272] on button "Save Changes" at bounding box center [1439, 261] width 84 height 25
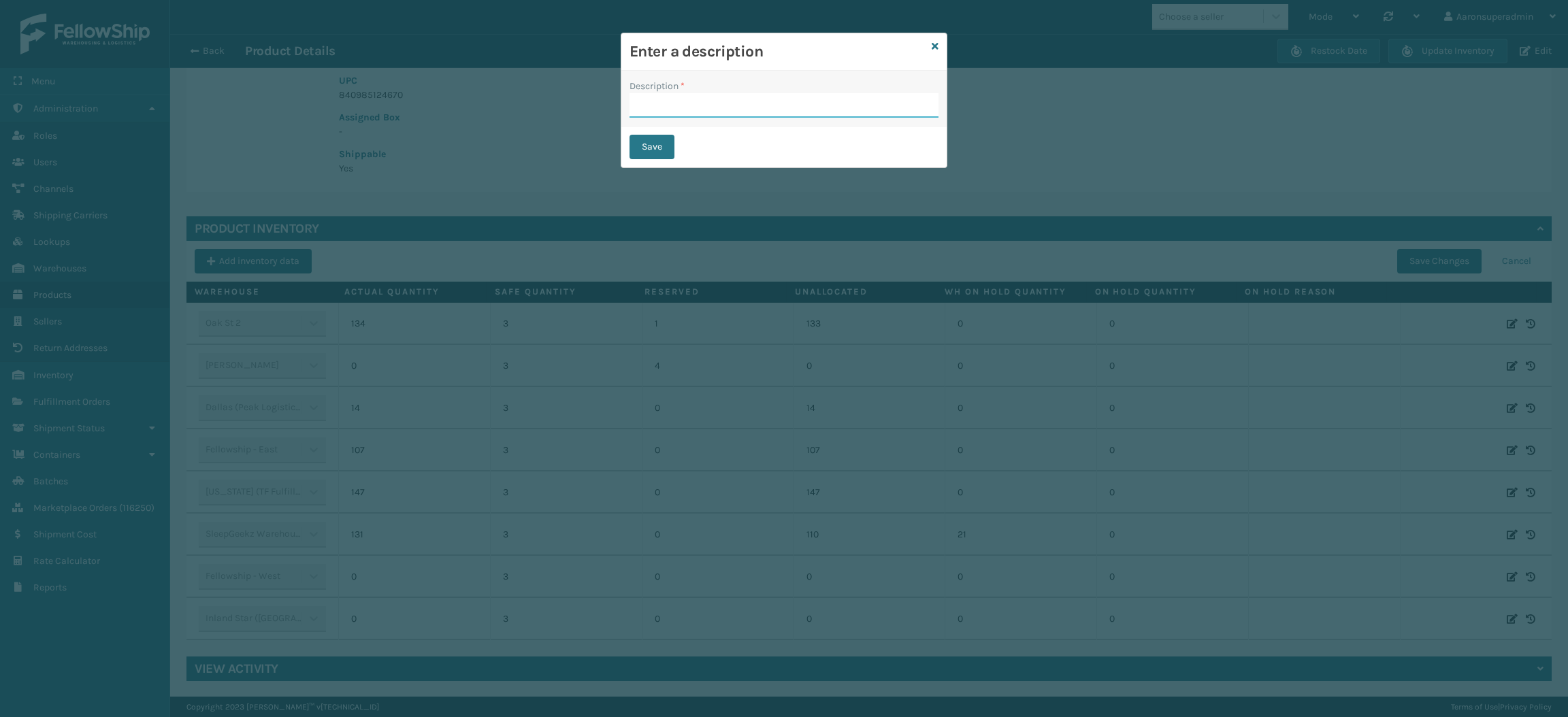
click at [723, 104] on input "Description *" at bounding box center [784, 105] width 309 height 25
click at [662, 144] on button "Save" at bounding box center [652, 147] width 45 height 25
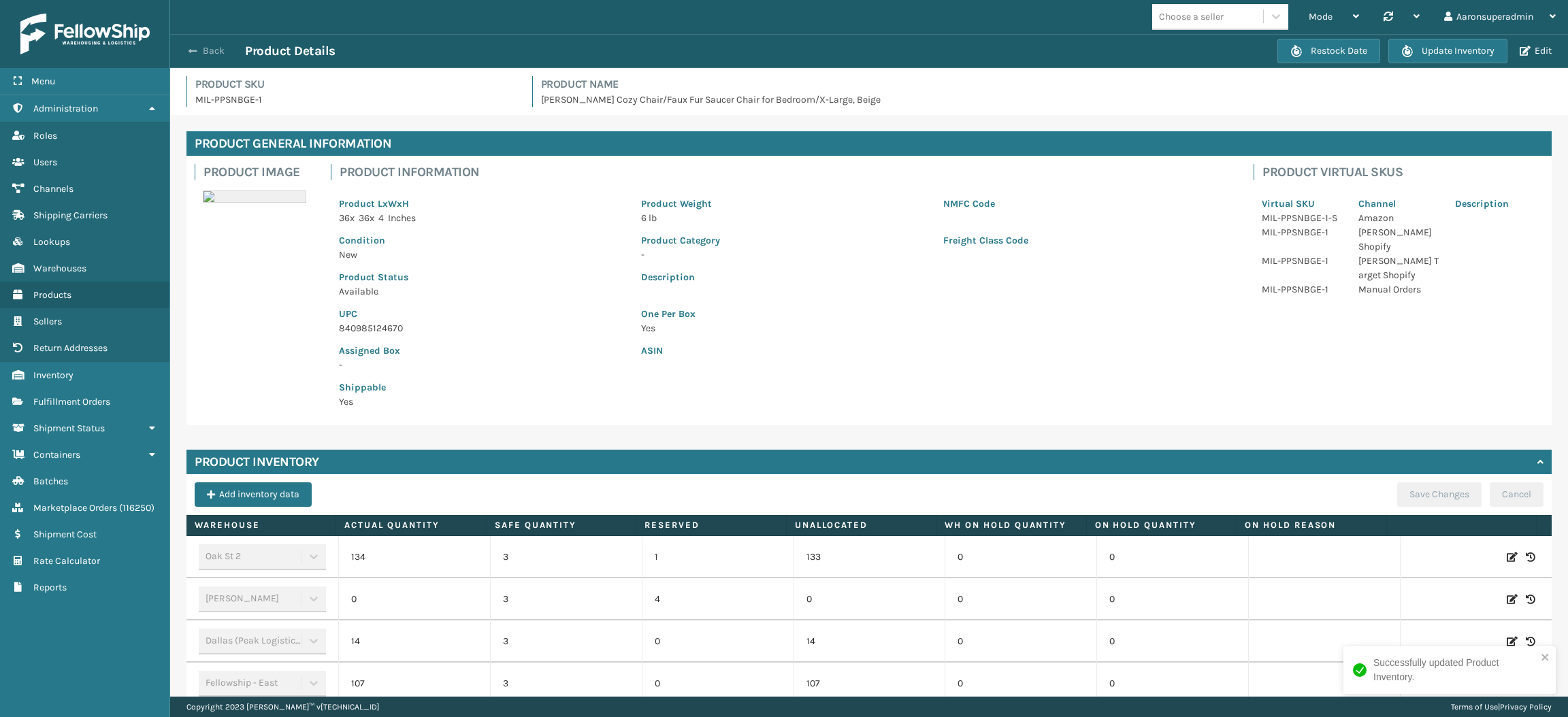
click at [203, 51] on button "Back" at bounding box center [214, 51] width 63 height 12
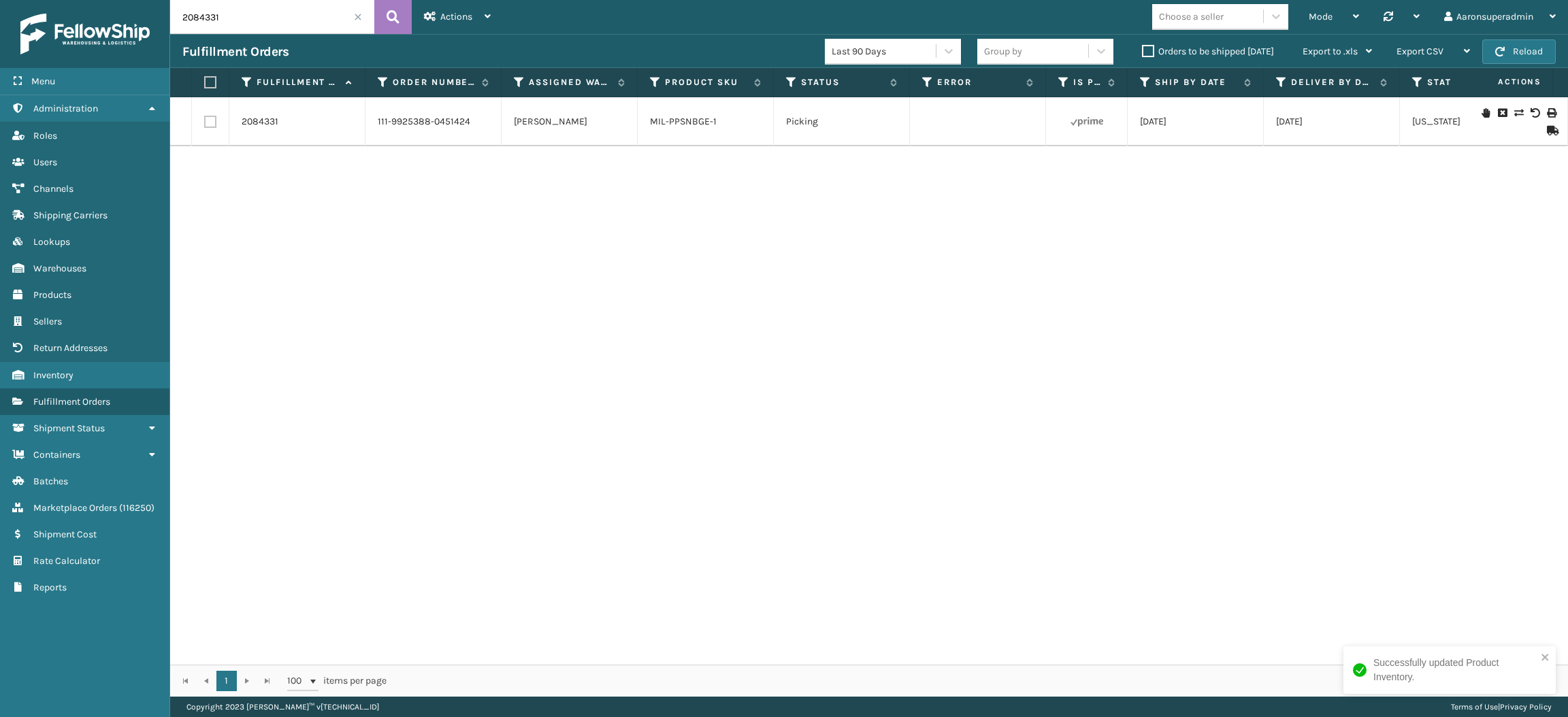
click at [1514, 112] on icon at bounding box center [1518, 113] width 8 height 9
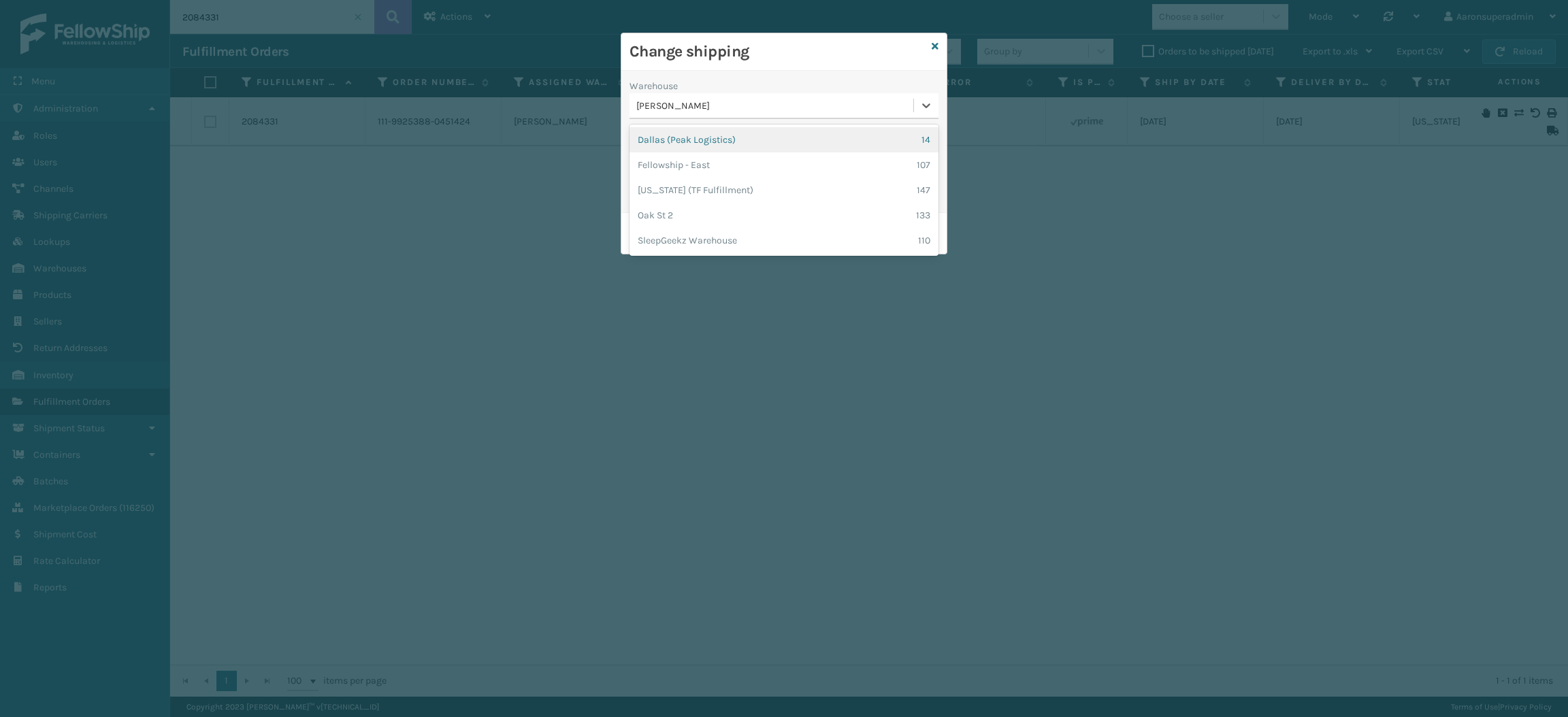
click at [717, 101] on div "[PERSON_NAME]" at bounding box center [775, 106] width 279 height 15
click at [692, 141] on div "Dallas (Peak Logistics) 14" at bounding box center [784, 140] width 309 height 25
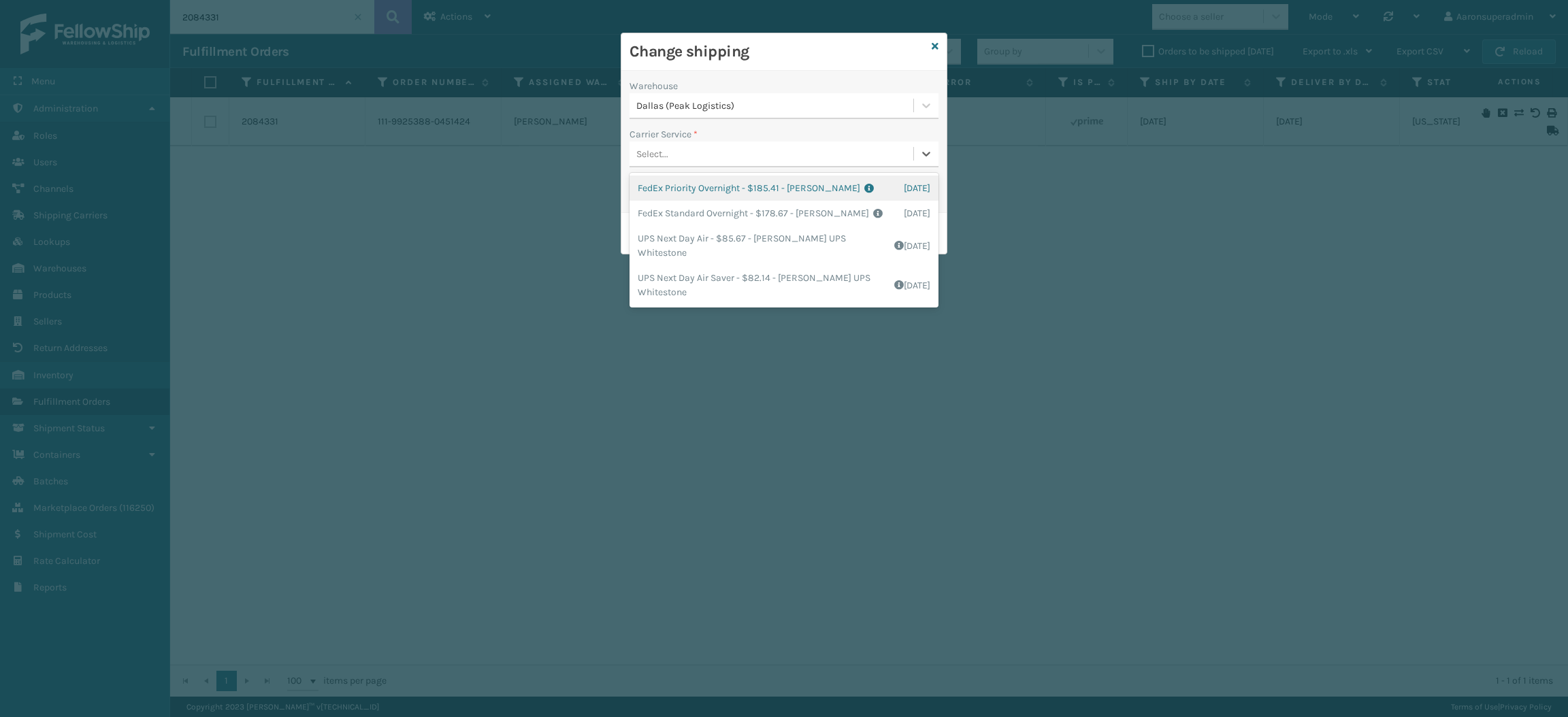
click at [678, 157] on div "Select..." at bounding box center [771, 154] width 284 height 22
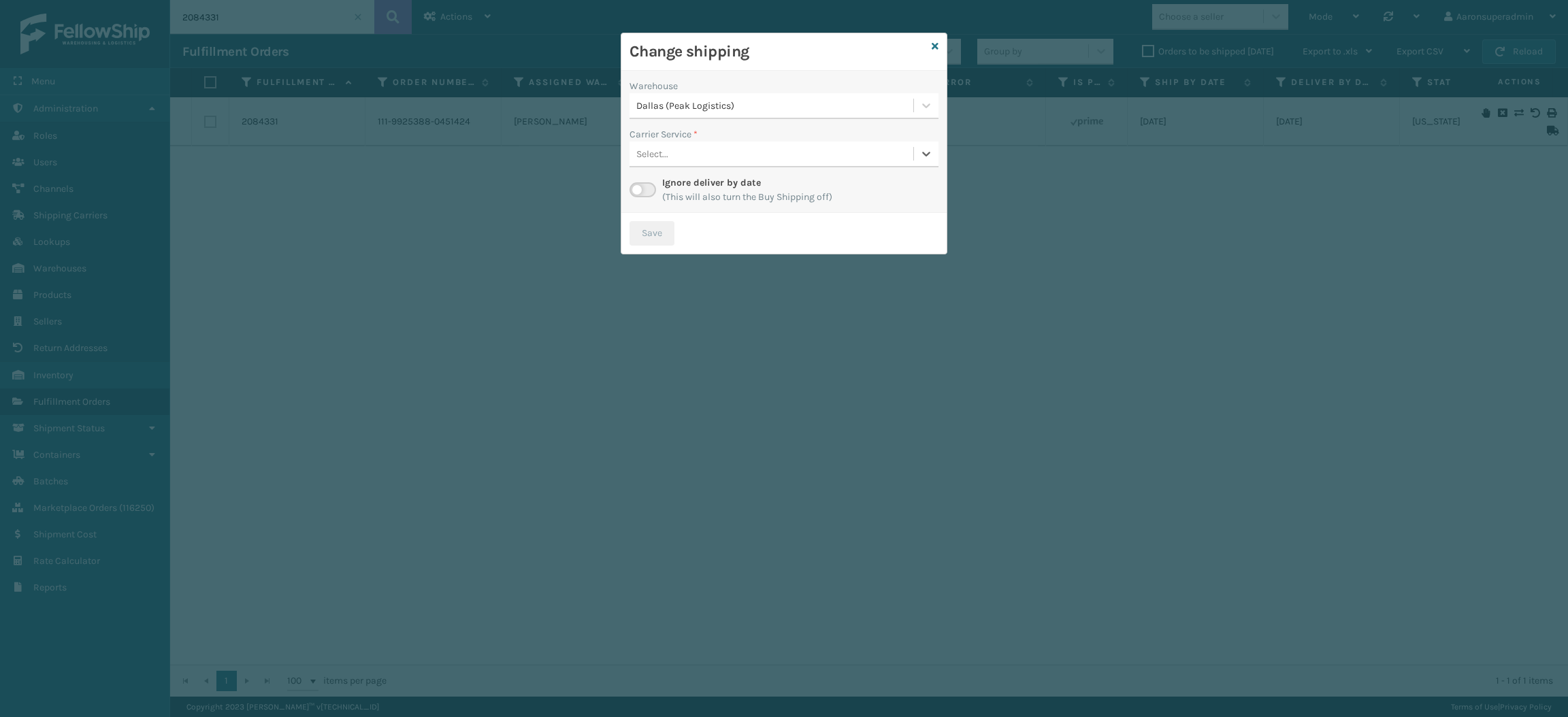
click at [665, 150] on div "Select..." at bounding box center [652, 154] width 32 height 15
click at [642, 191] on label at bounding box center [642, 190] width 27 height 15
click at [639, 191] on input "checkbox" at bounding box center [634, 187] width 9 height 9
click at [697, 143] on div "Select..." at bounding box center [771, 154] width 284 height 22
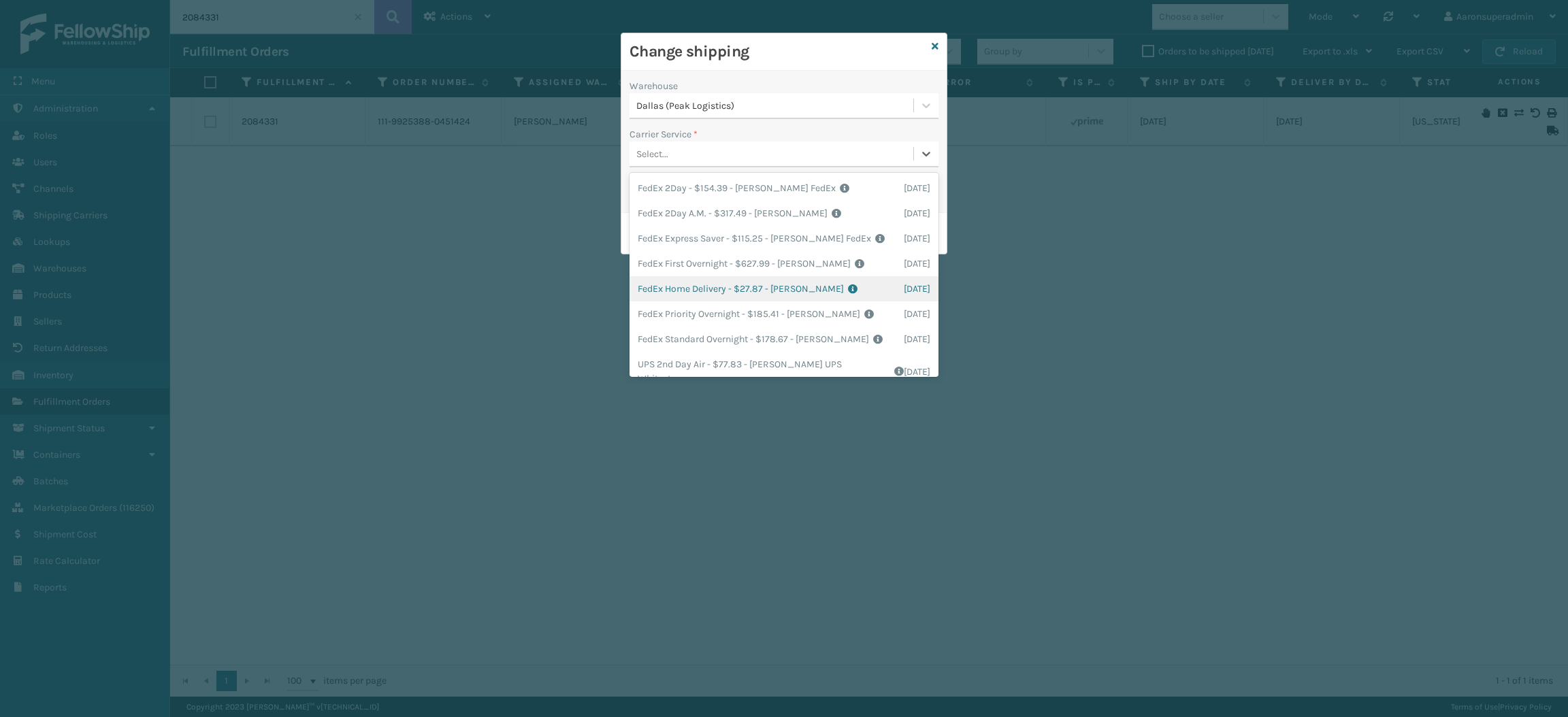
click at [705, 282] on div "FedEx Home Delivery - $27.87 - [PERSON_NAME] FedEx Shipping Cost $24.45 Surplus…" at bounding box center [784, 289] width 309 height 25
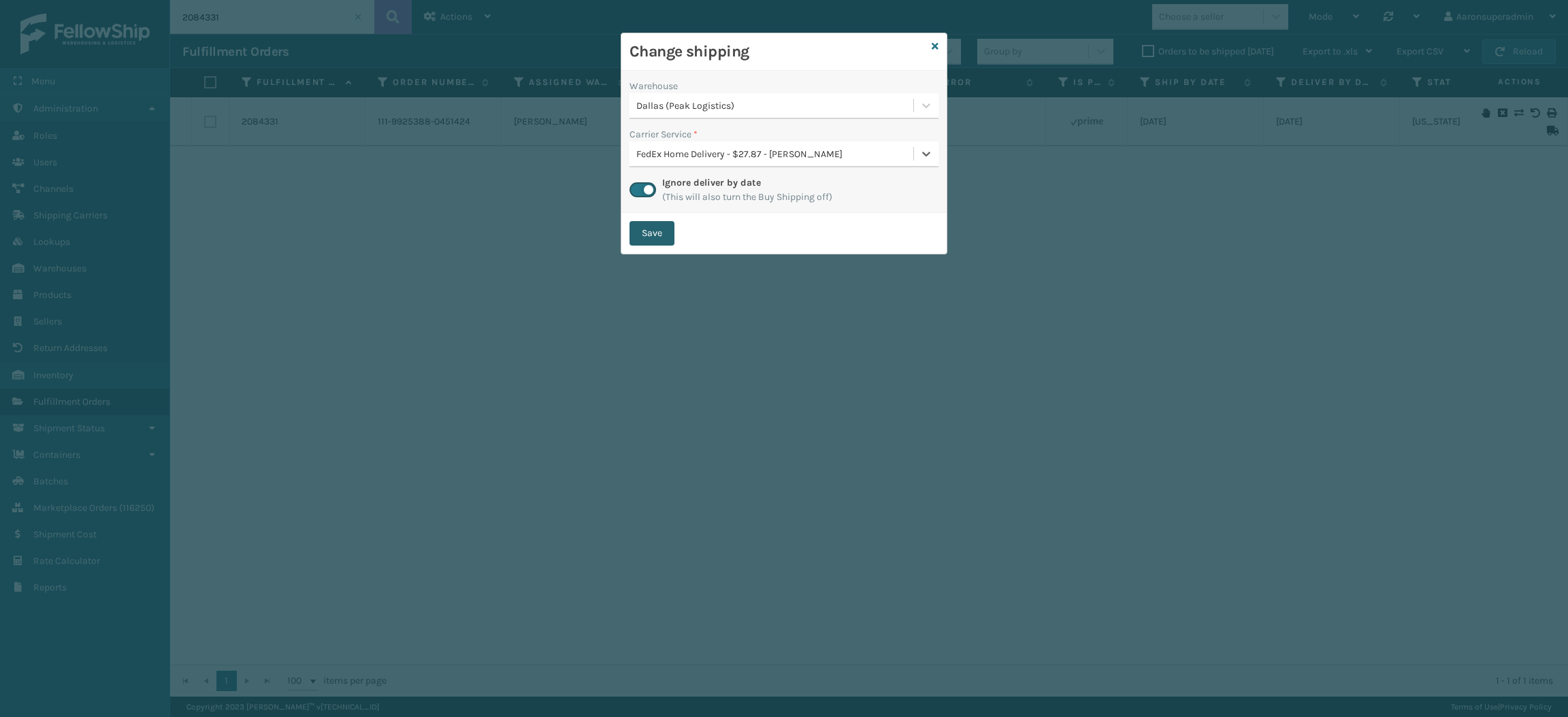
click at [652, 233] on button "Save" at bounding box center [652, 233] width 45 height 25
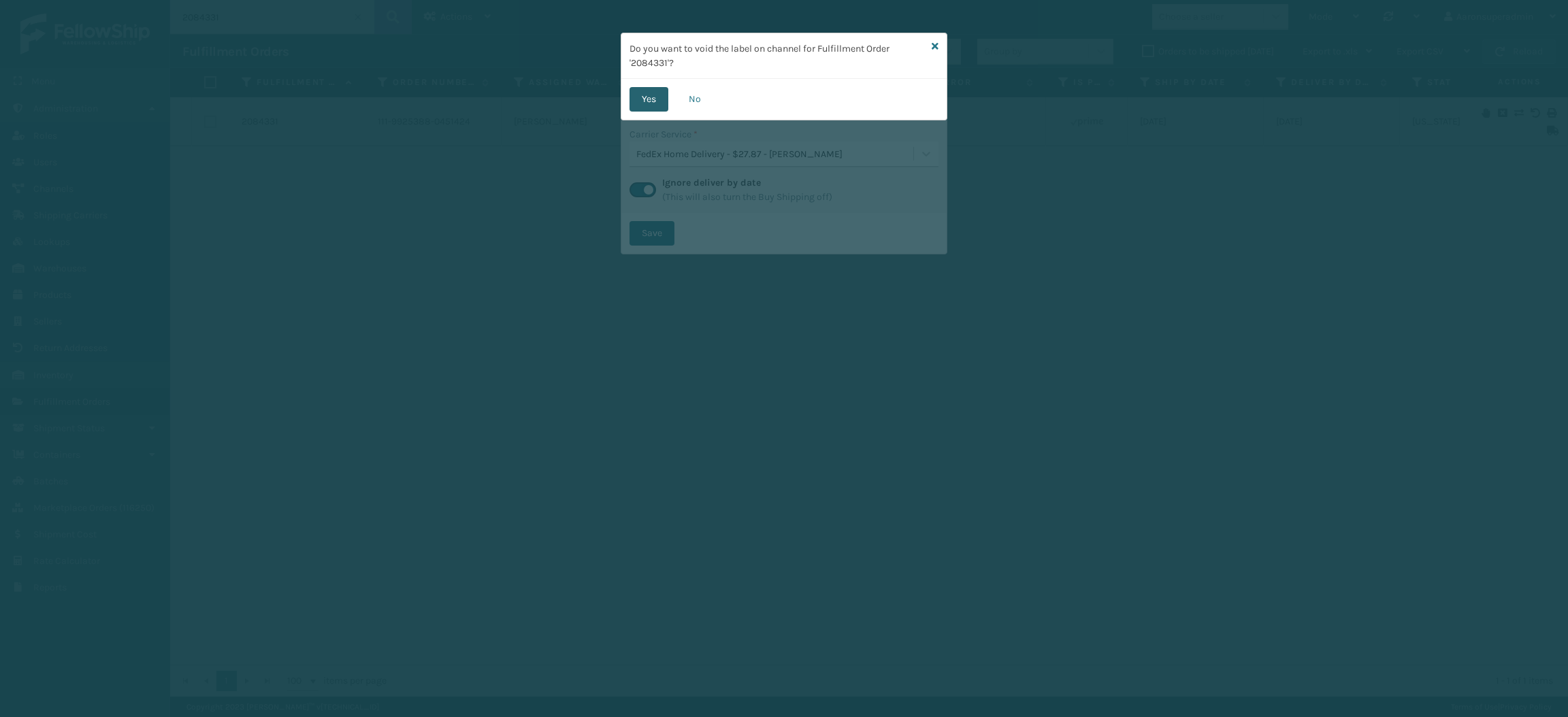
click at [652, 105] on button "Yes" at bounding box center [649, 99] width 39 height 25
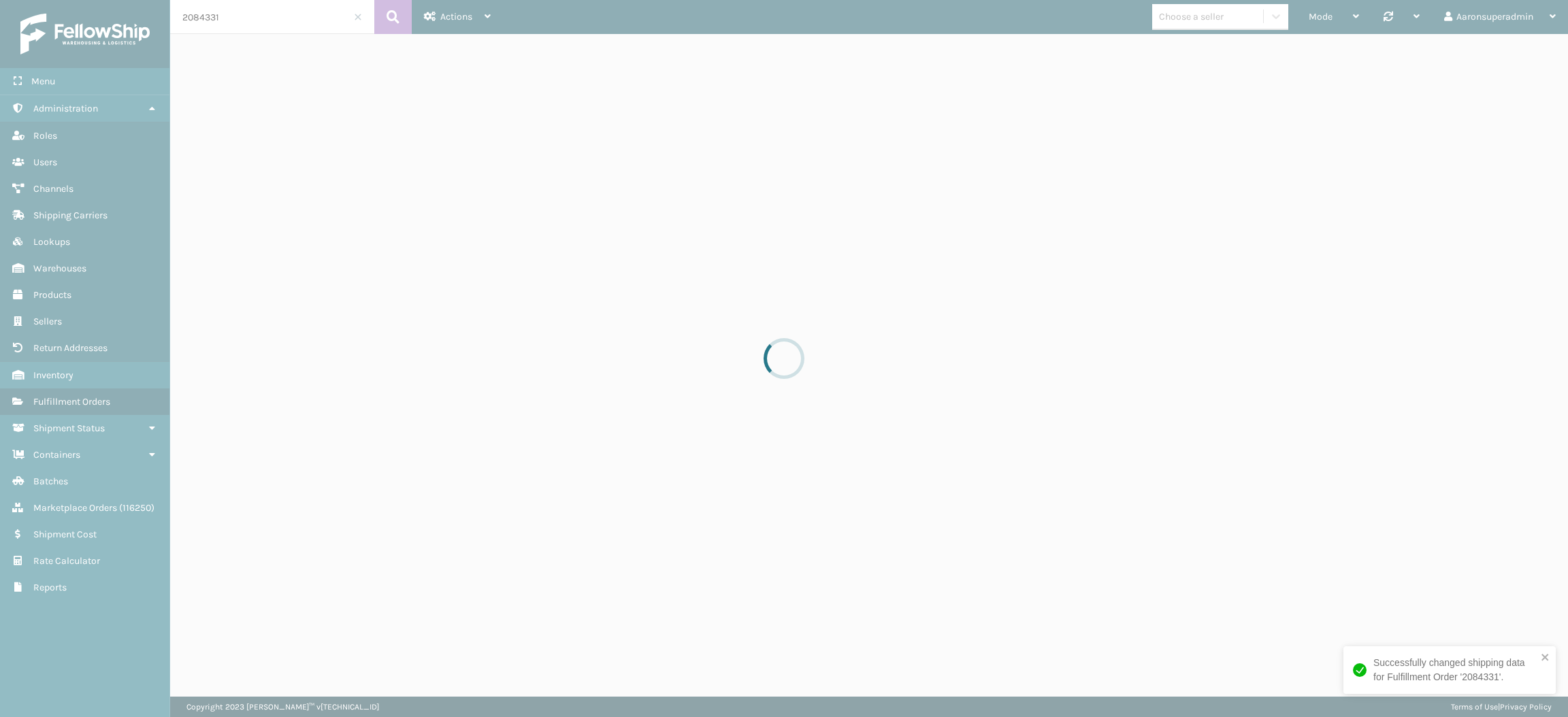
click at [300, 10] on div at bounding box center [784, 358] width 1568 height 717
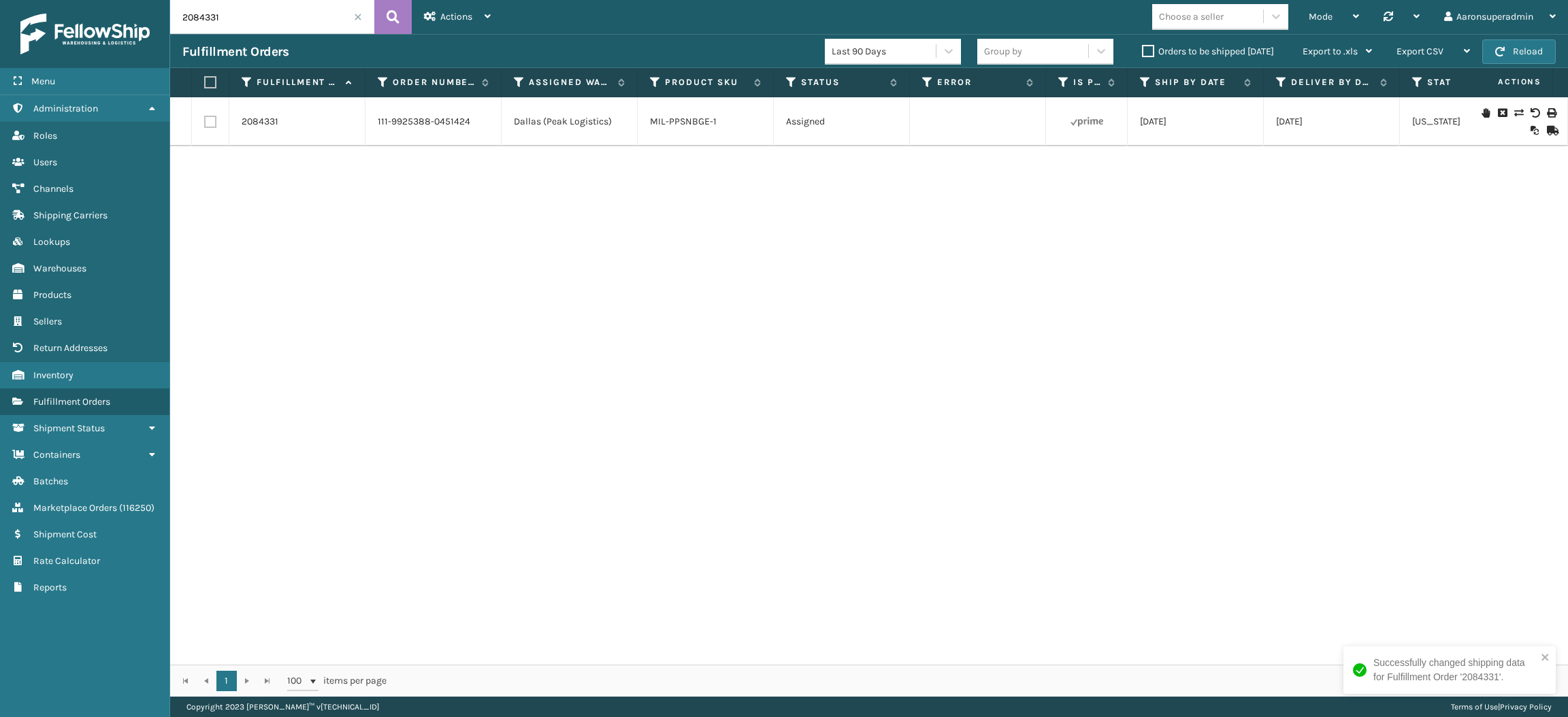
click at [300, 10] on input "2084331" at bounding box center [272, 17] width 204 height 34
paste input "0"
click at [682, 117] on link "MIL-PPSNBGE-1" at bounding box center [683, 121] width 67 height 12
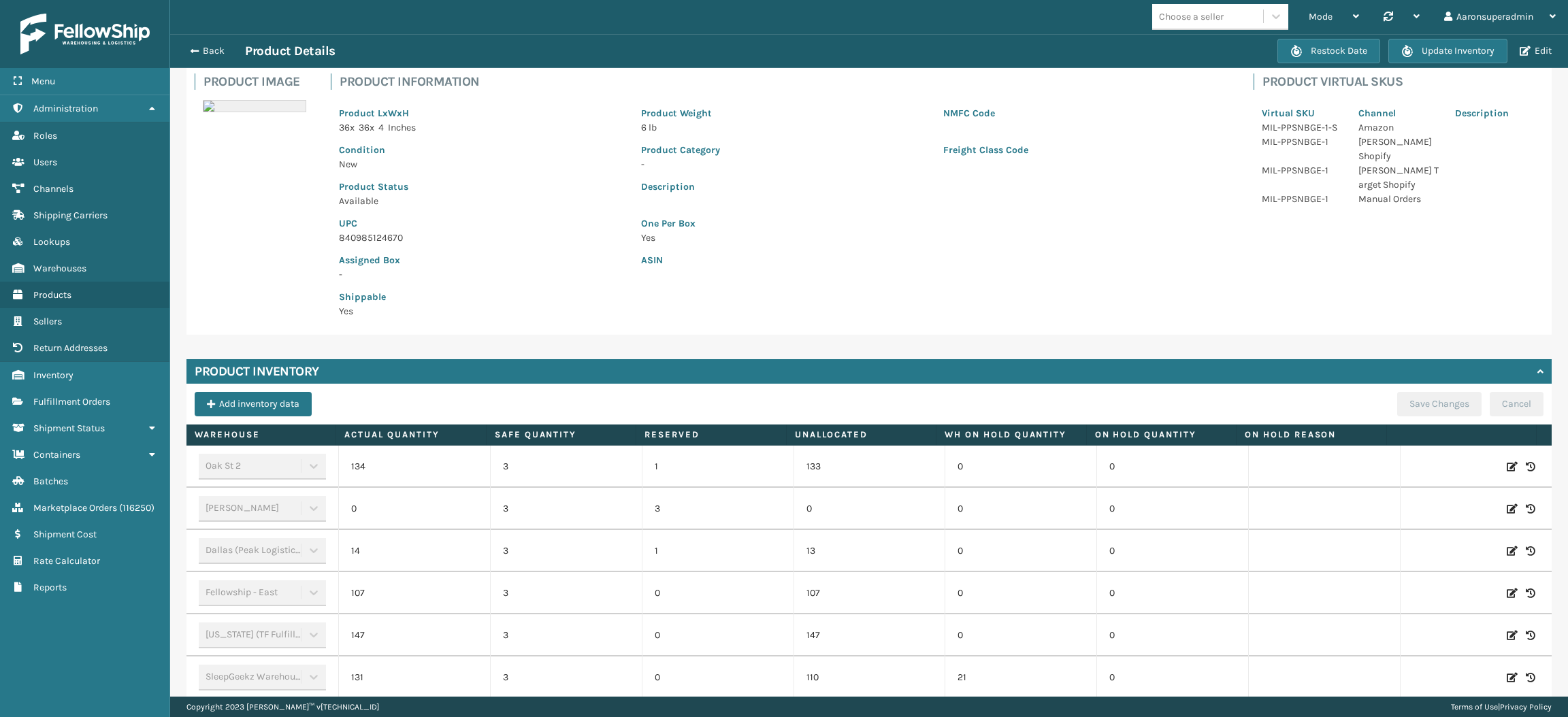
scroll to position [90, 0]
click at [222, 52] on button "Back" at bounding box center [214, 51] width 63 height 12
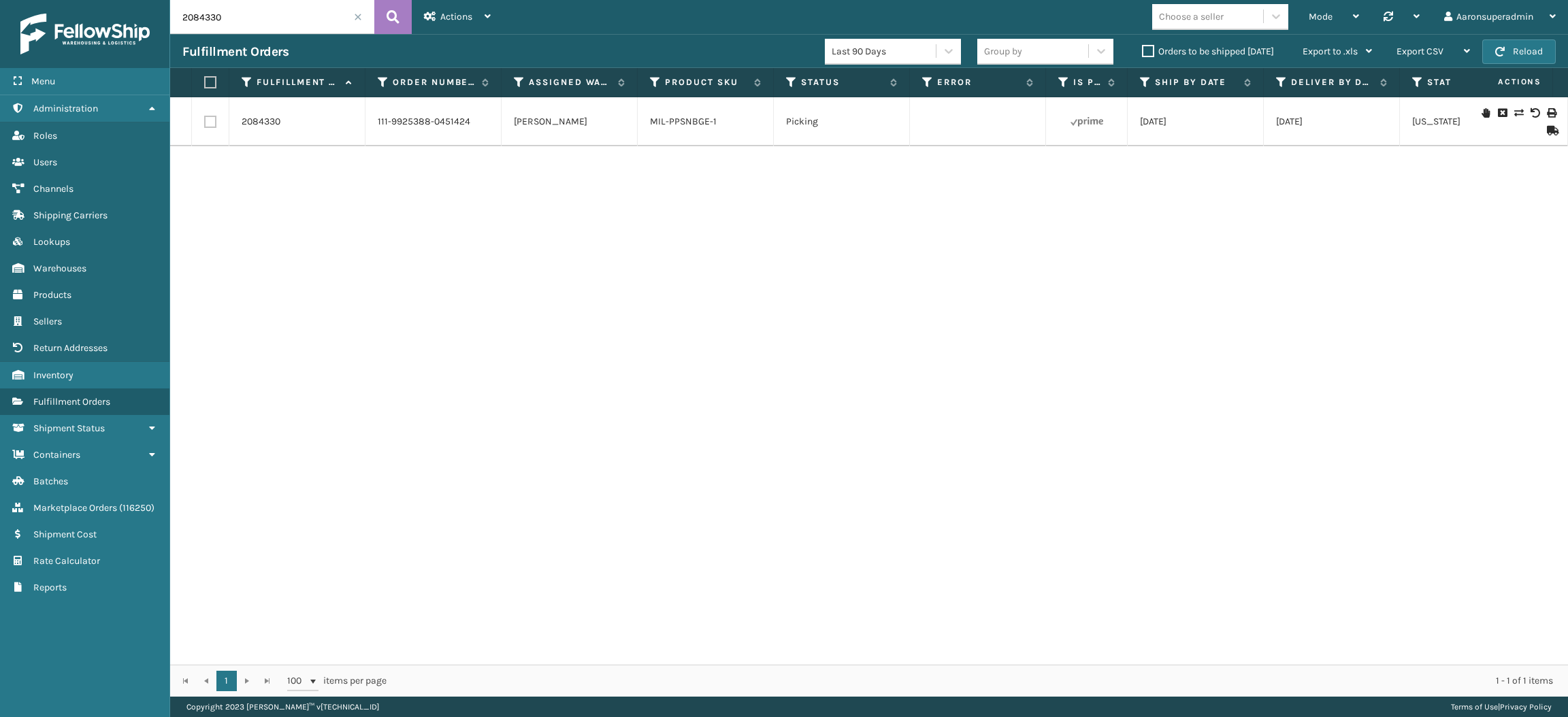
click at [1497, 111] on div at bounding box center [1517, 121] width 77 height 27
click at [1514, 112] on icon at bounding box center [1518, 113] width 8 height 9
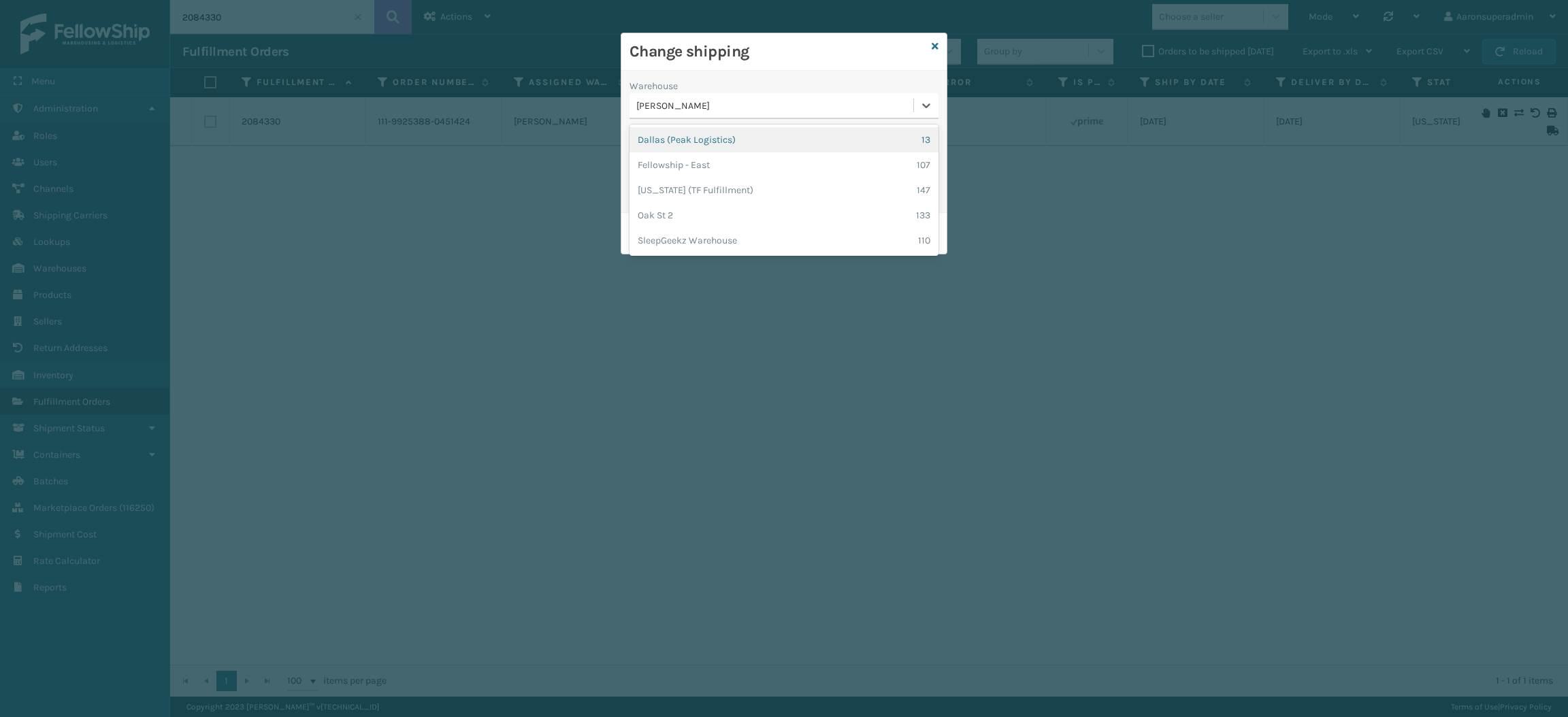
click at [716, 111] on div "[PERSON_NAME]" at bounding box center [775, 106] width 279 height 15
click at [708, 126] on div "Dallas (Peak Logistics) 13 Fellowship - East 107 [US_STATE] (TF Fulfillment) [S…" at bounding box center [784, 190] width 309 height 131
click at [703, 139] on div "Dallas (Peak Logistics) 13" at bounding box center [784, 140] width 309 height 25
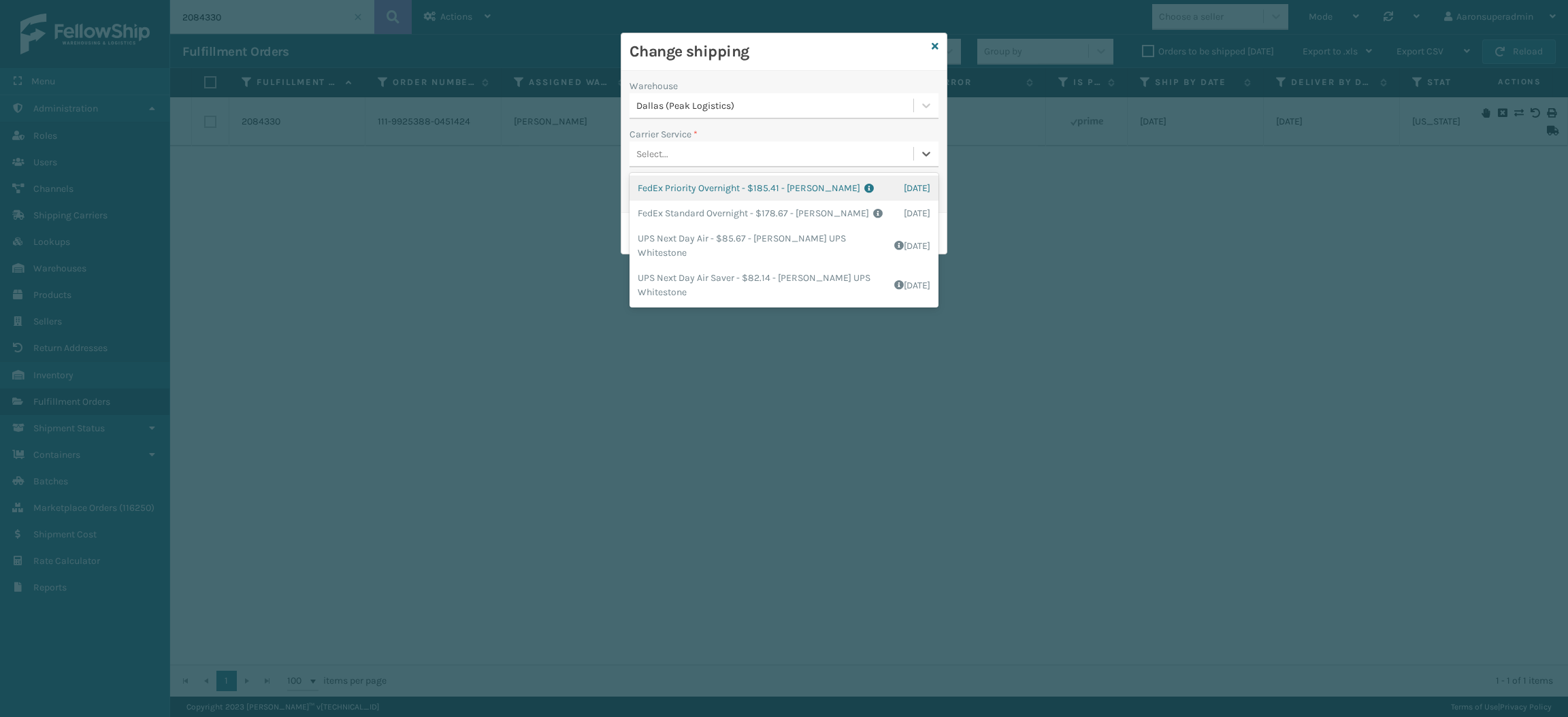
click at [696, 159] on div "Select..." at bounding box center [771, 154] width 284 height 22
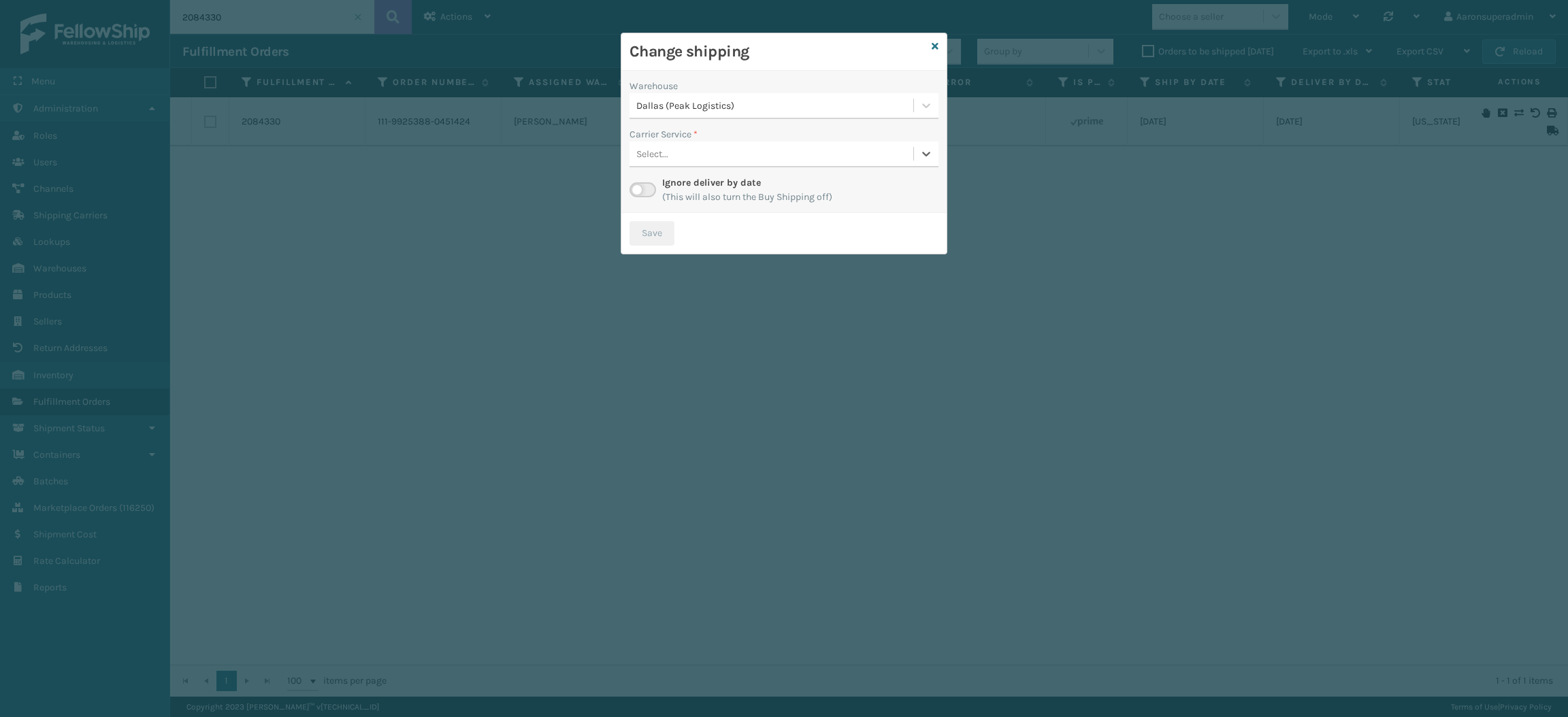
click at [676, 143] on div "Select..." at bounding box center [771, 154] width 284 height 22
click at [642, 188] on label at bounding box center [642, 190] width 27 height 15
click at [639, 188] on input "checkbox" at bounding box center [634, 187] width 9 height 9
click at [730, 150] on div "Select..." at bounding box center [771, 154] width 284 height 22
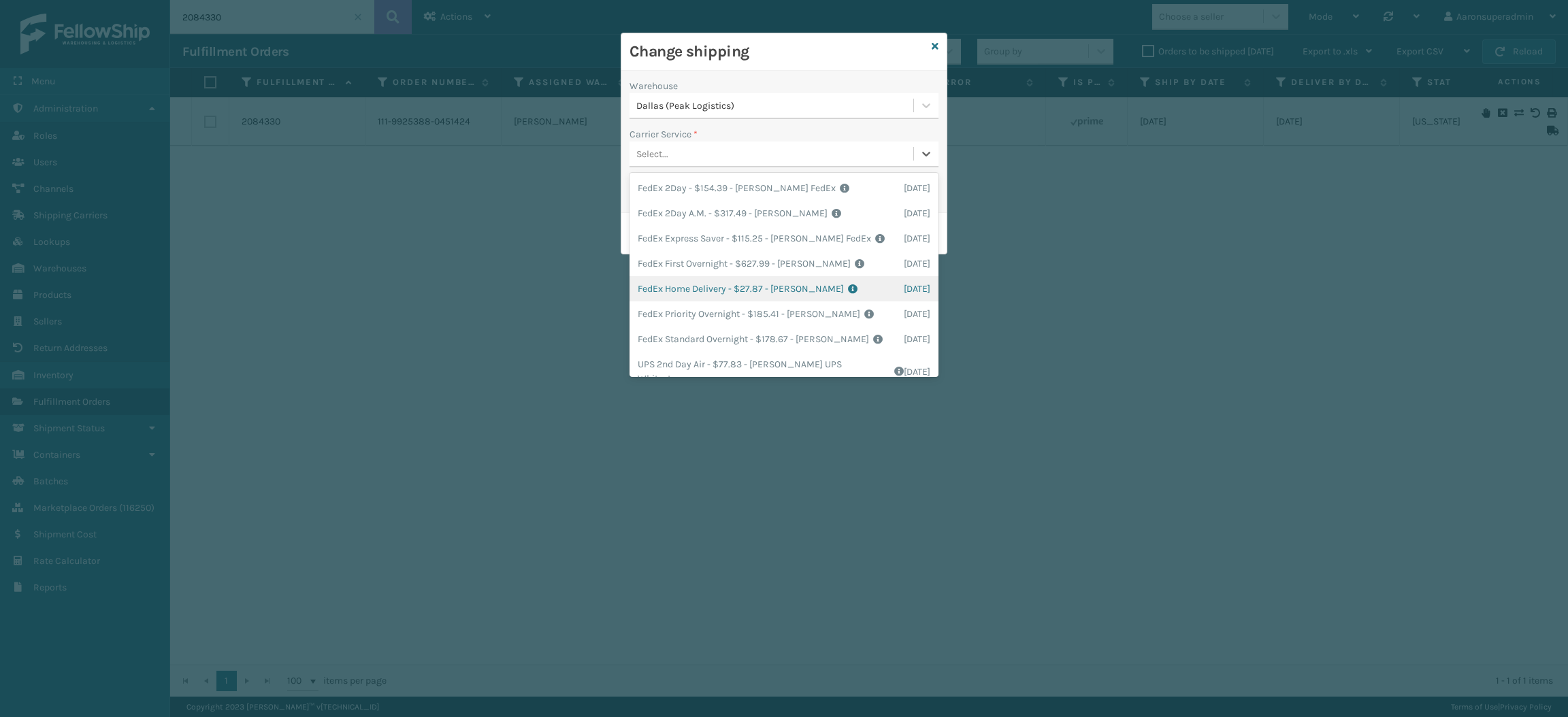
click at [705, 286] on div "FedEx Home Delivery - $27.87 - [PERSON_NAME] FedEx Shipping Cost $24.45 Surplus…" at bounding box center [784, 289] width 309 height 25
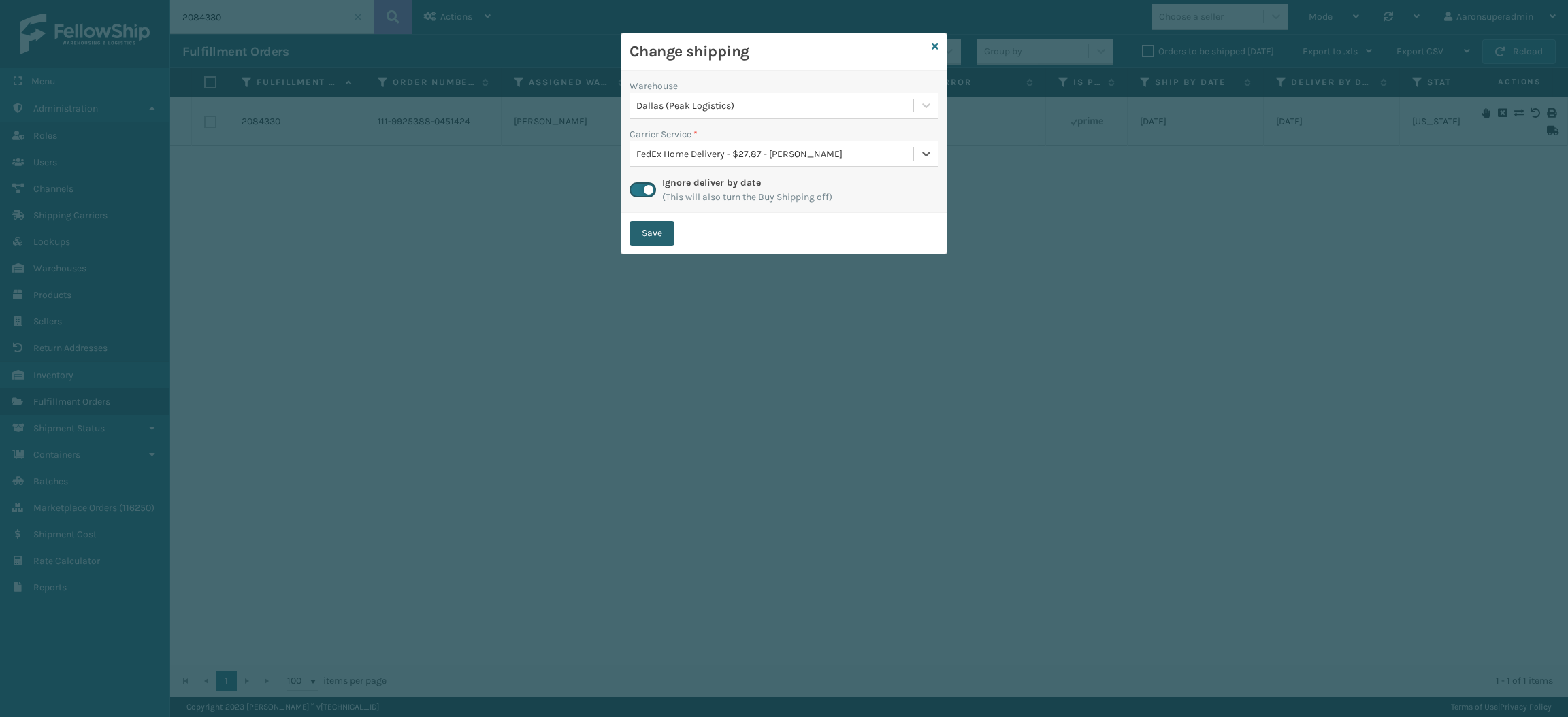
click at [652, 230] on button "Save" at bounding box center [652, 233] width 45 height 25
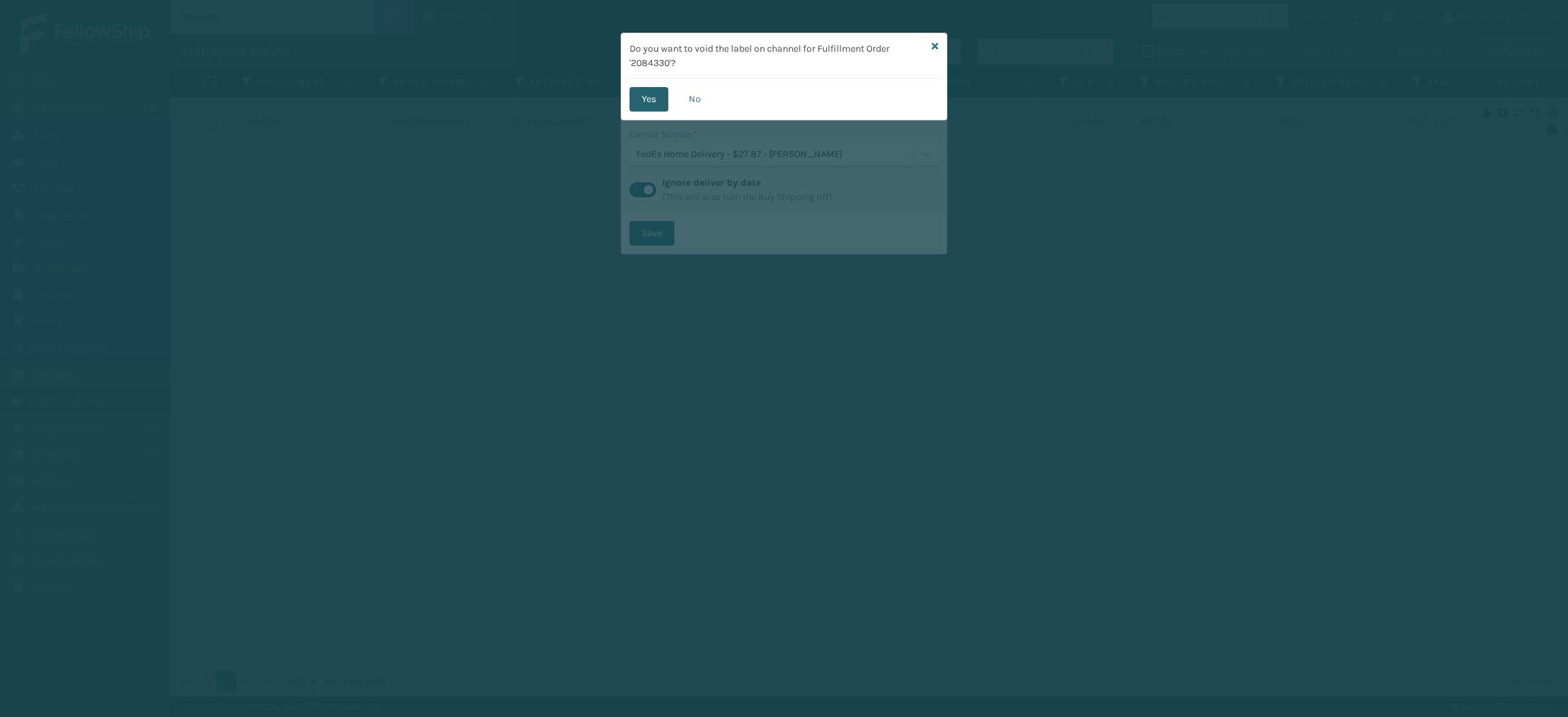
click at [647, 101] on button "Yes" at bounding box center [649, 99] width 39 height 25
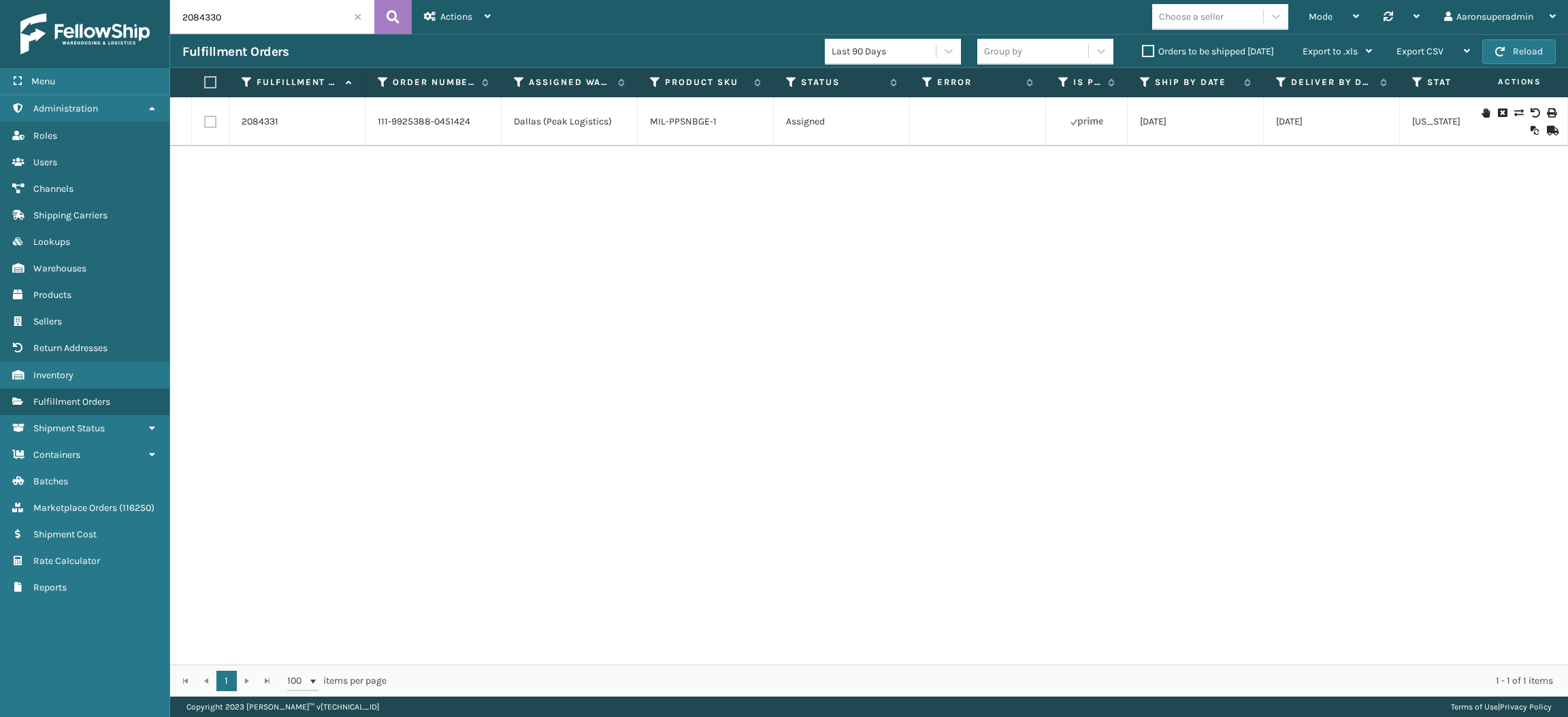
click at [224, 16] on input "2084330" at bounding box center [272, 17] width 204 height 34
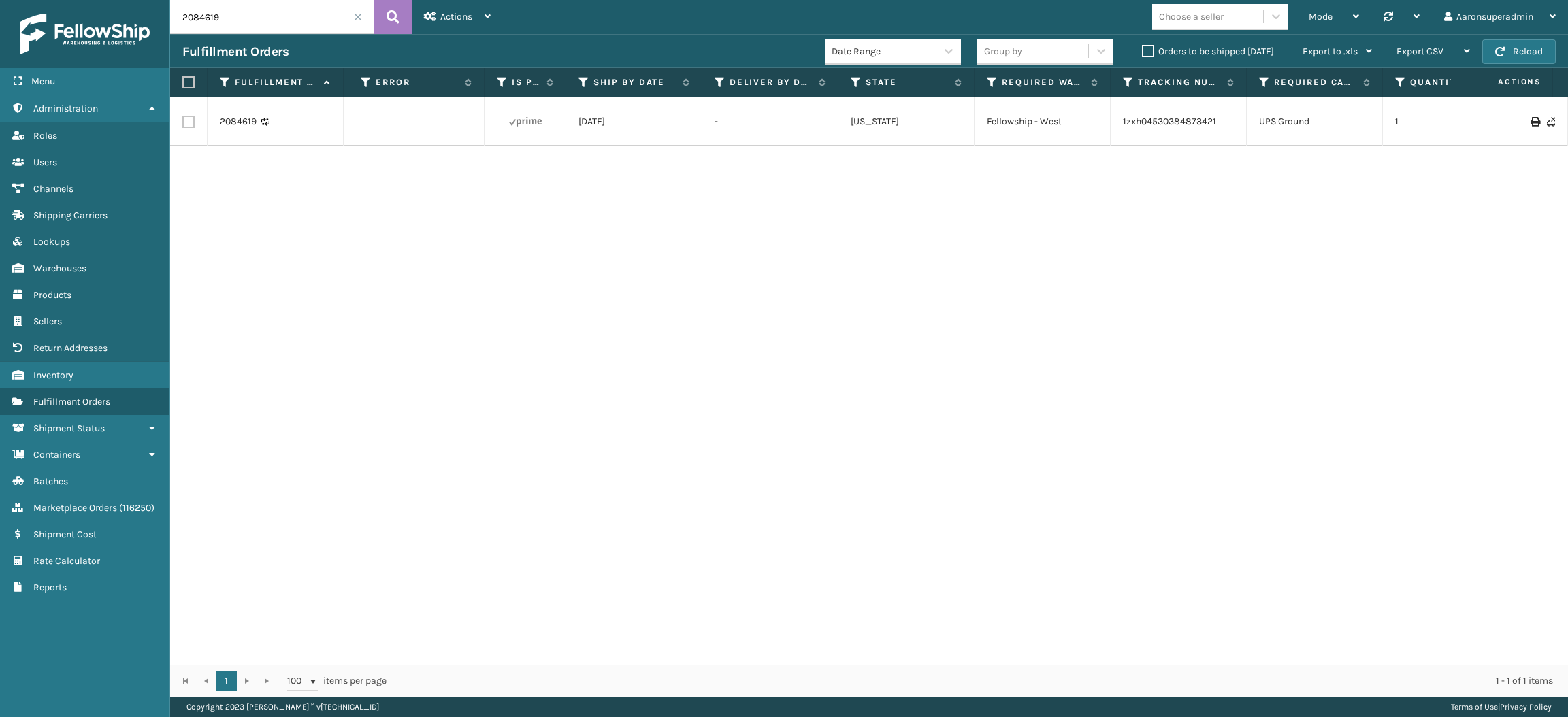
scroll to position [0, 560]
